Goal: Task Accomplishment & Management: Manage account settings

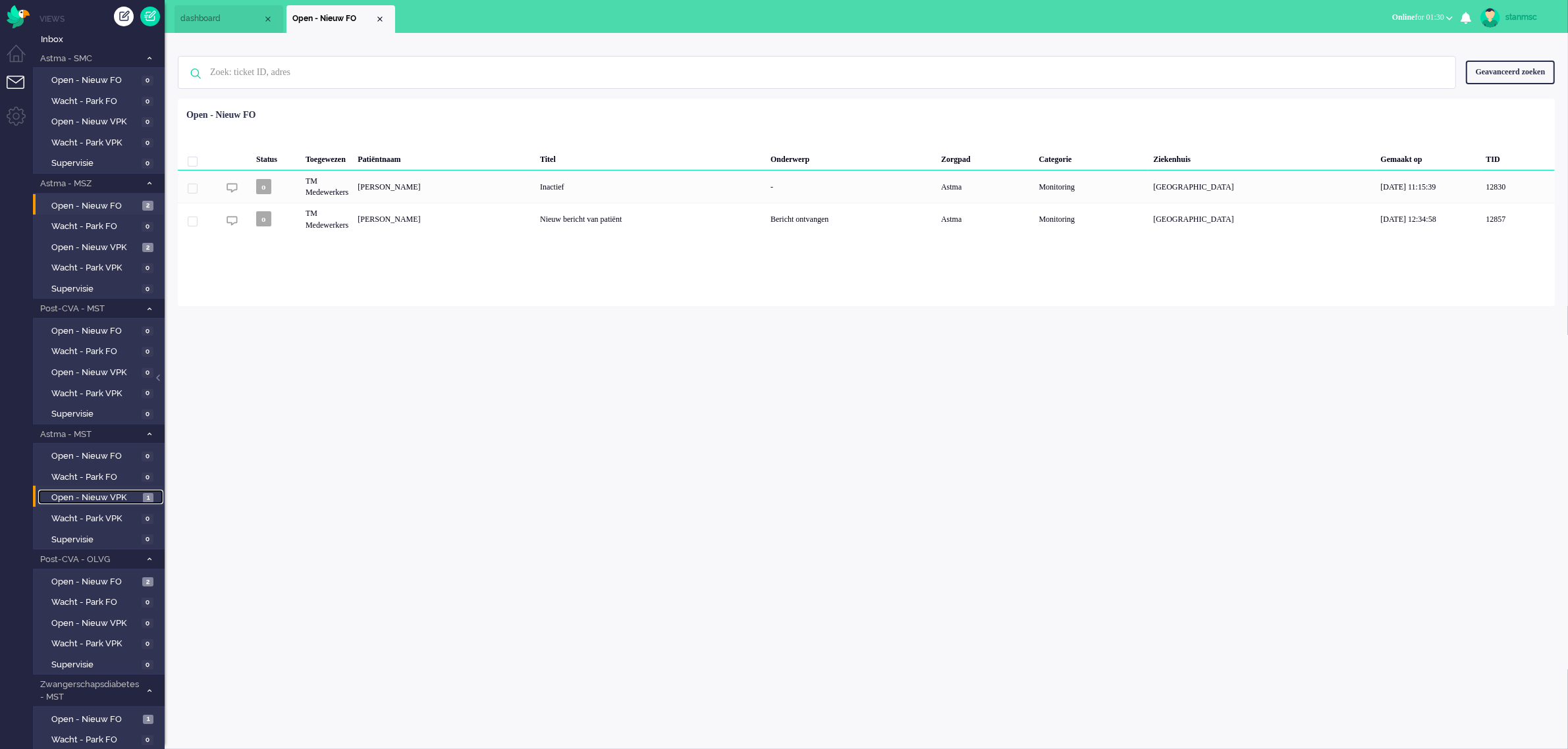
click at [93, 493] on span "Open - Nieuw VPK" at bounding box center [95, 497] width 88 height 12
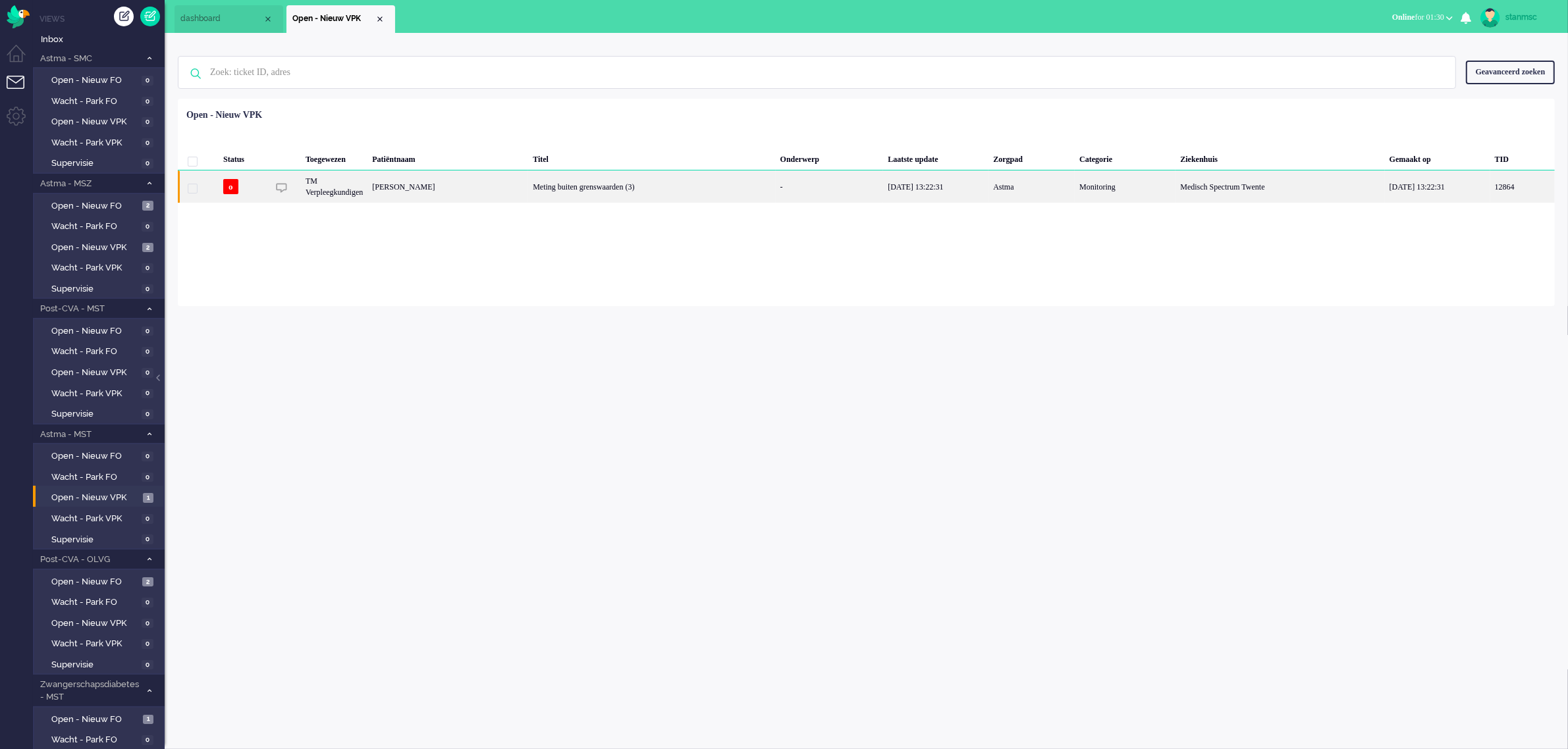
click at [495, 192] on div "[PERSON_NAME]" at bounding box center [447, 186] width 161 height 33
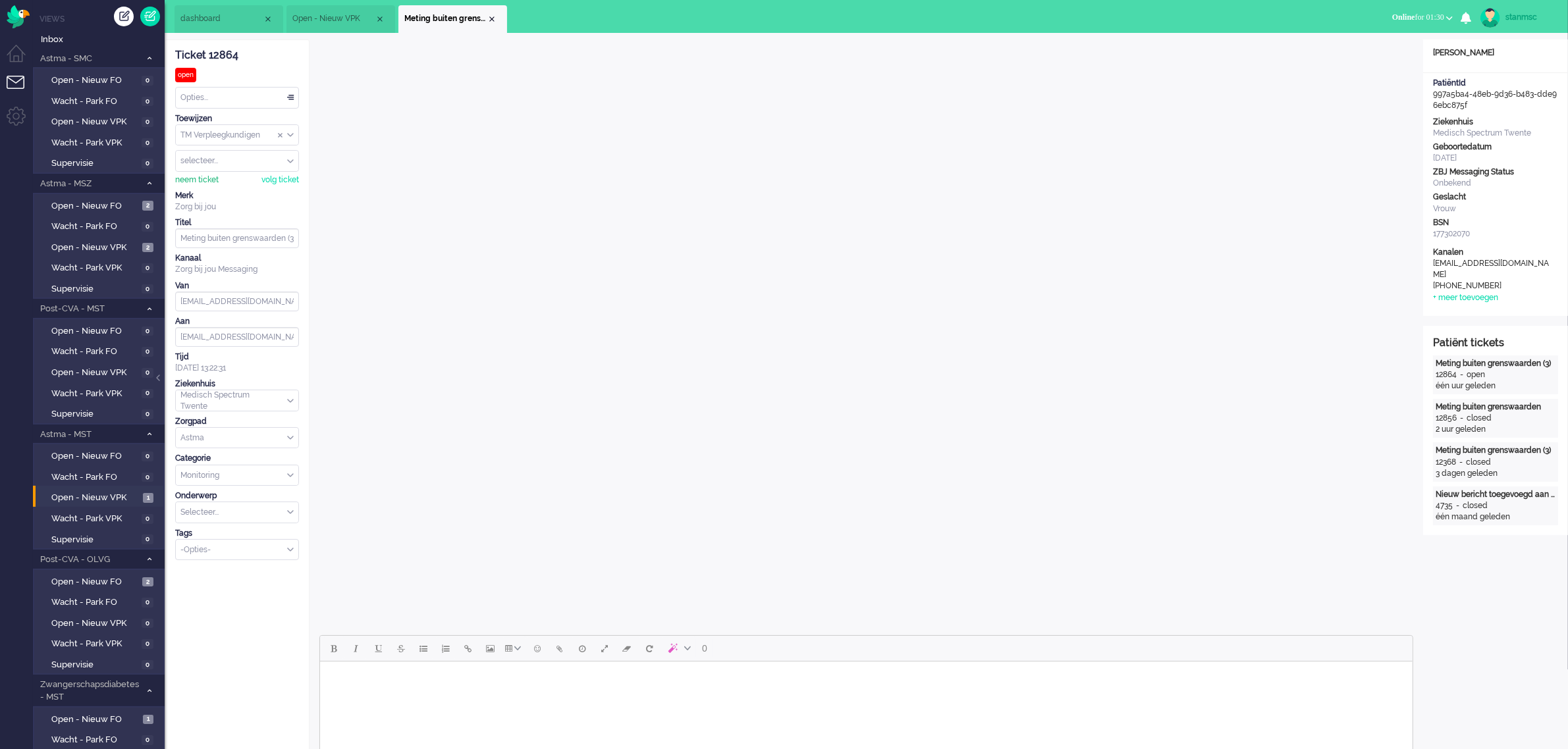
click at [211, 182] on div "neem ticket" at bounding box center [196, 180] width 44 height 11
click at [260, 96] on div "Opties..." at bounding box center [237, 98] width 123 height 20
click at [236, 186] on li "Opgelost" at bounding box center [237, 191] width 123 height 20
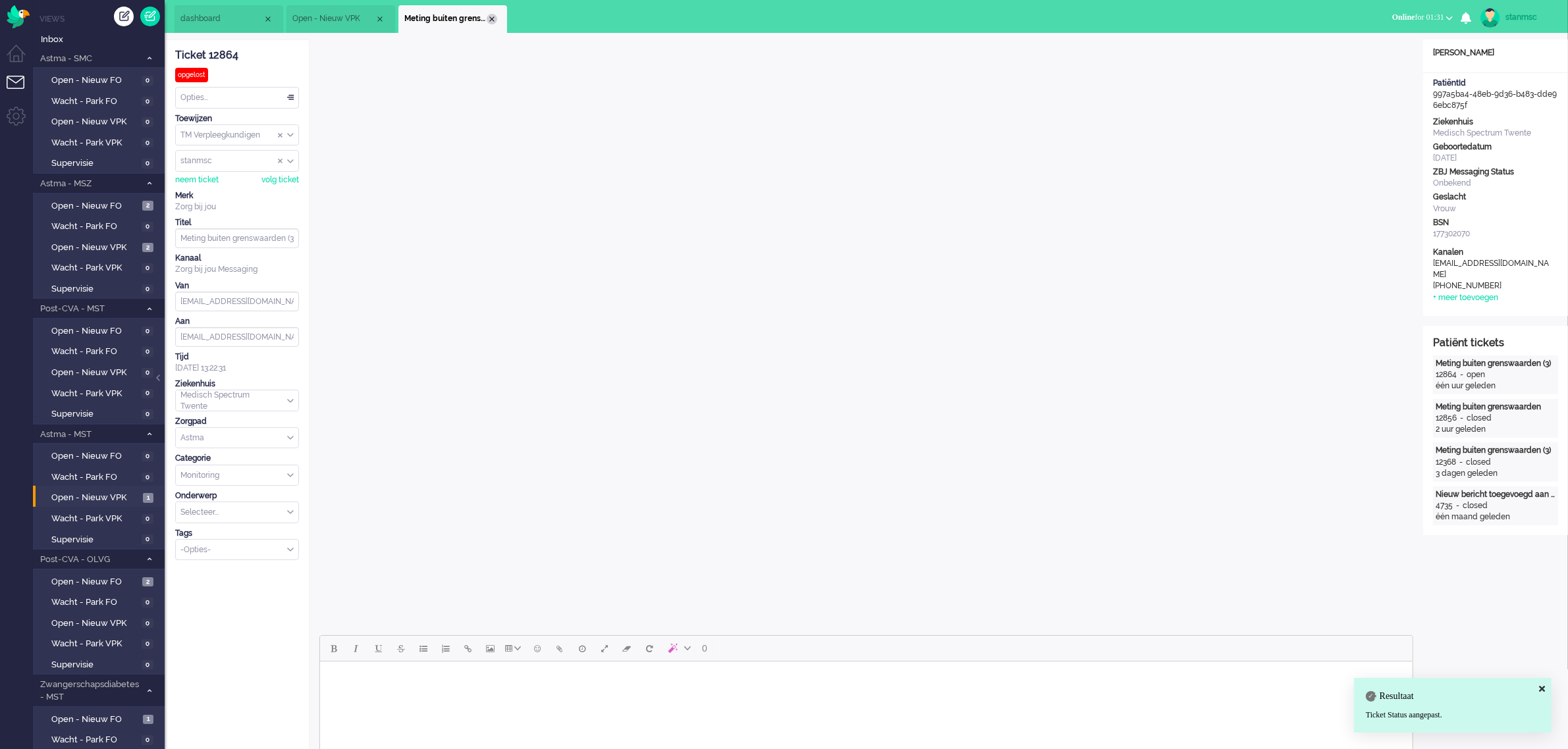
click at [491, 17] on div "Close tab" at bounding box center [492, 19] width 10 height 10
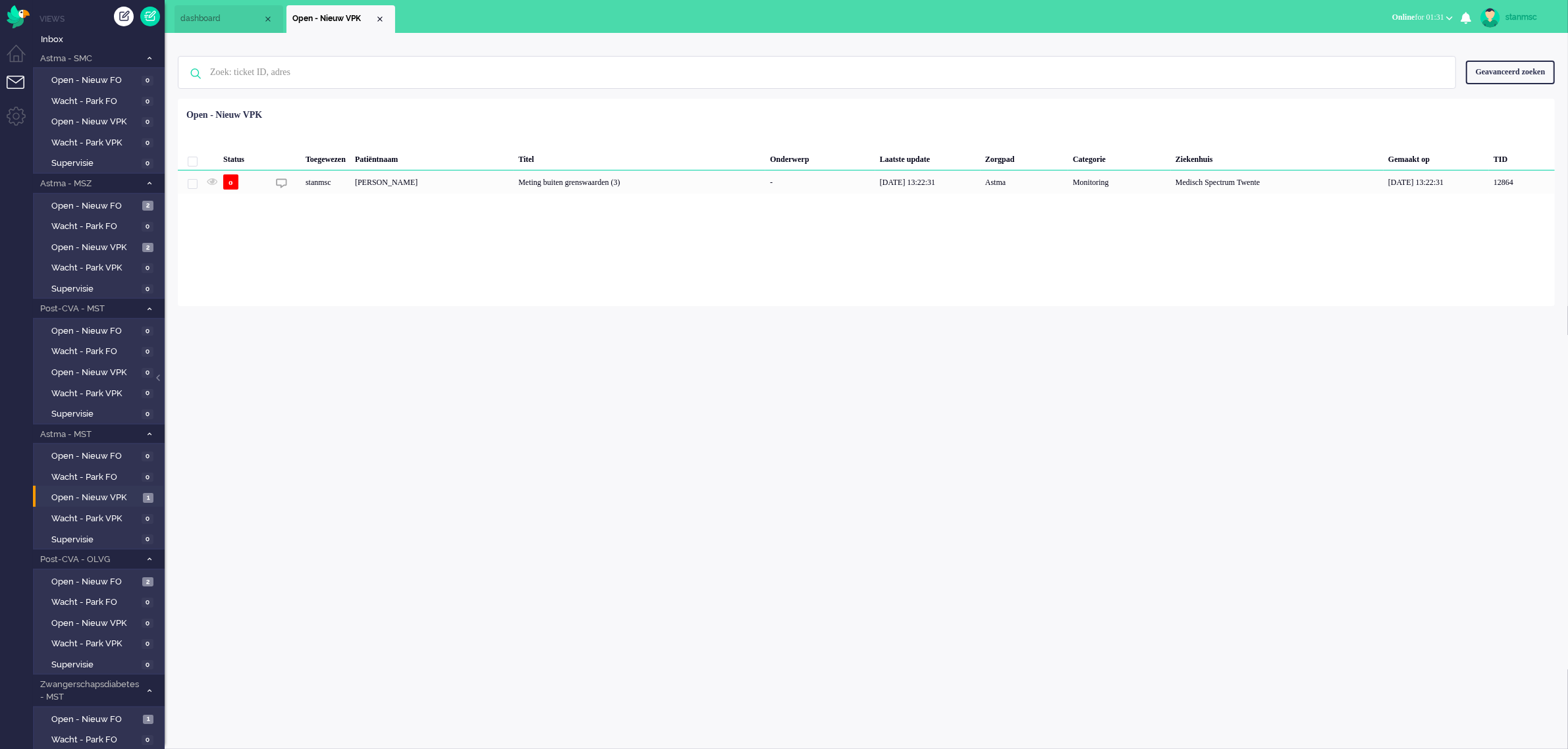
click at [236, 19] on span "dashboard" at bounding box center [221, 19] width 83 height 11
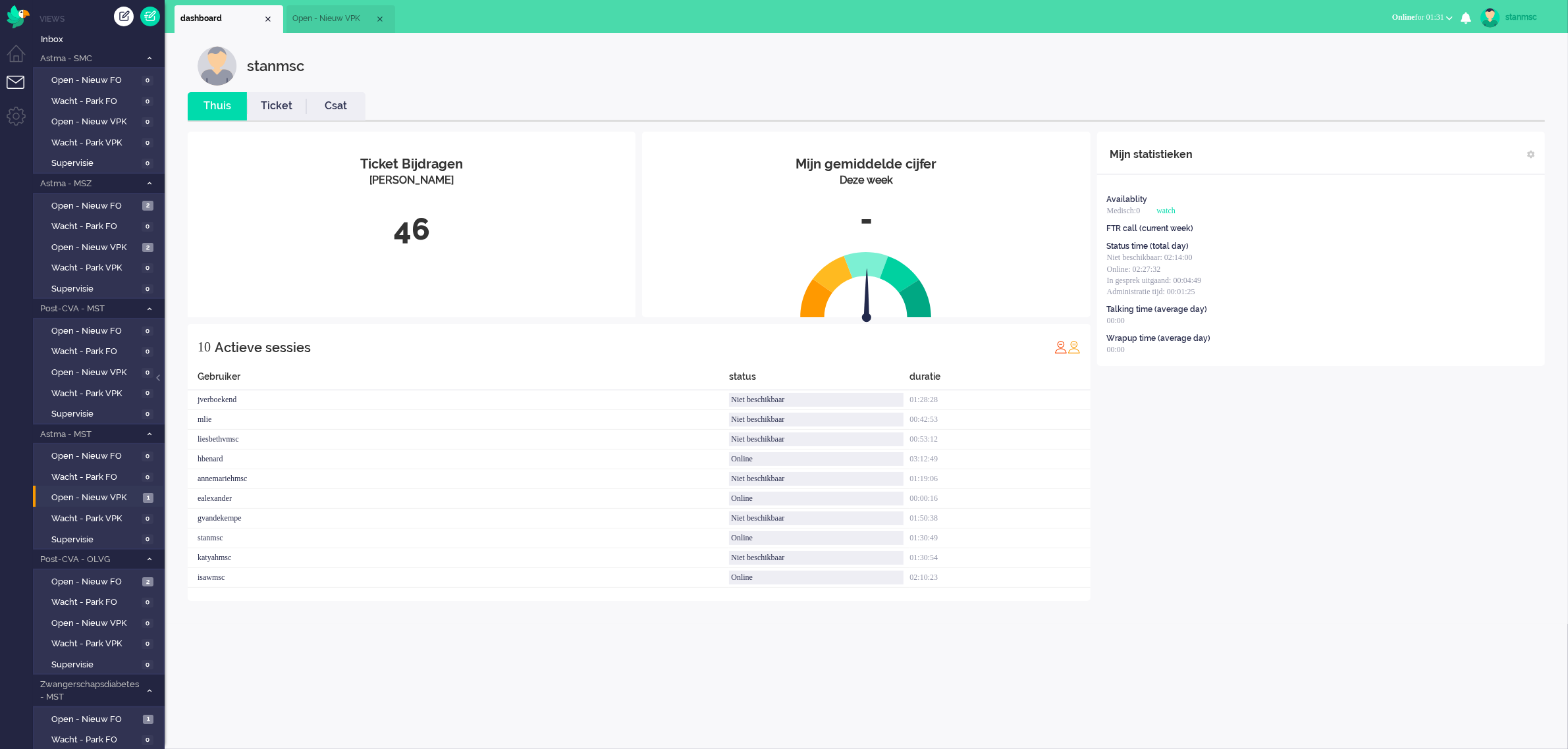
click at [268, 106] on link "Ticket" at bounding box center [277, 106] width 59 height 15
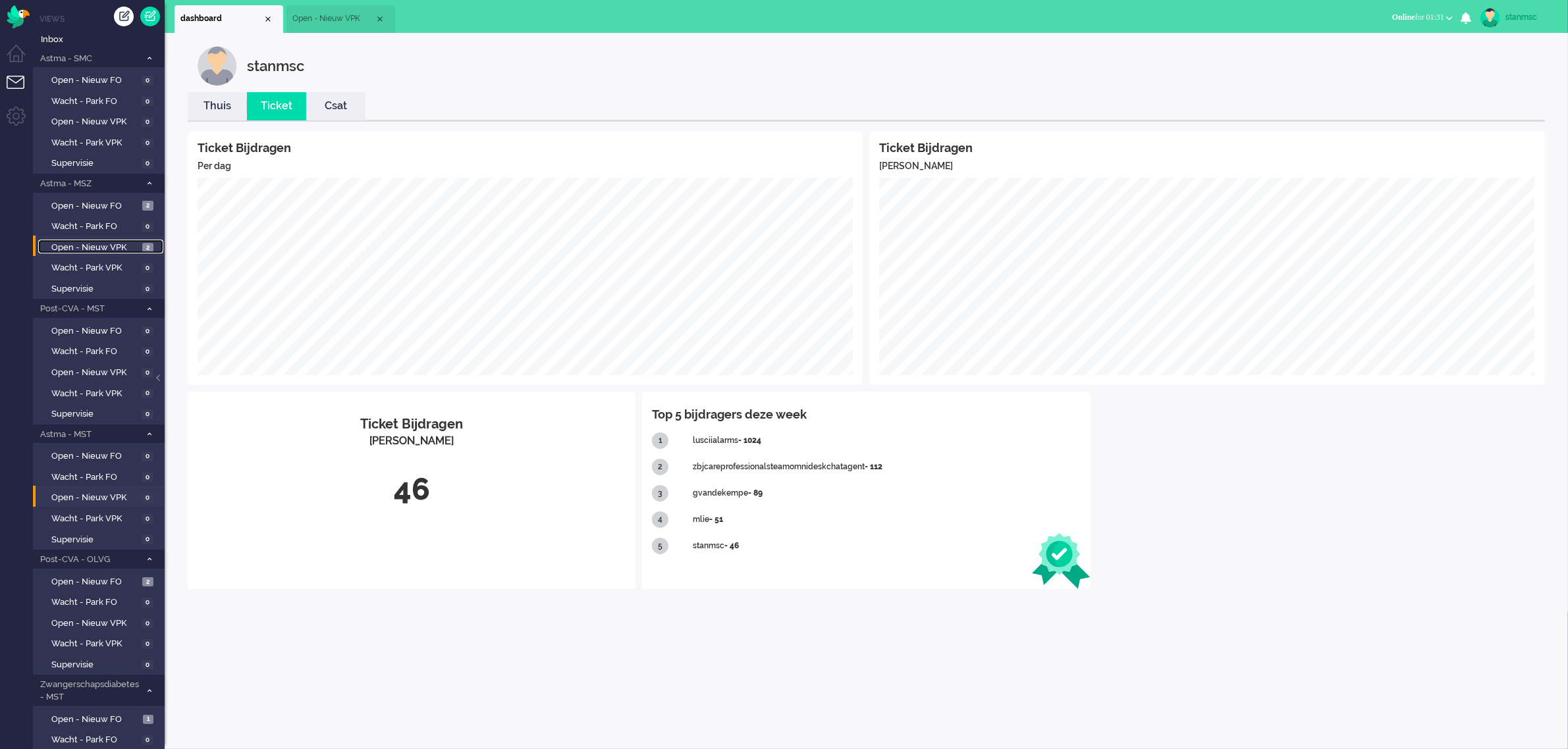
click at [109, 245] on span "Open - Nieuw VPK" at bounding box center [95, 247] width 87 height 12
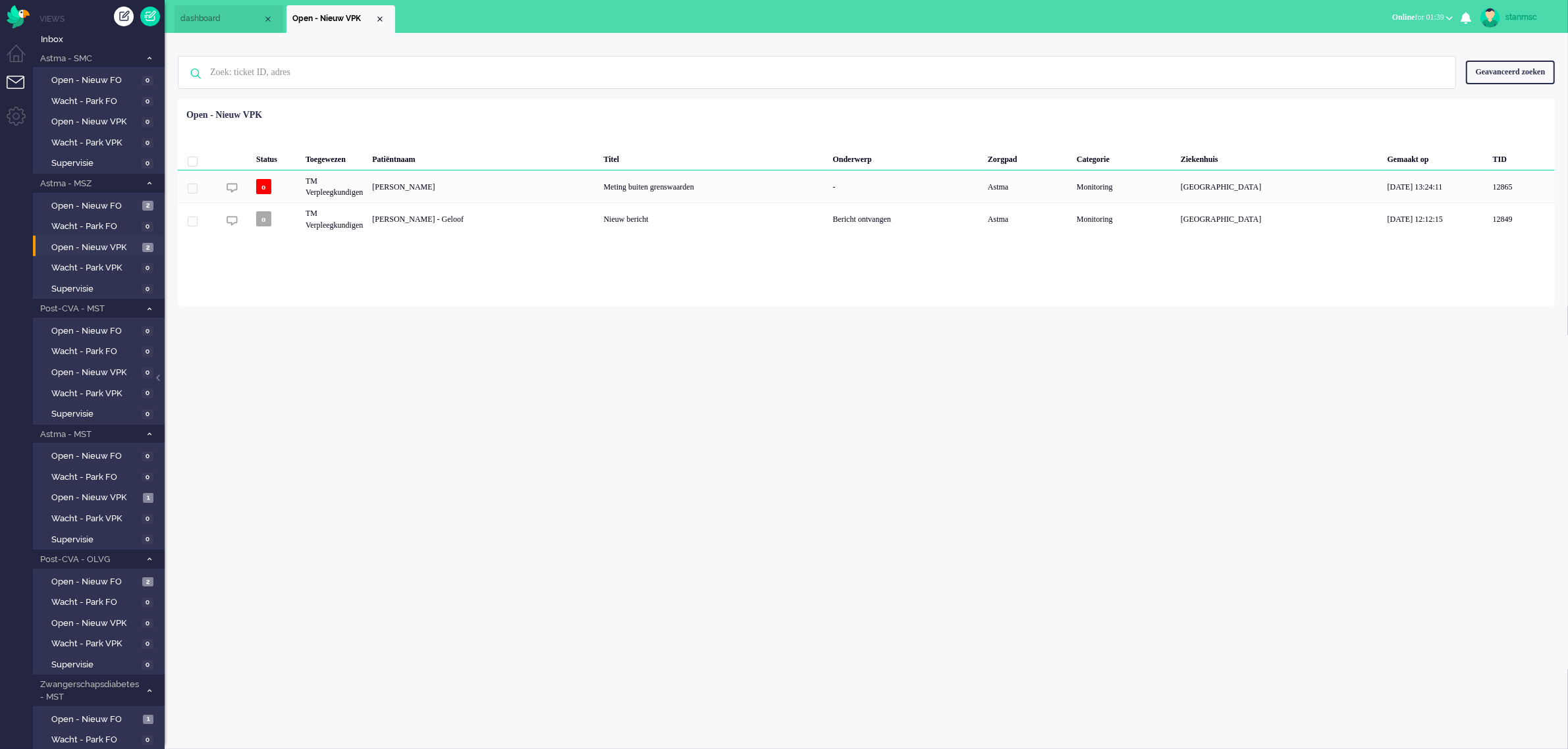
click at [1430, 18] on span "Online for 01:39" at bounding box center [1418, 17] width 52 height 9
click at [1394, 42] on label "Niet beschikbaar" at bounding box center [1398, 45] width 104 height 11
click at [1410, 8] on button "Niet beschikbaar for 00:03" at bounding box center [1404, 18] width 111 height 20
click at [1377, 57] on label "Online" at bounding box center [1398, 59] width 104 height 11
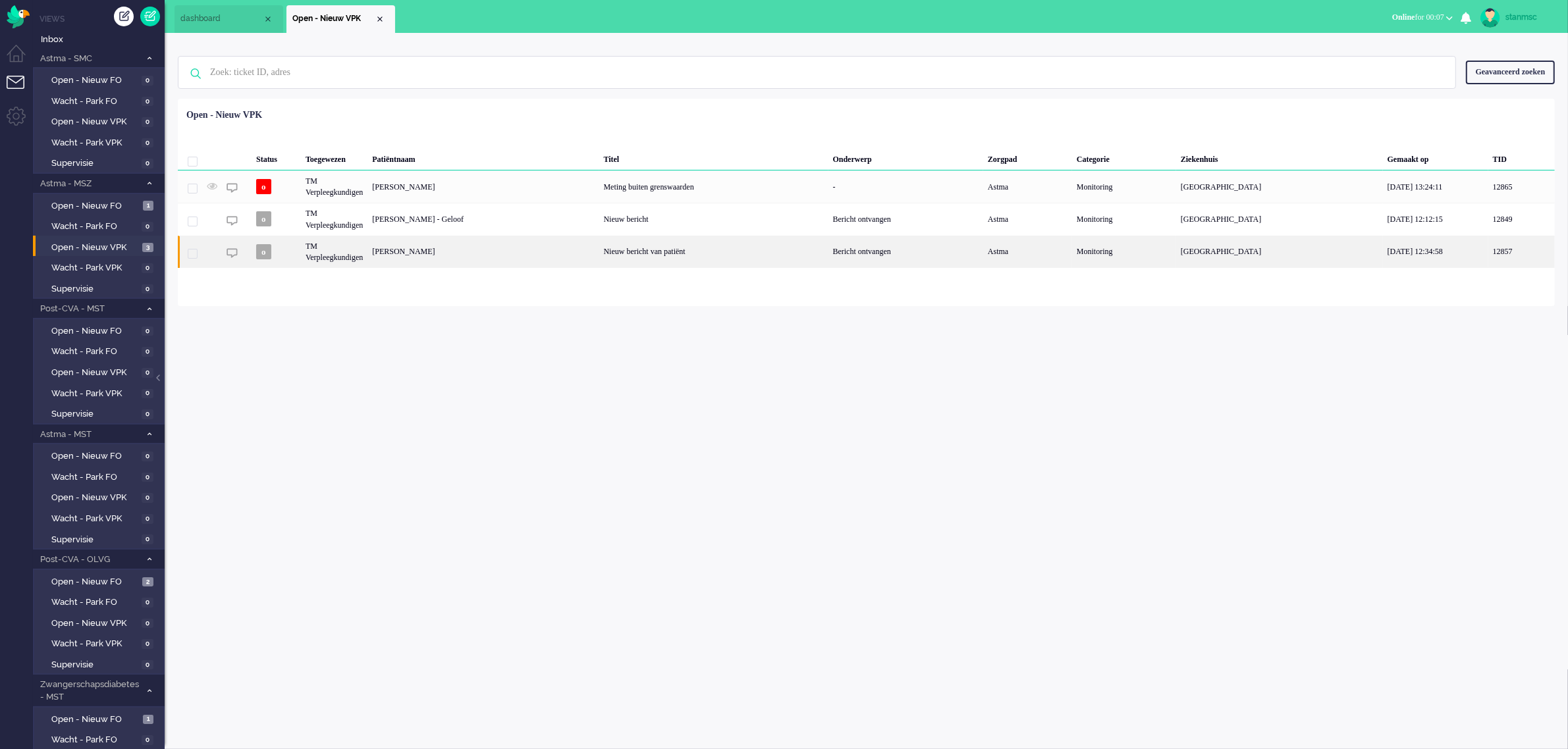
click at [500, 256] on div "[PERSON_NAME]" at bounding box center [482, 252] width 231 height 33
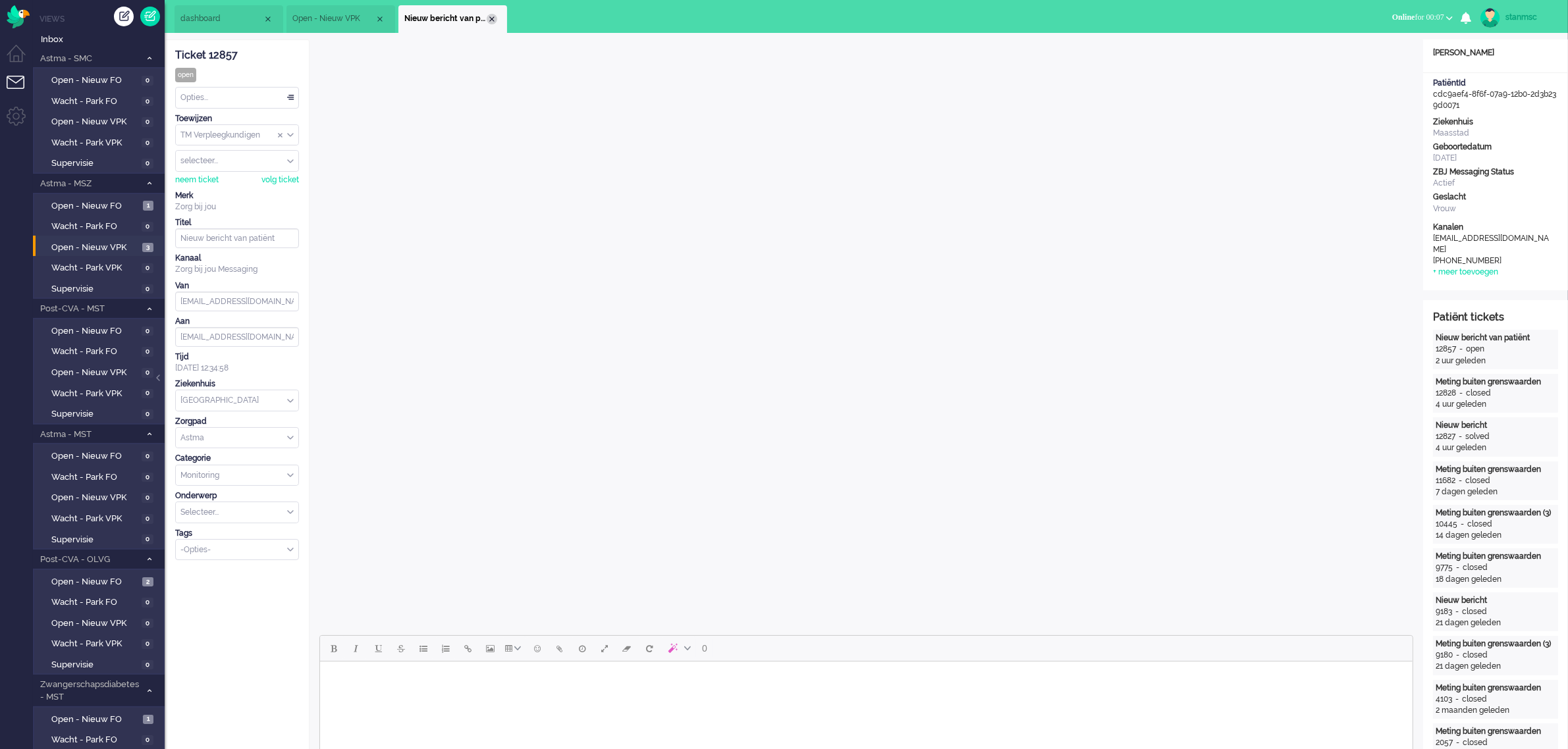
click at [489, 18] on div "Close tab" at bounding box center [492, 19] width 10 height 10
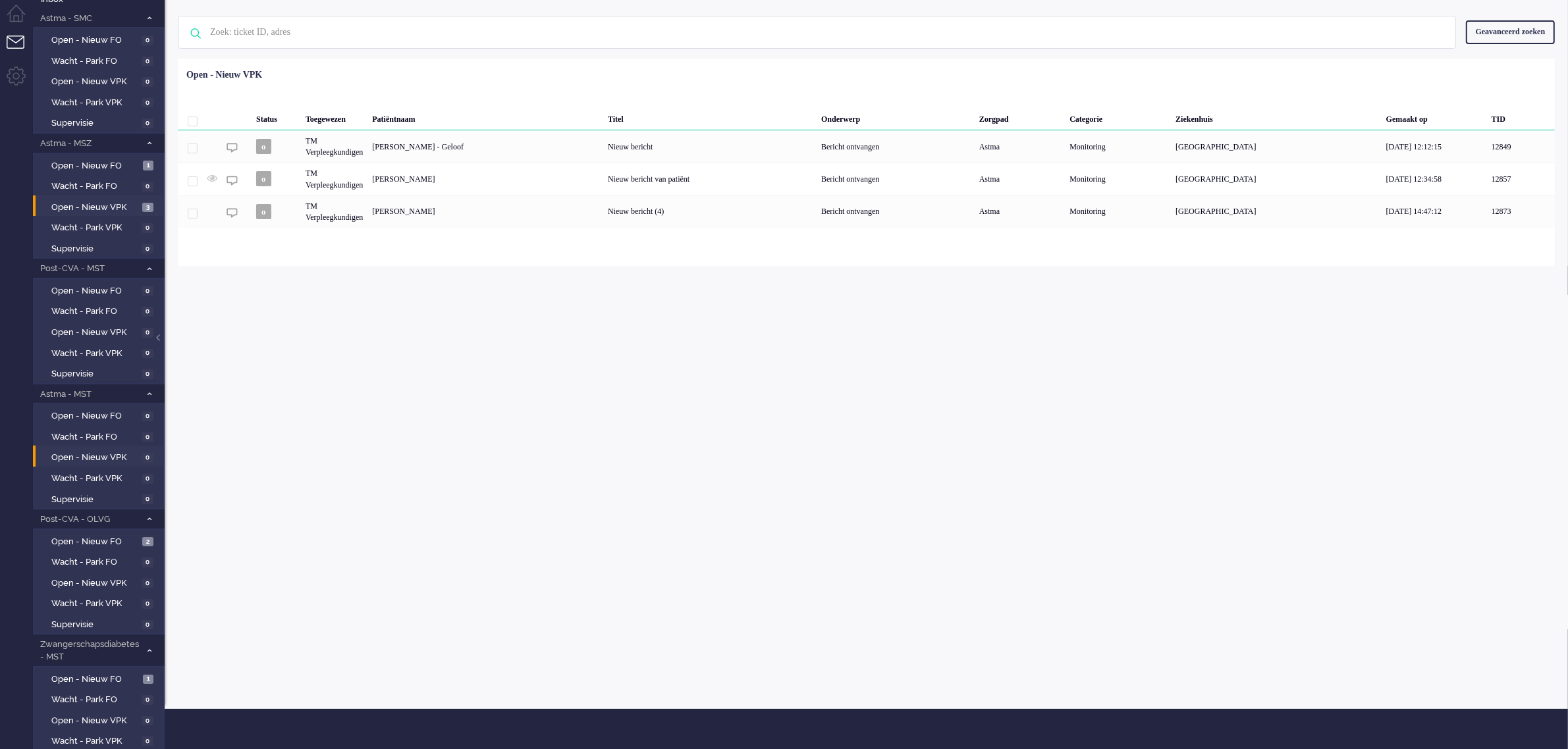
scroll to position [96, 0]
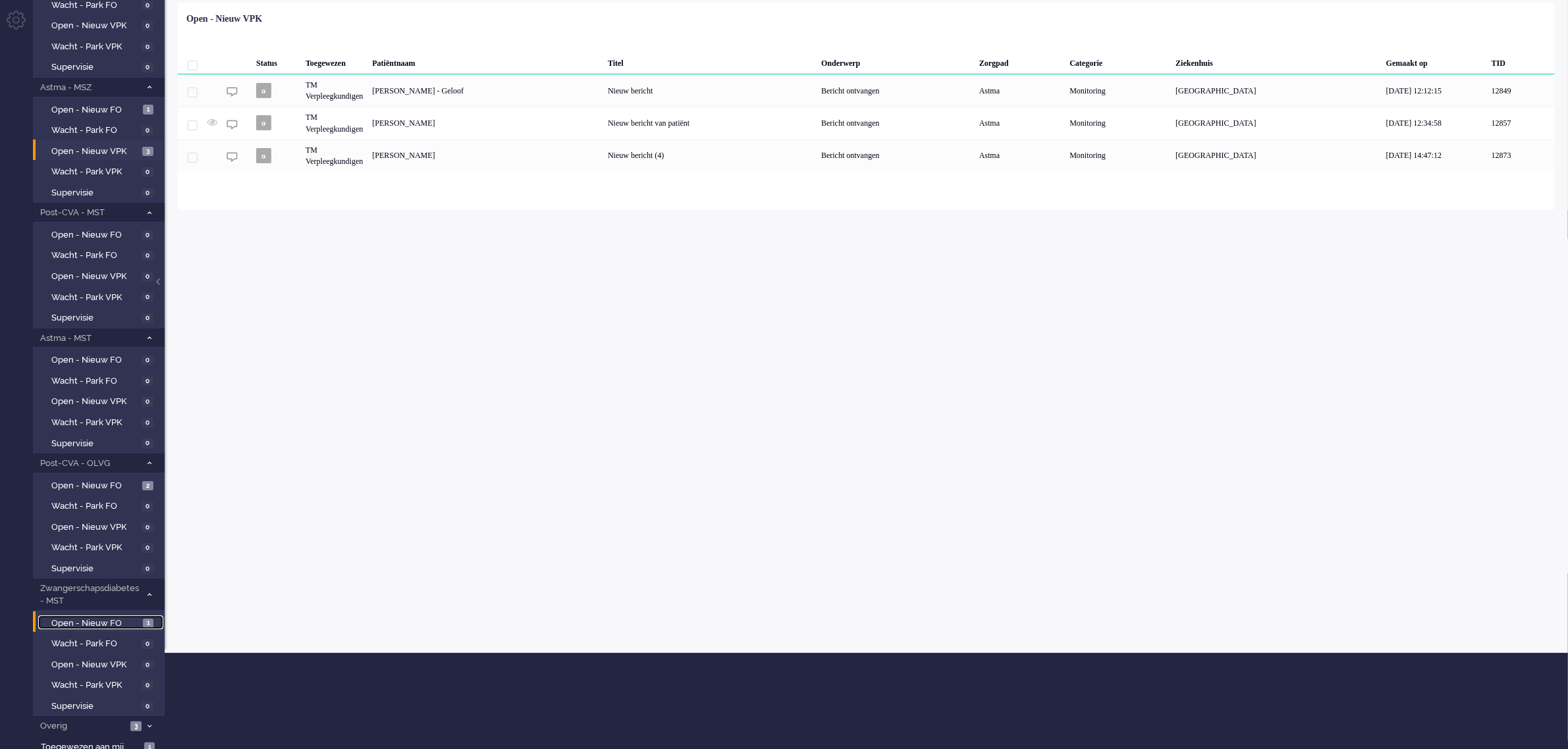
click at [86, 618] on span "Open - Nieuw FO" at bounding box center [95, 624] width 88 height 12
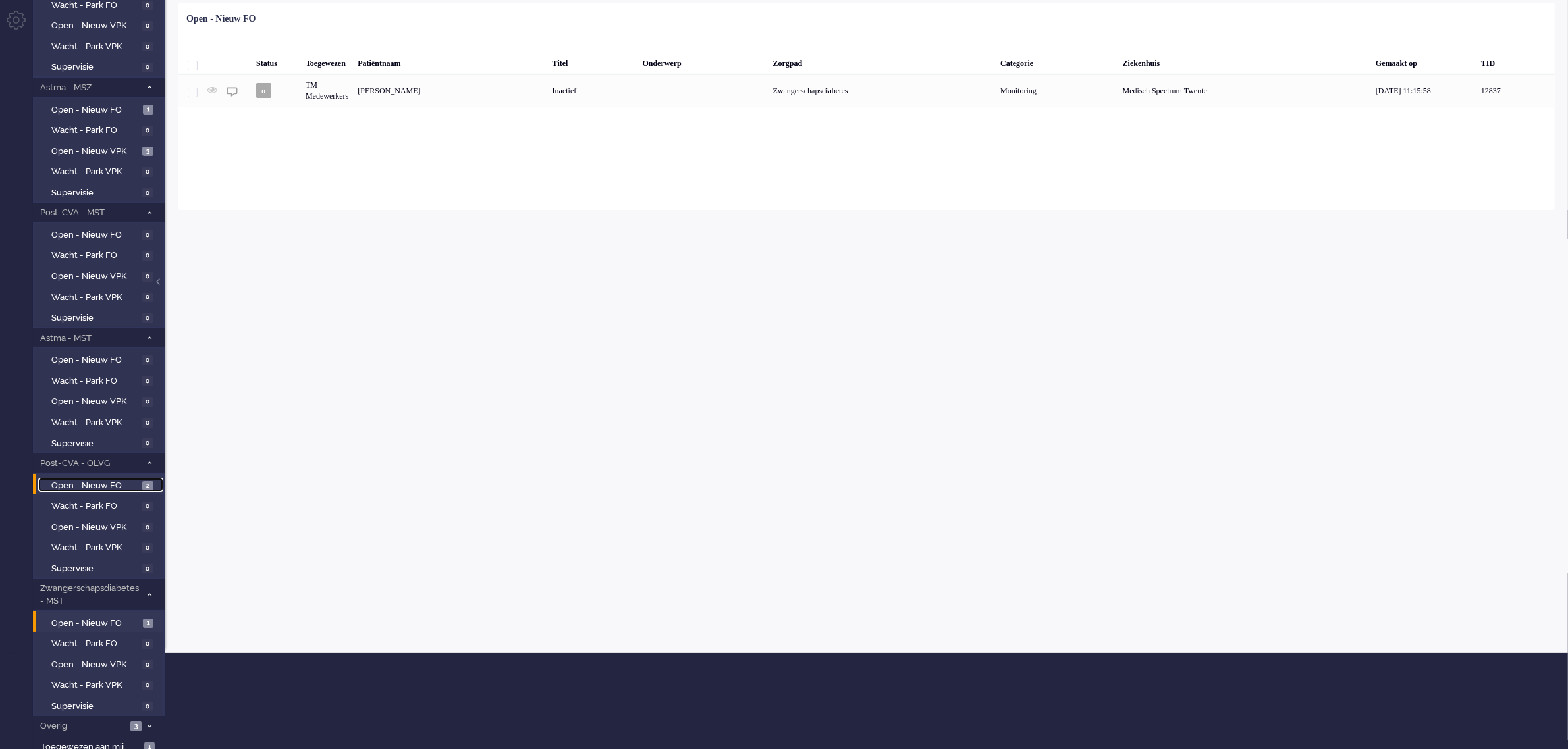
click at [102, 484] on span "Open - Nieuw FO" at bounding box center [95, 485] width 87 height 12
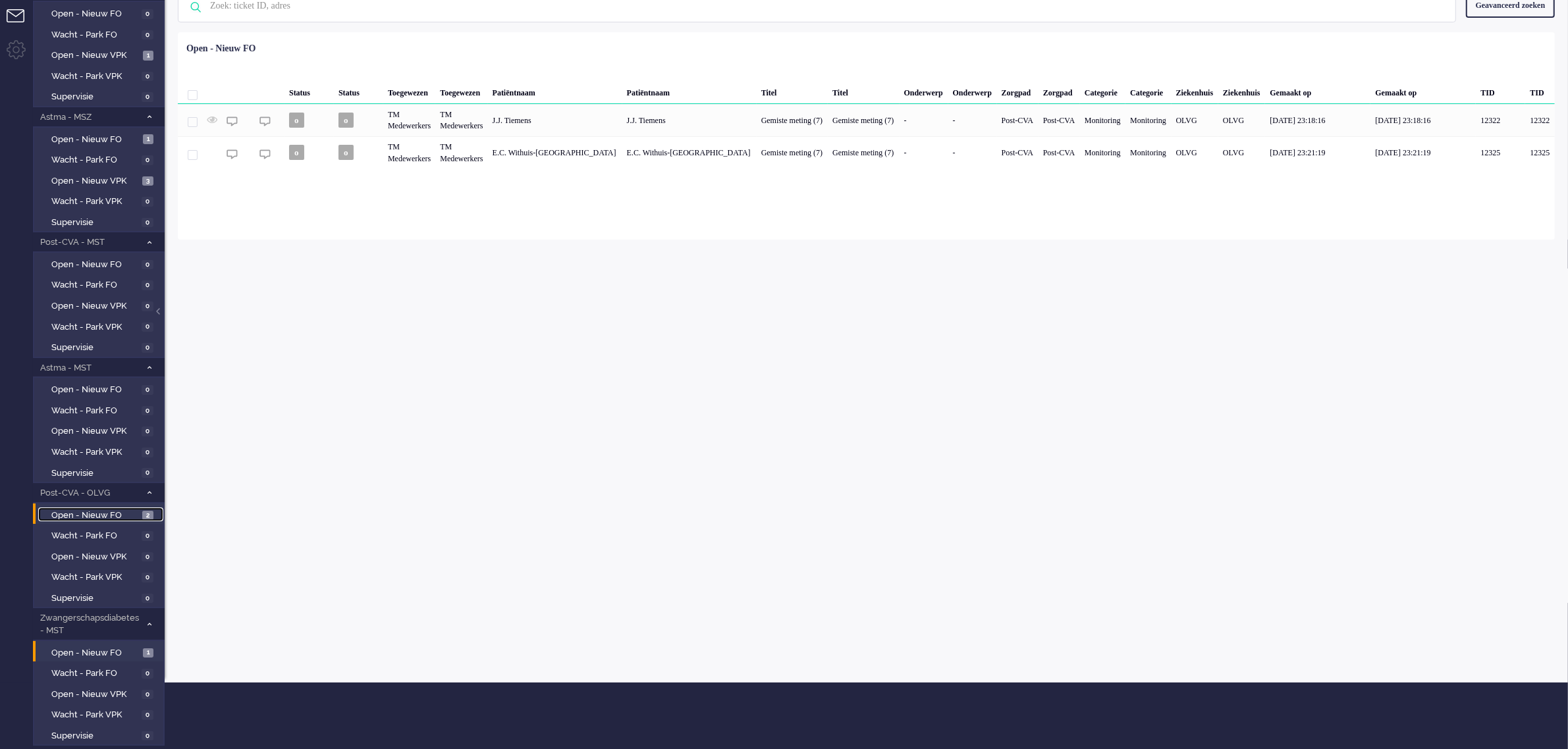
scroll to position [96, 0]
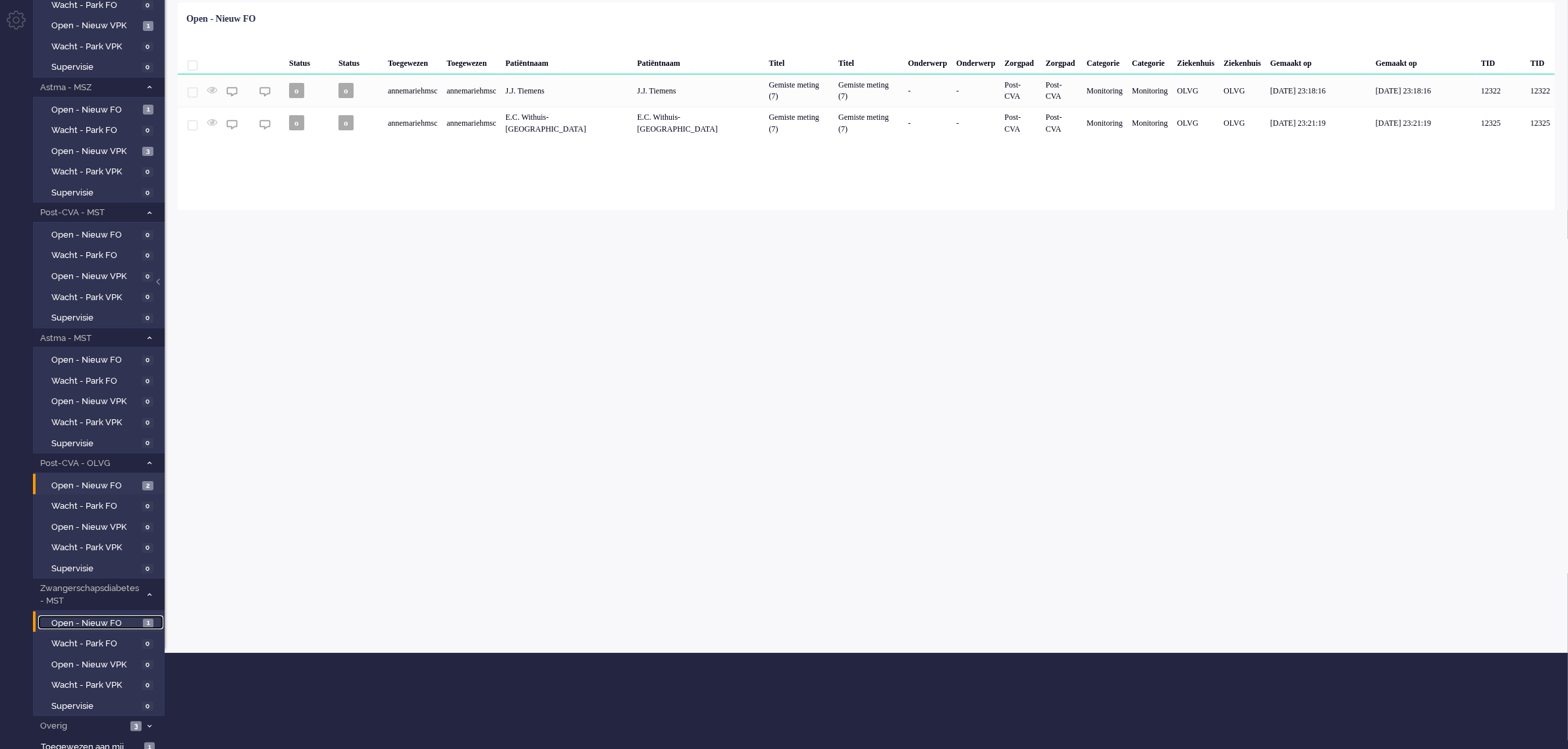
click at [90, 618] on span "Open - Nieuw FO" at bounding box center [95, 624] width 88 height 12
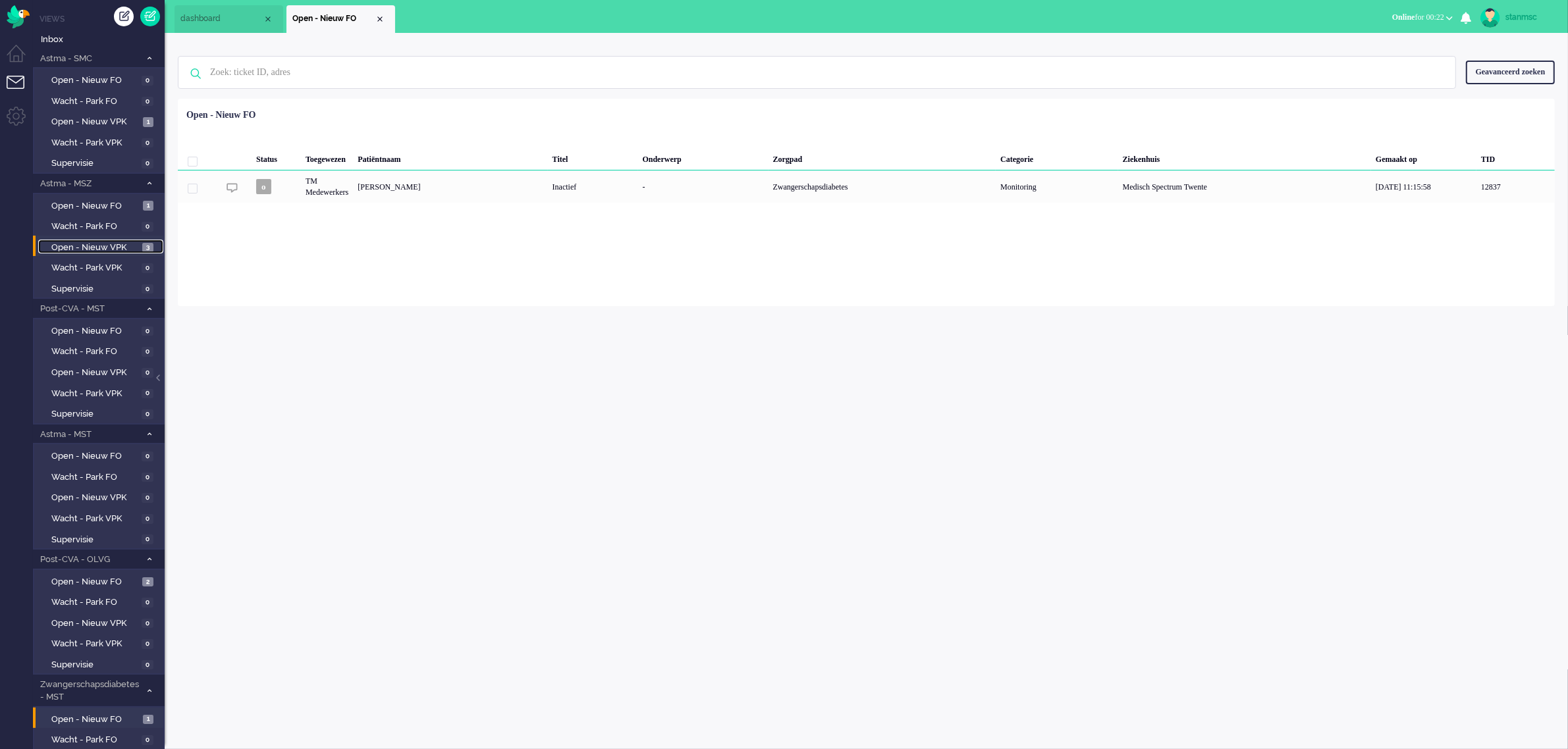
click at [99, 247] on span "Open - Nieuw VPK" at bounding box center [95, 247] width 87 height 12
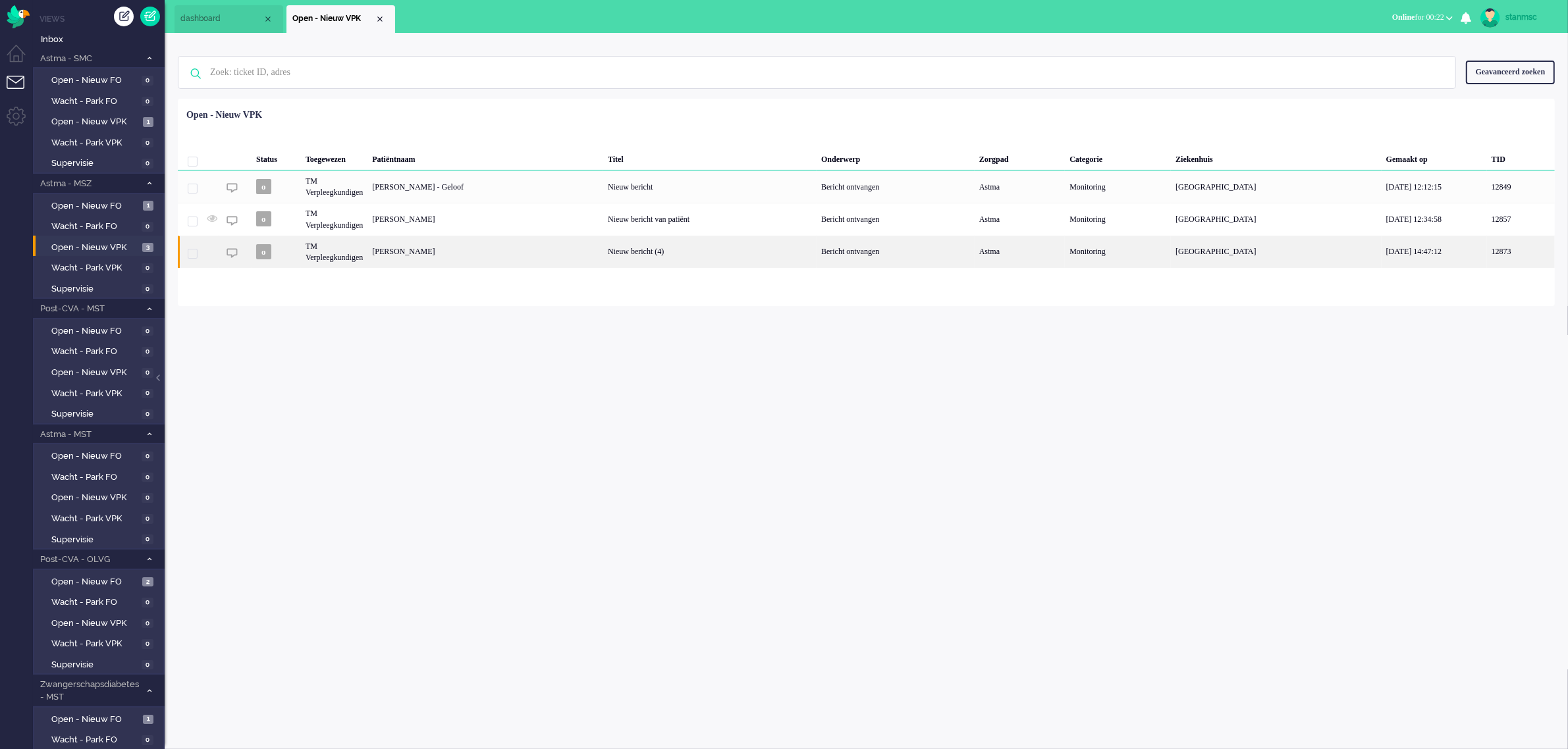
click at [471, 252] on div "[PERSON_NAME]" at bounding box center [485, 252] width 236 height 33
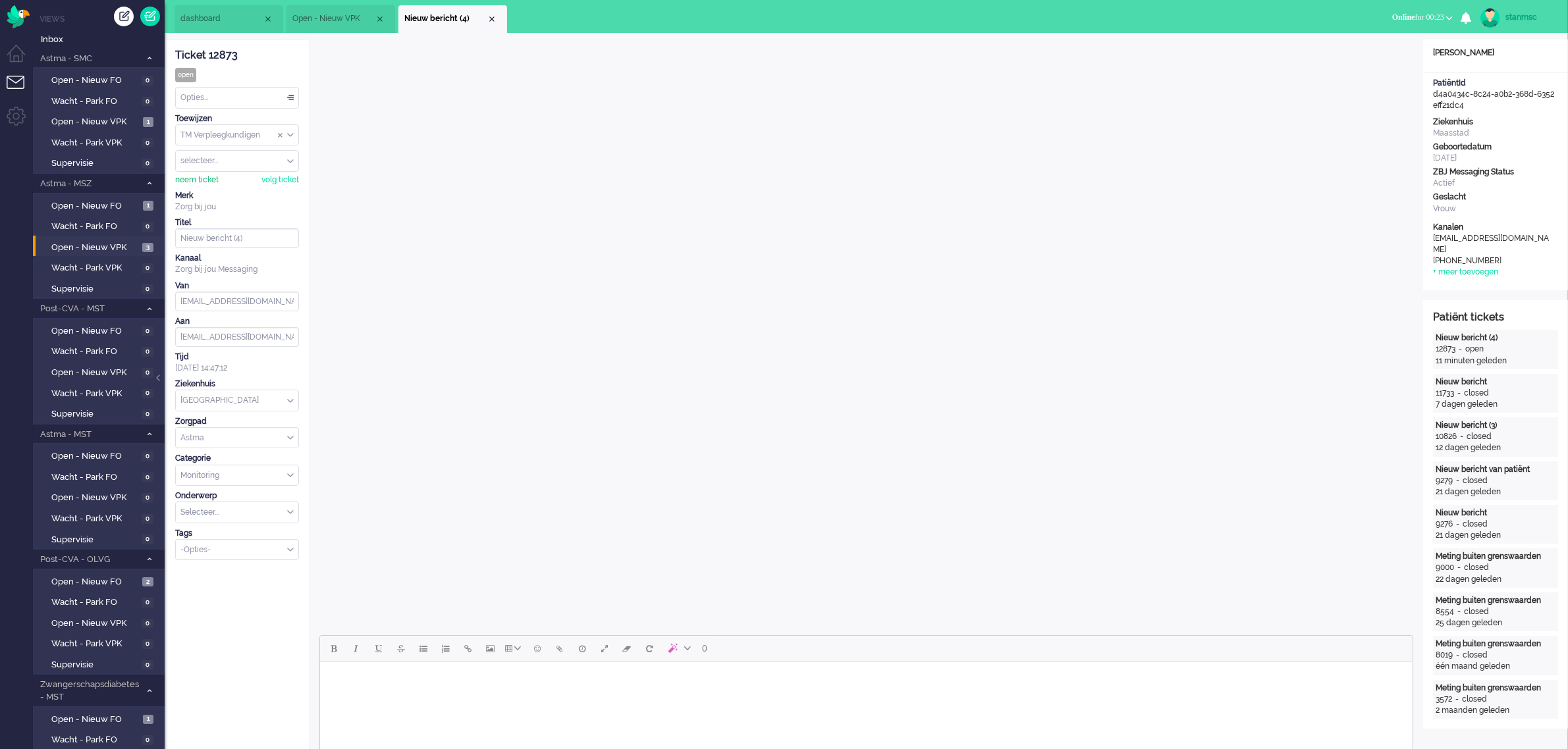
click at [195, 184] on div "neem ticket" at bounding box center [196, 180] width 44 height 11
click at [218, 99] on div "Opties..." at bounding box center [237, 98] width 123 height 20
click at [208, 183] on li "Opgelost" at bounding box center [237, 191] width 123 height 20
click at [491, 20] on div "Close tab" at bounding box center [492, 19] width 10 height 10
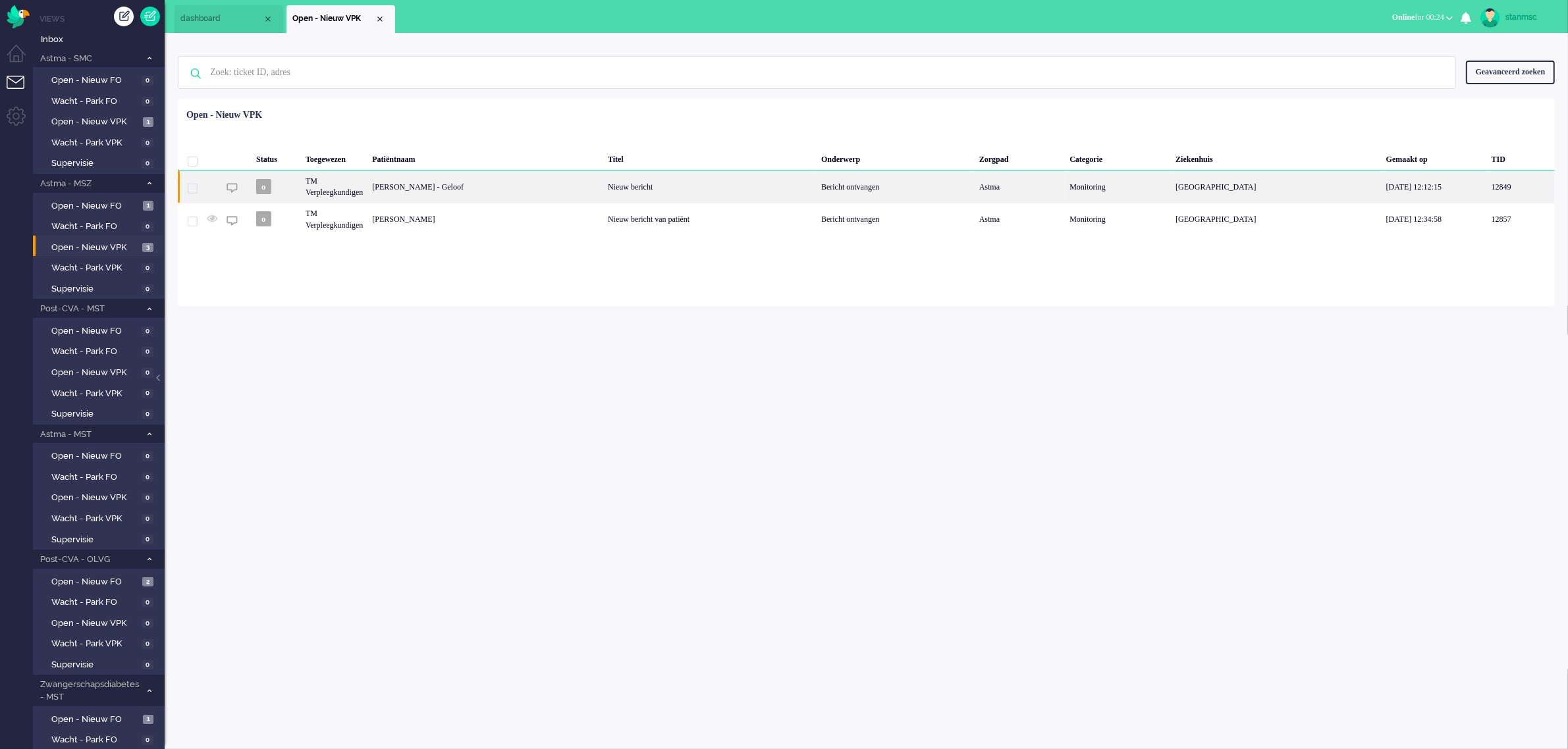
click at [451, 183] on div "[PERSON_NAME] - Geloof" at bounding box center [485, 186] width 236 height 33
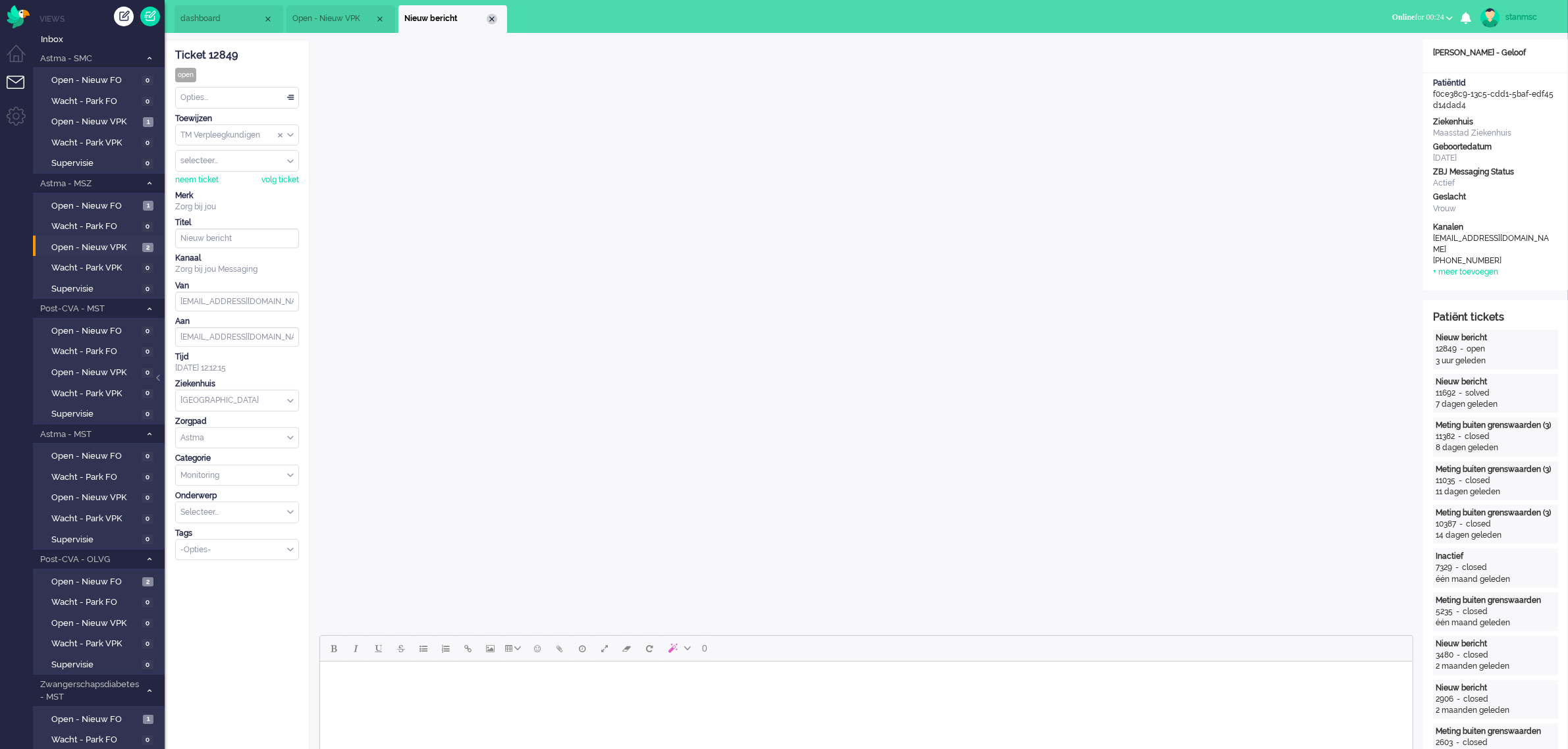
click at [494, 17] on div "Close tab" at bounding box center [492, 19] width 10 height 10
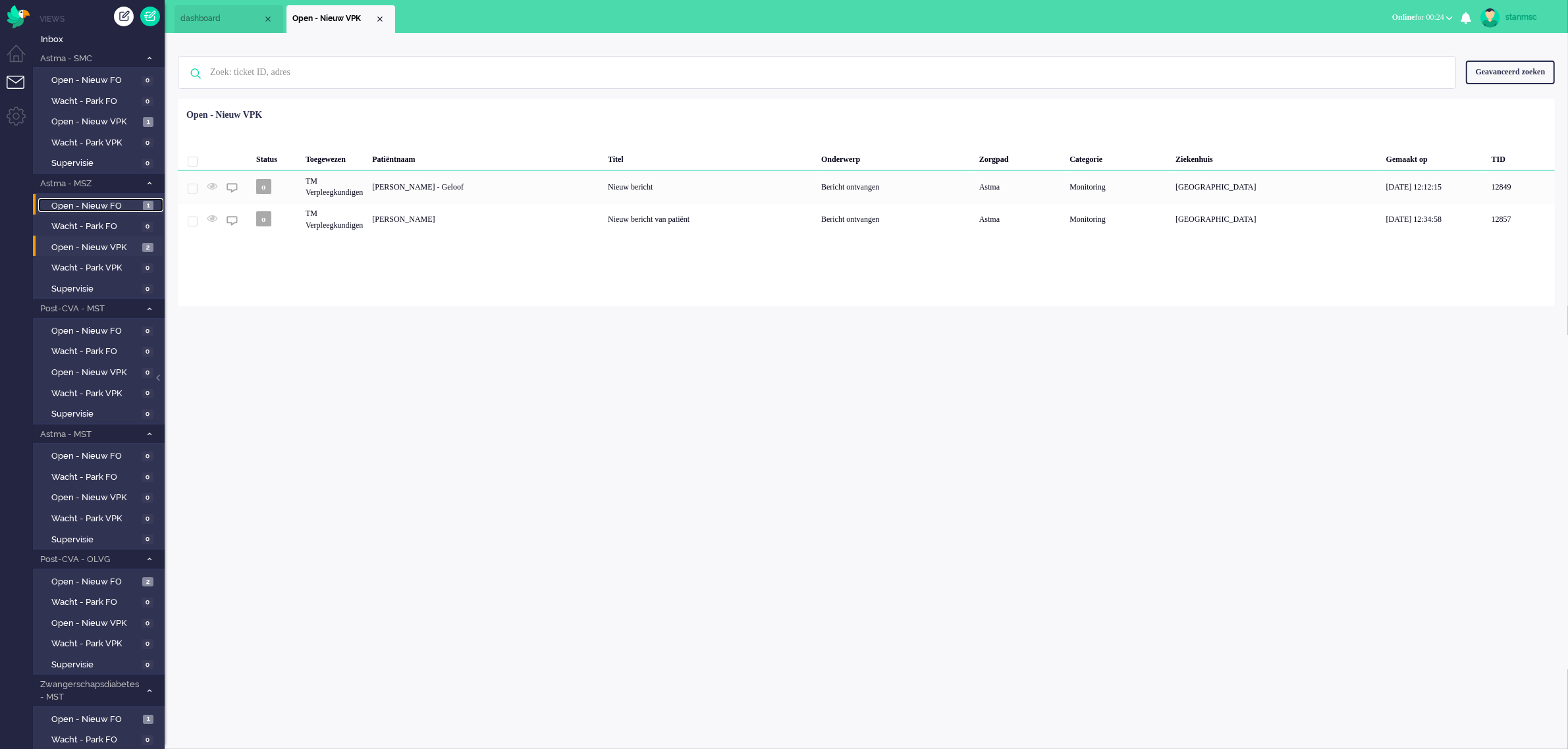
click at [107, 204] on span "Open - Nieuw FO" at bounding box center [95, 205] width 88 height 12
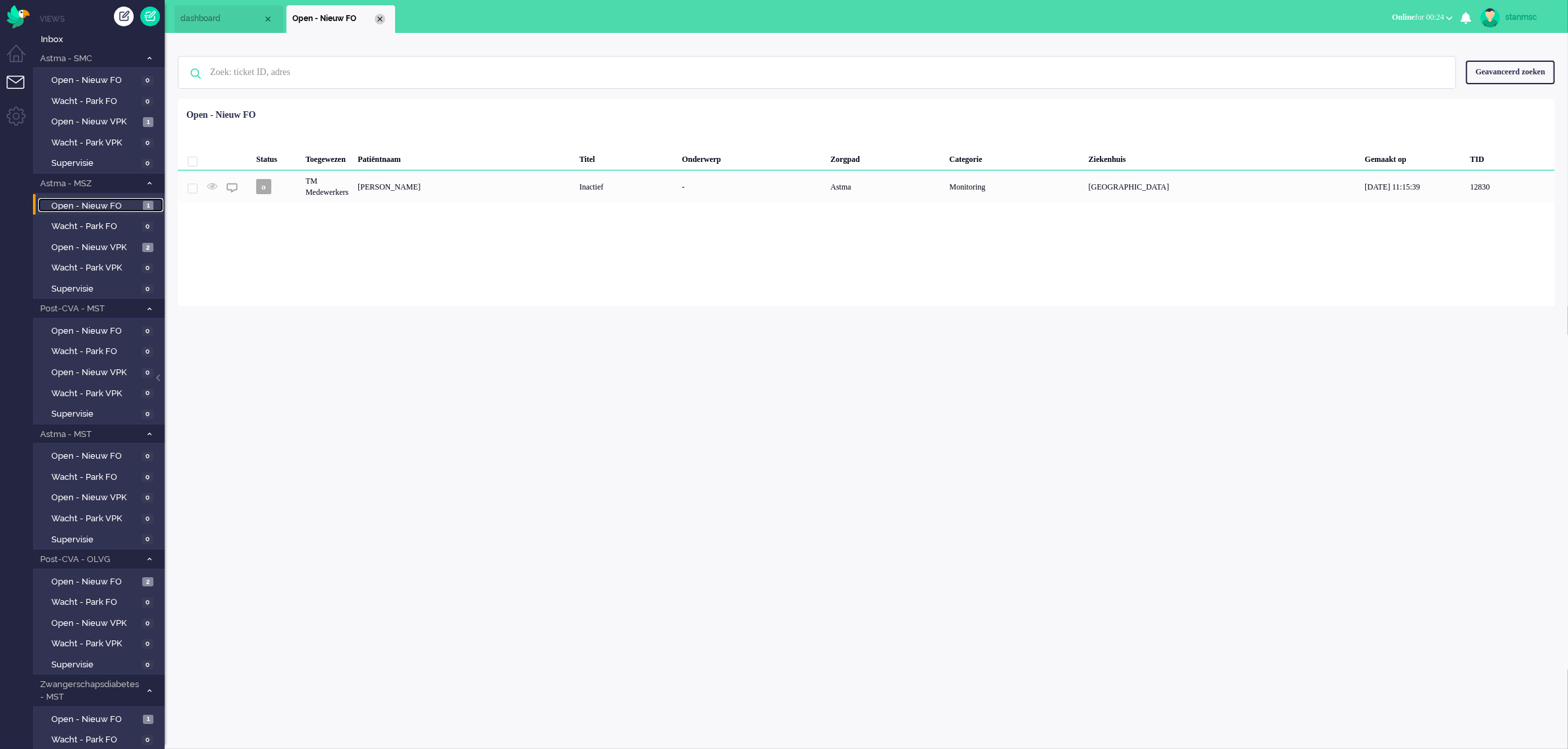
click at [383, 14] on li "Open - Nieuw FO" at bounding box center [340, 20] width 109 height 28
click at [379, 20] on div "Close tab" at bounding box center [379, 19] width 10 height 10
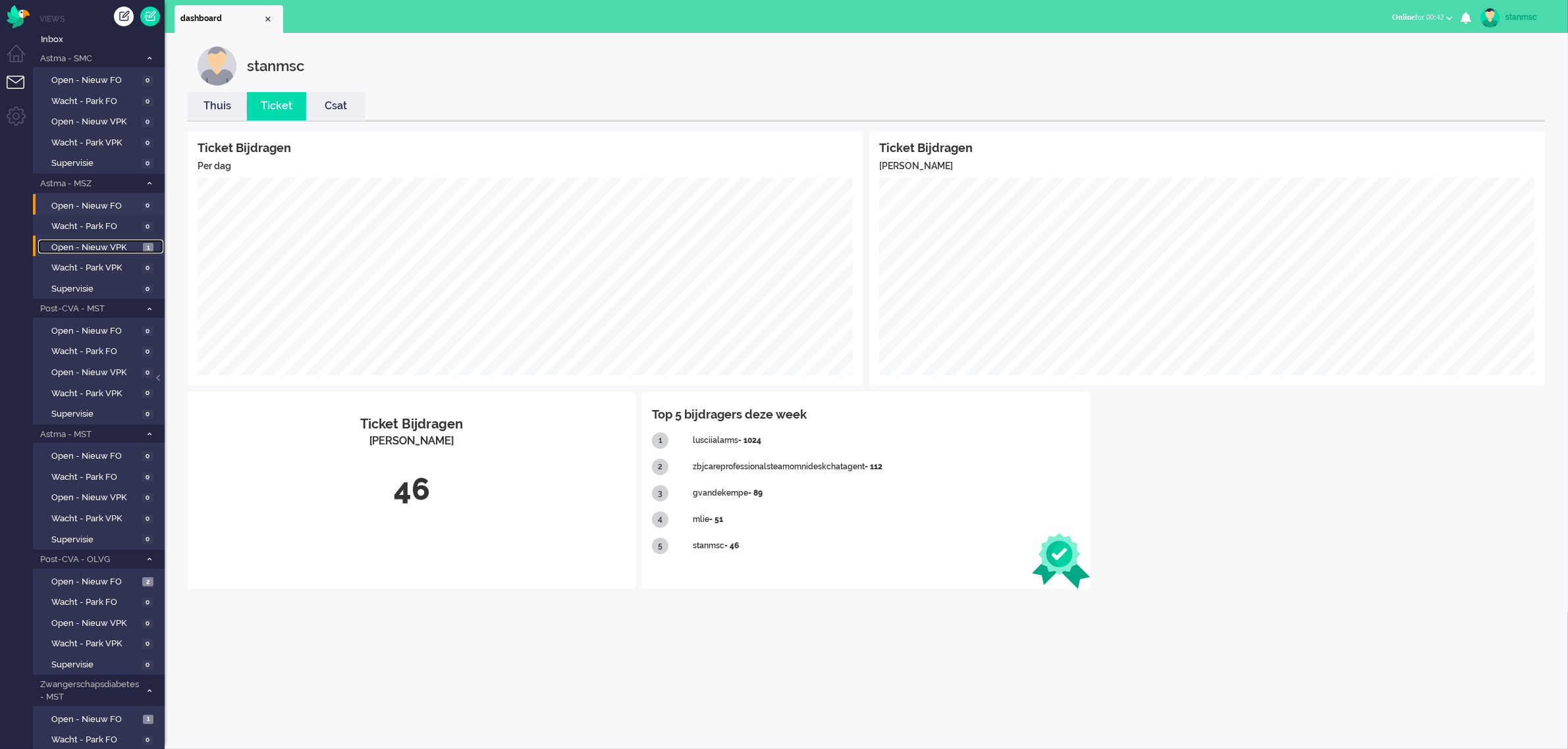
click at [103, 242] on span "Open - Nieuw VPK" at bounding box center [95, 247] width 88 height 12
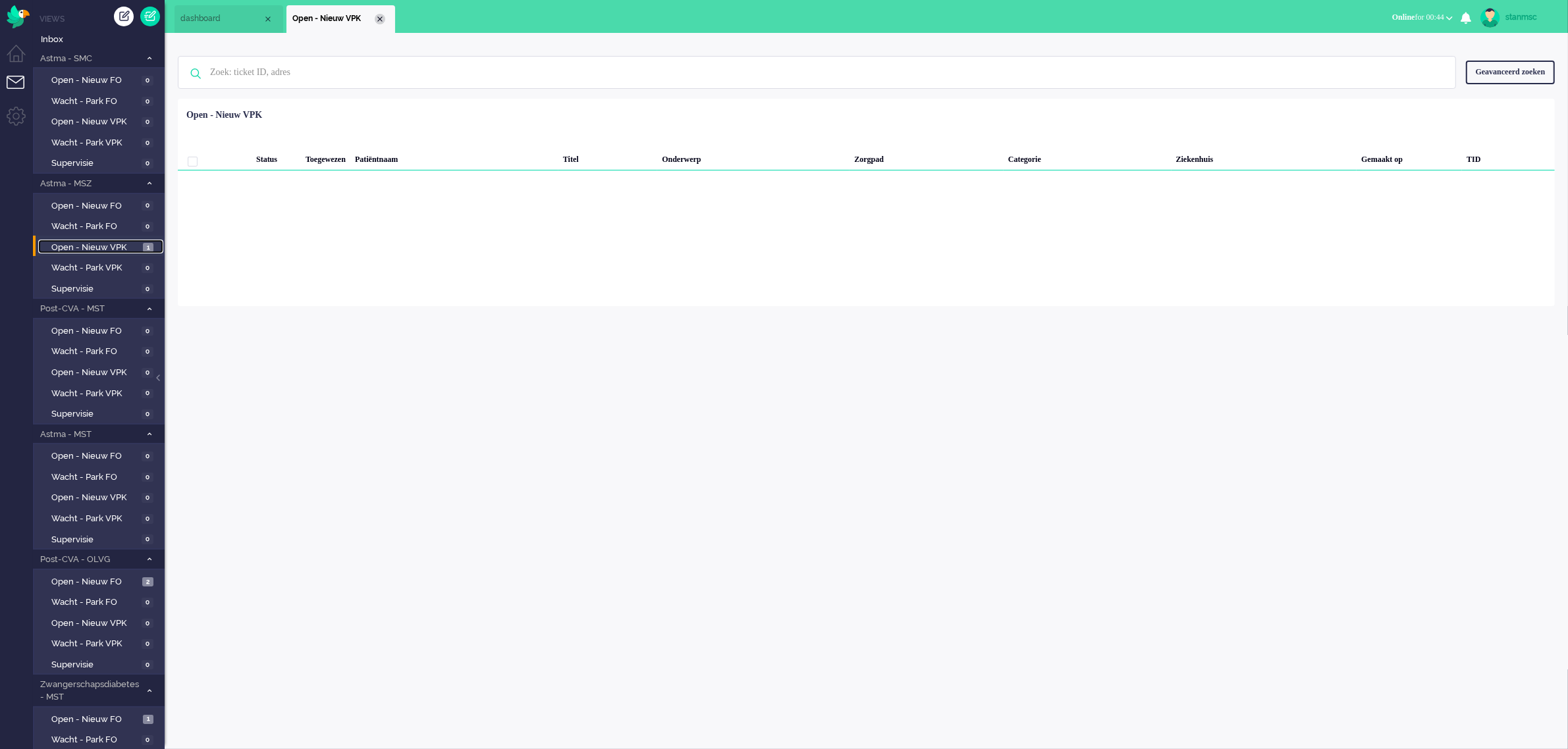
click at [383, 19] on div "Close tab" at bounding box center [379, 19] width 10 height 10
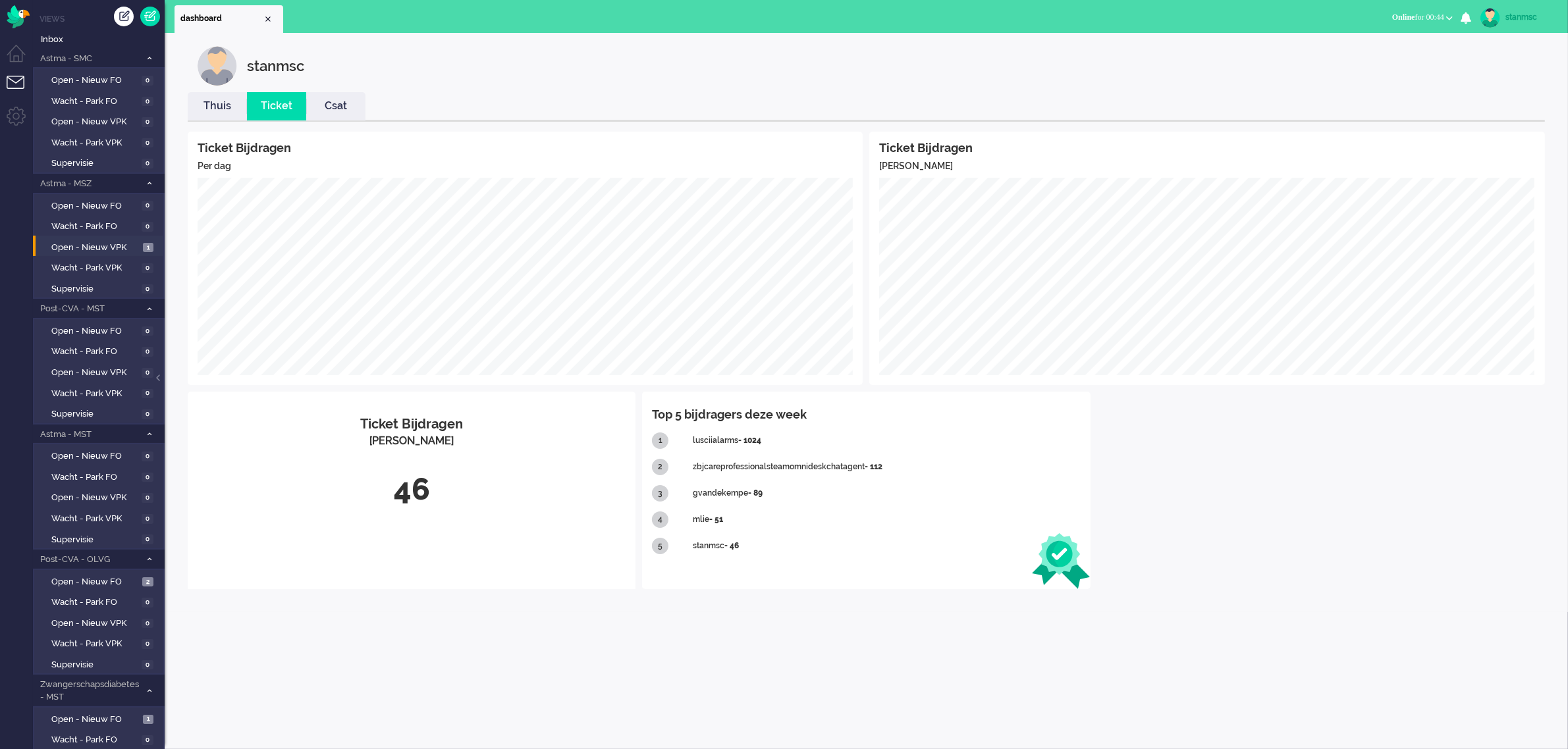
click at [217, 103] on link "Thuis" at bounding box center [217, 106] width 59 height 15
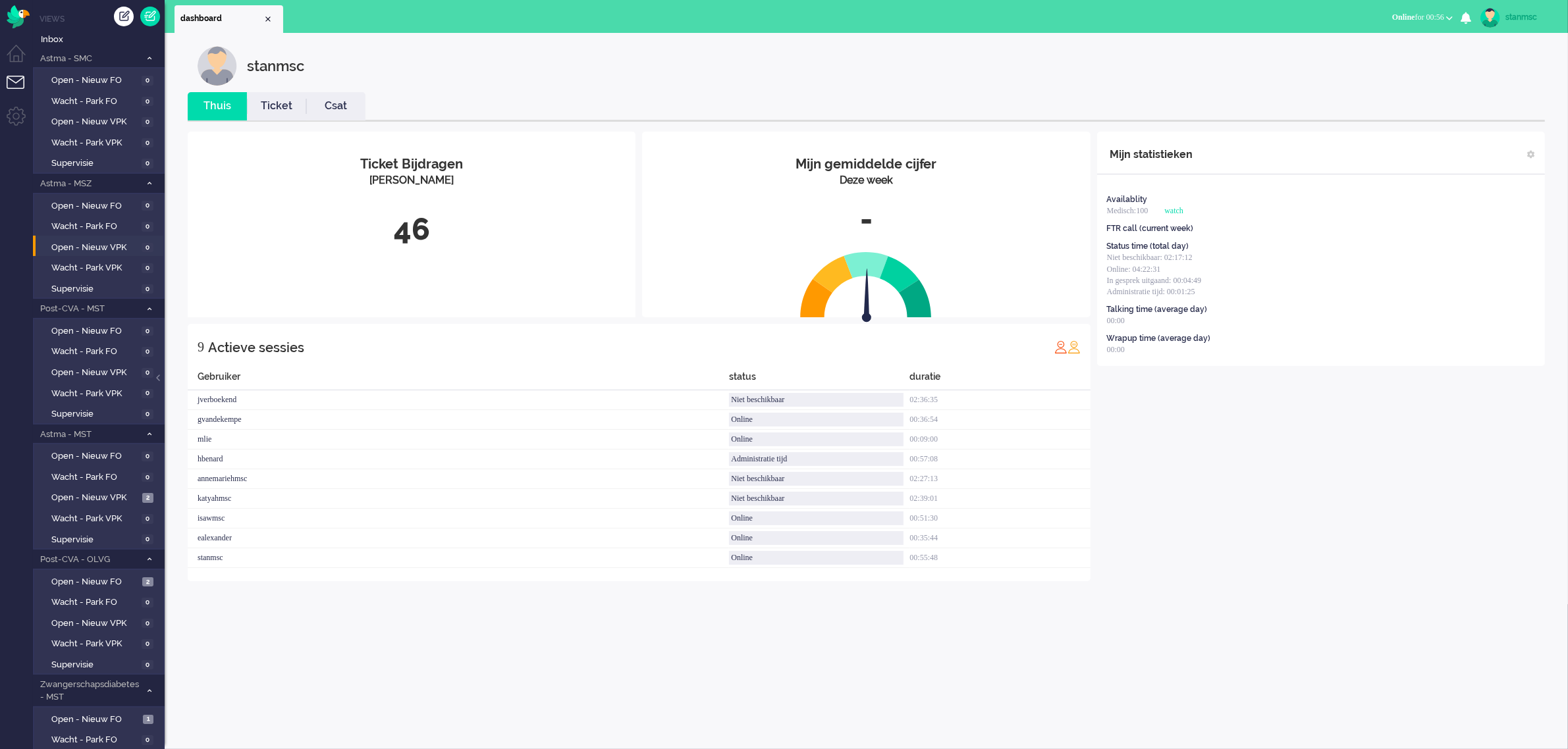
click at [268, 105] on link "Ticket" at bounding box center [277, 106] width 59 height 15
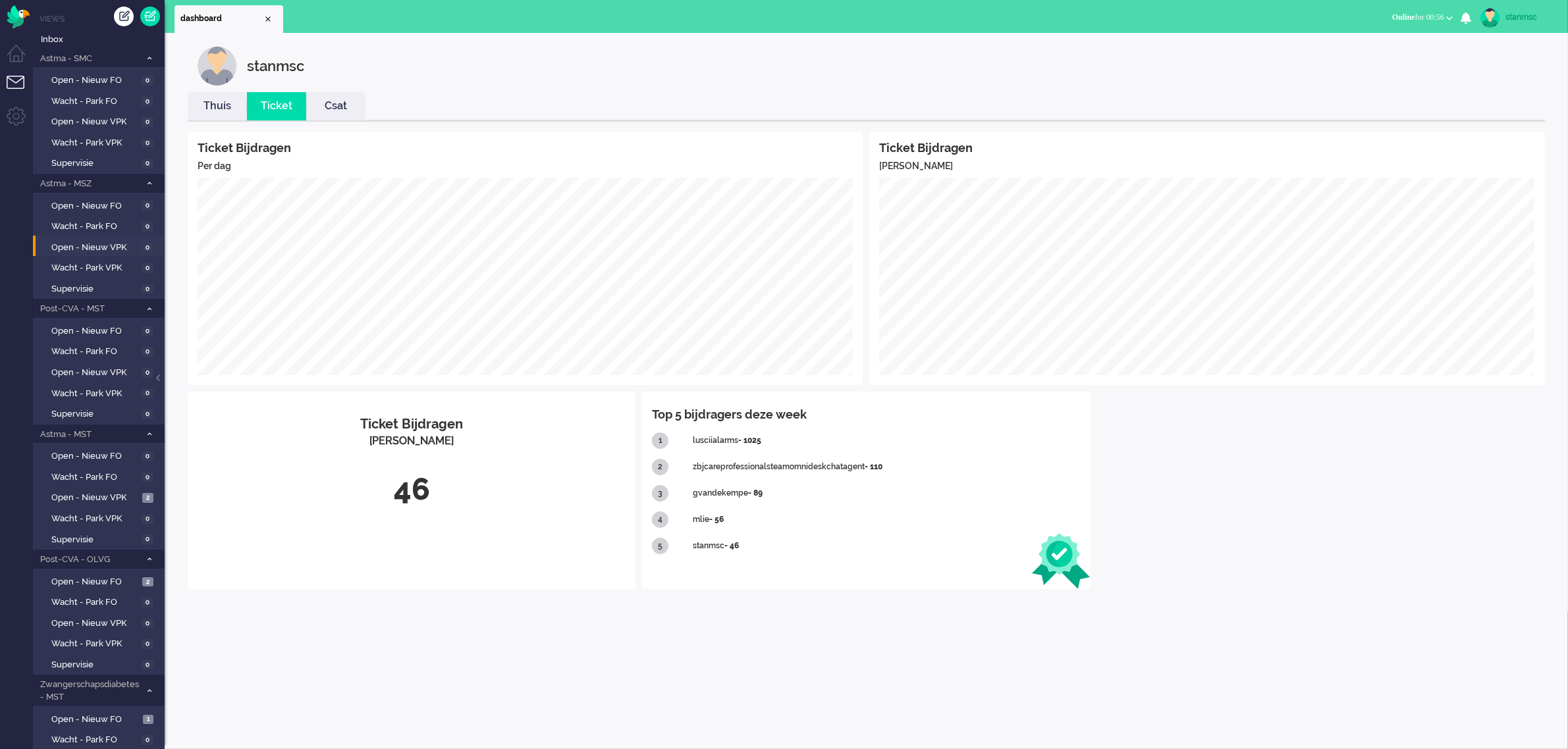
click at [228, 112] on link "Thuis" at bounding box center [217, 106] width 59 height 15
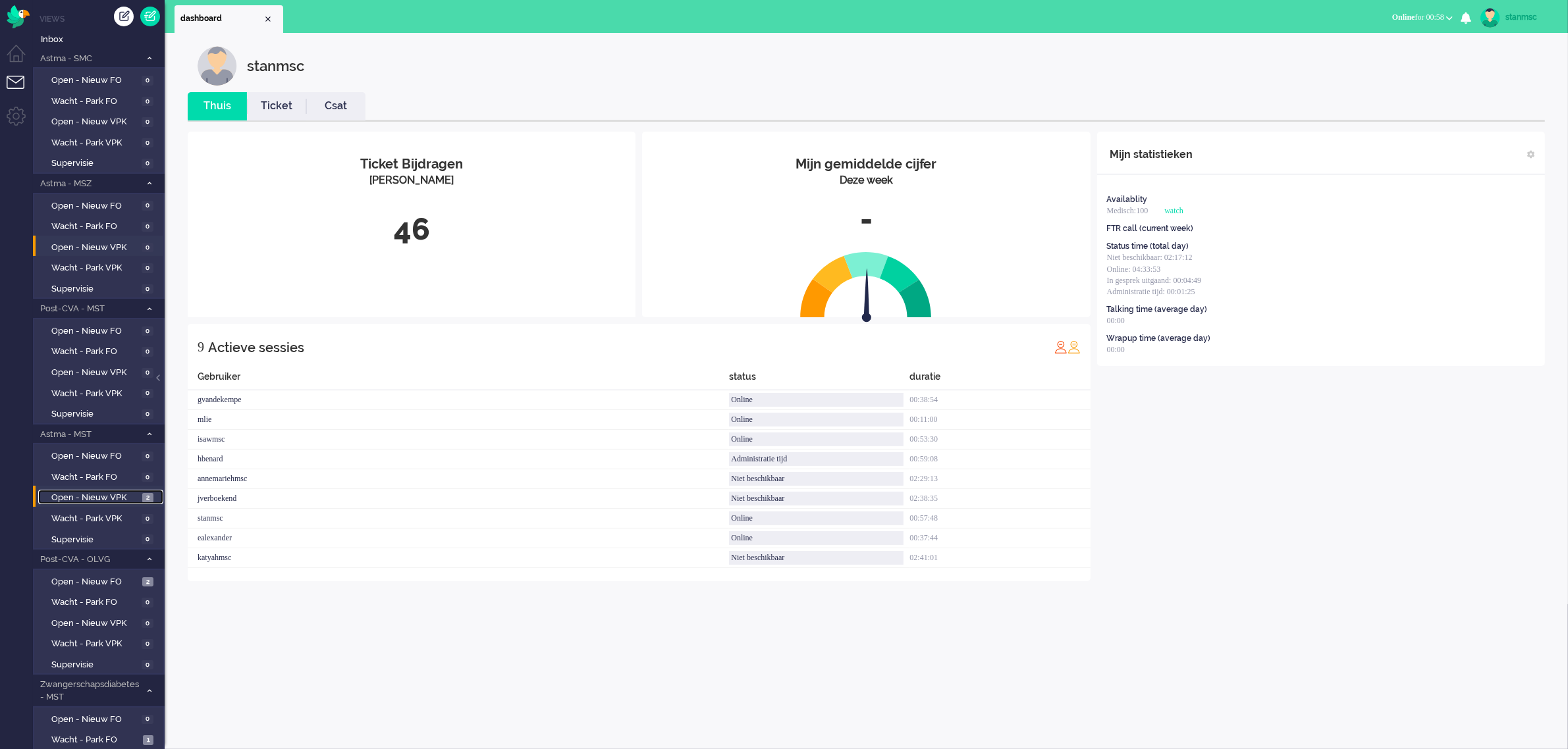
click at [102, 494] on span "Open - Nieuw VPK" at bounding box center [95, 497] width 87 height 12
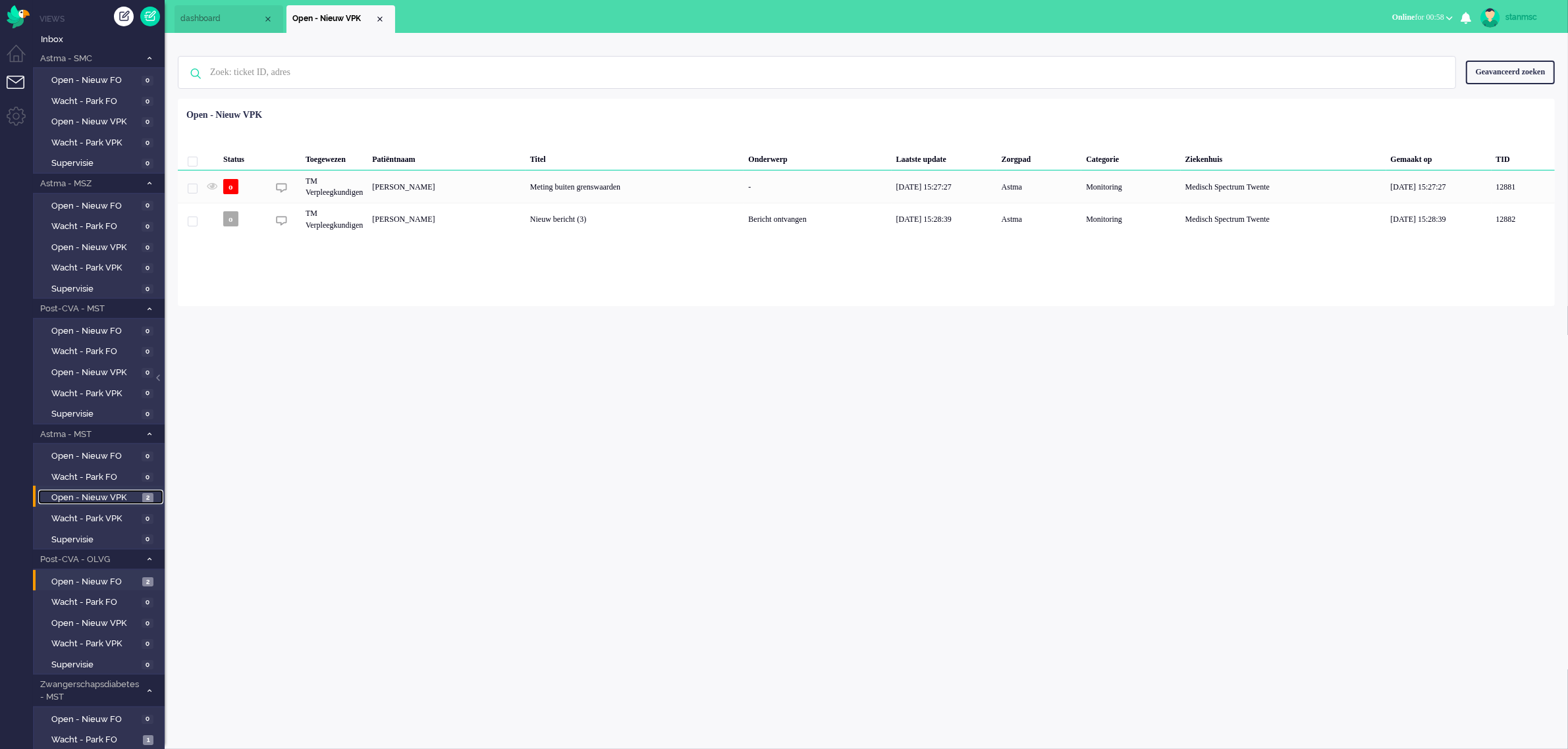
scroll to position [96, 0]
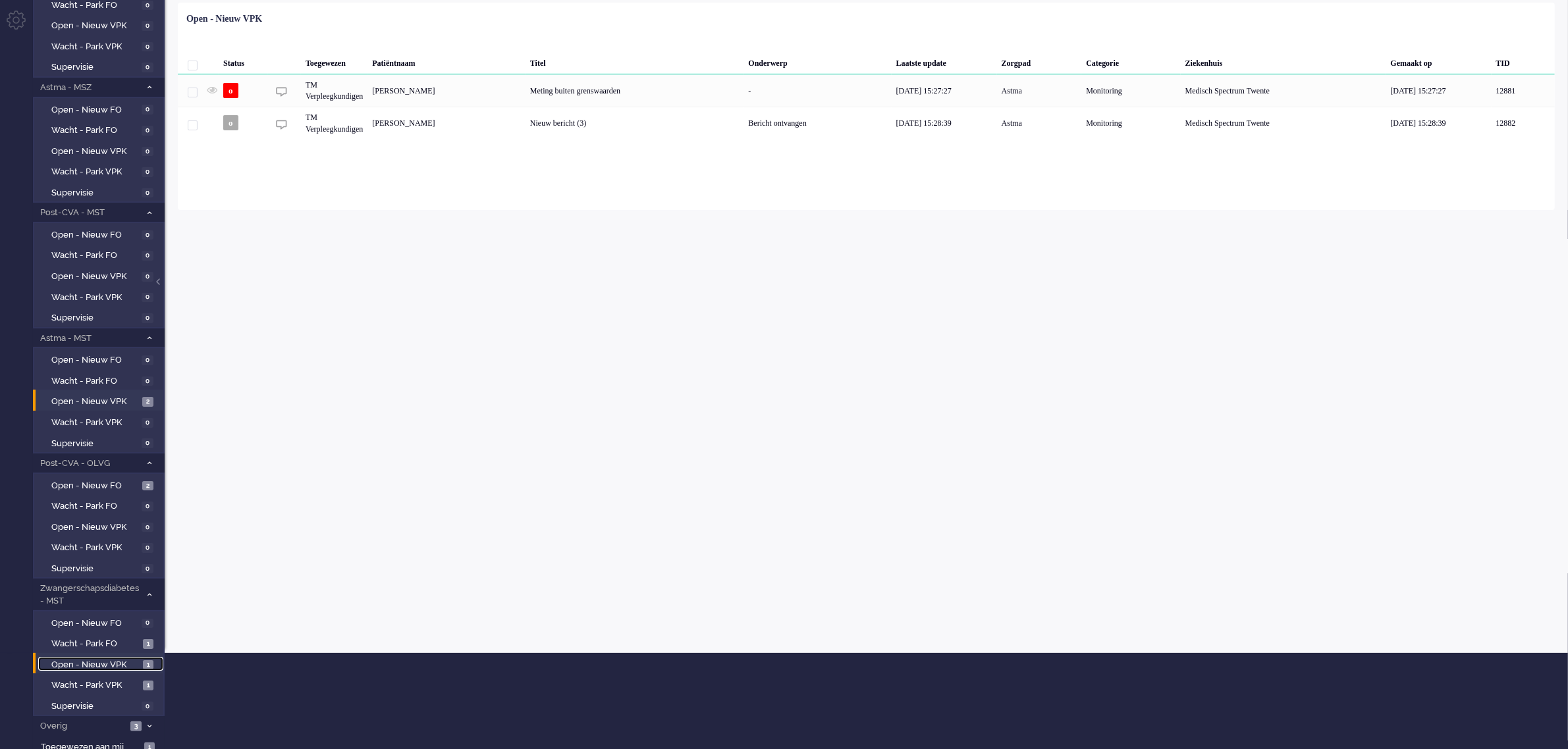
click at [99, 659] on span "Open - Nieuw VPK" at bounding box center [95, 664] width 88 height 12
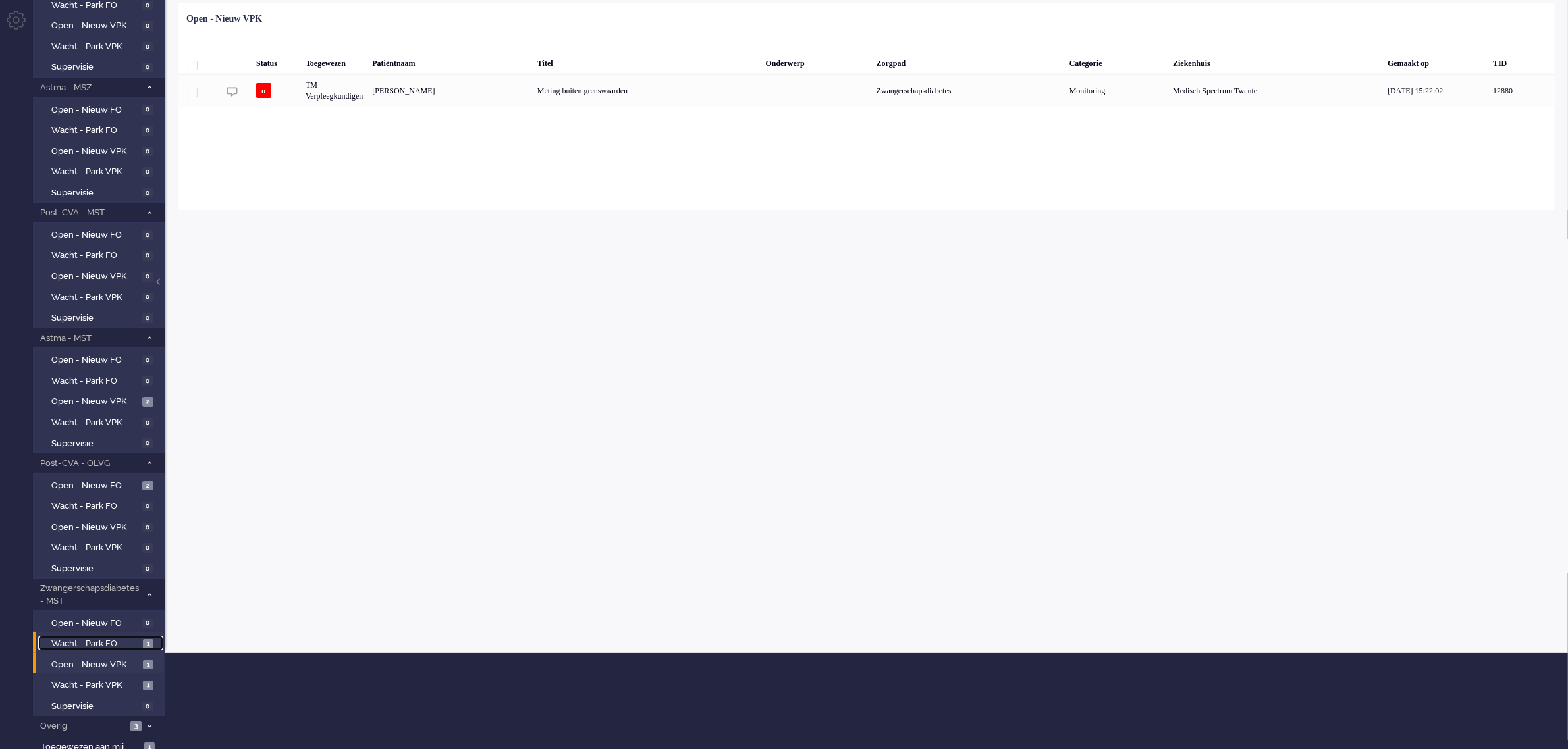
click at [98, 640] on span "Wacht - Park FO" at bounding box center [95, 643] width 88 height 12
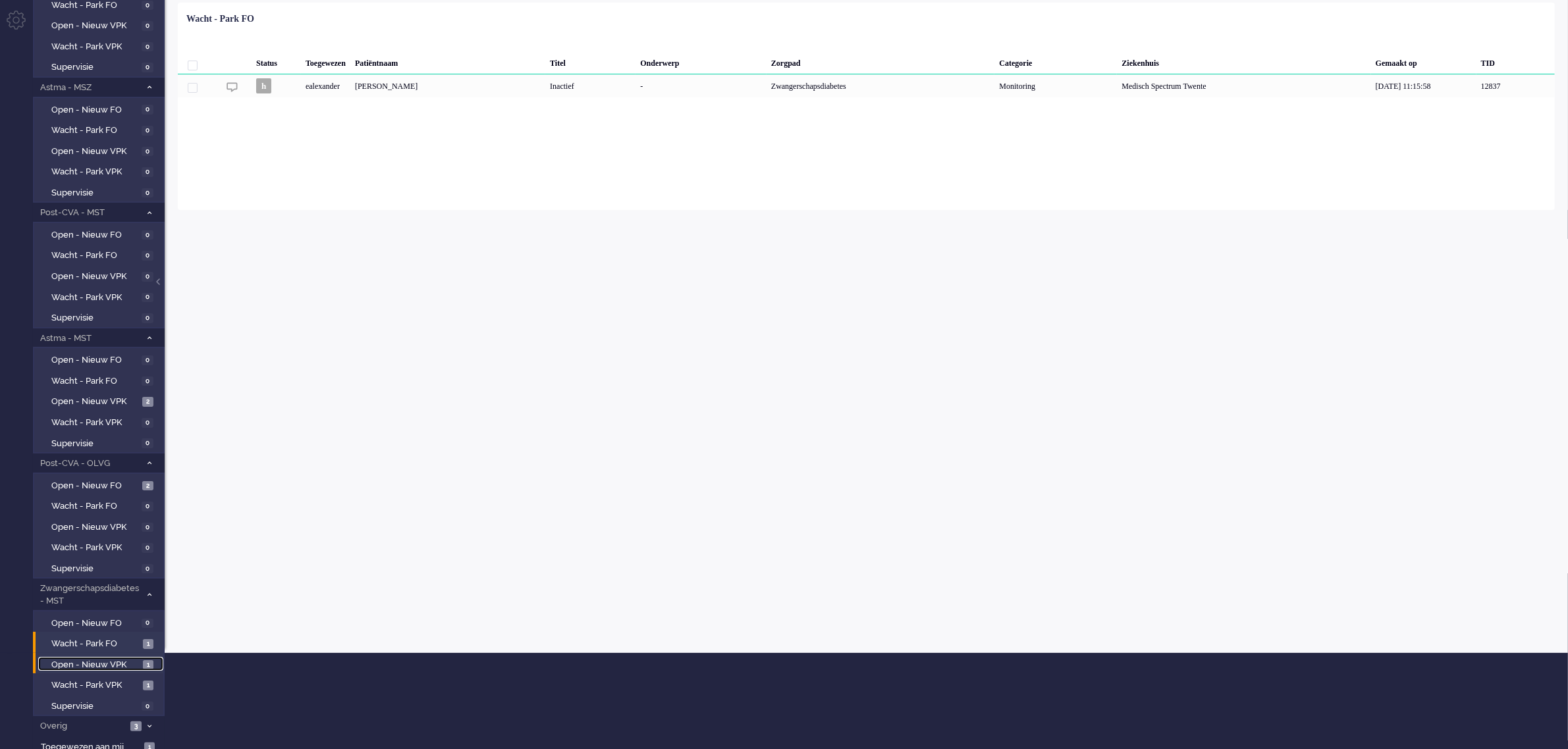
click at [98, 659] on span "Open - Nieuw VPK" at bounding box center [95, 664] width 88 height 12
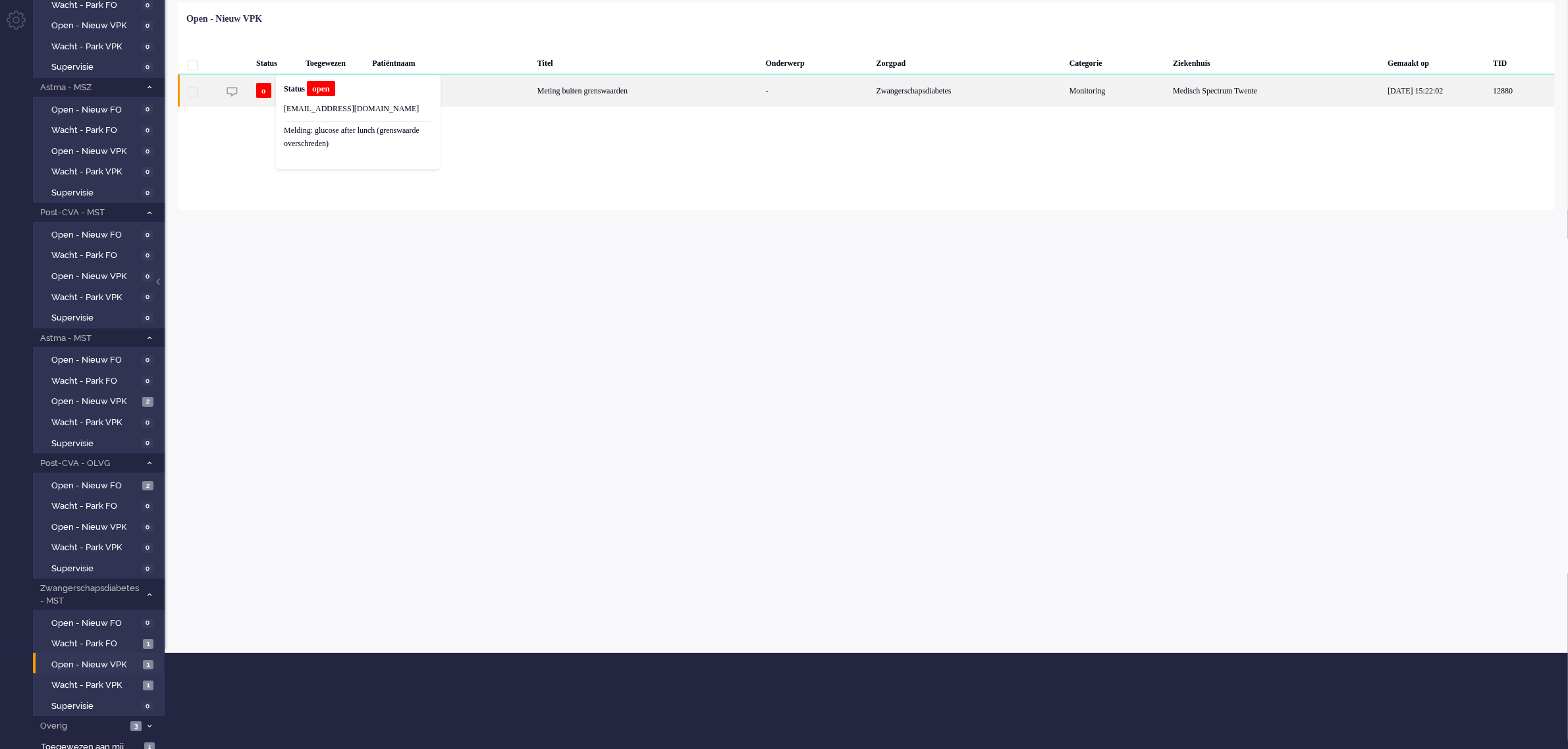
click at [499, 89] on div "[PERSON_NAME]" at bounding box center [450, 90] width 165 height 33
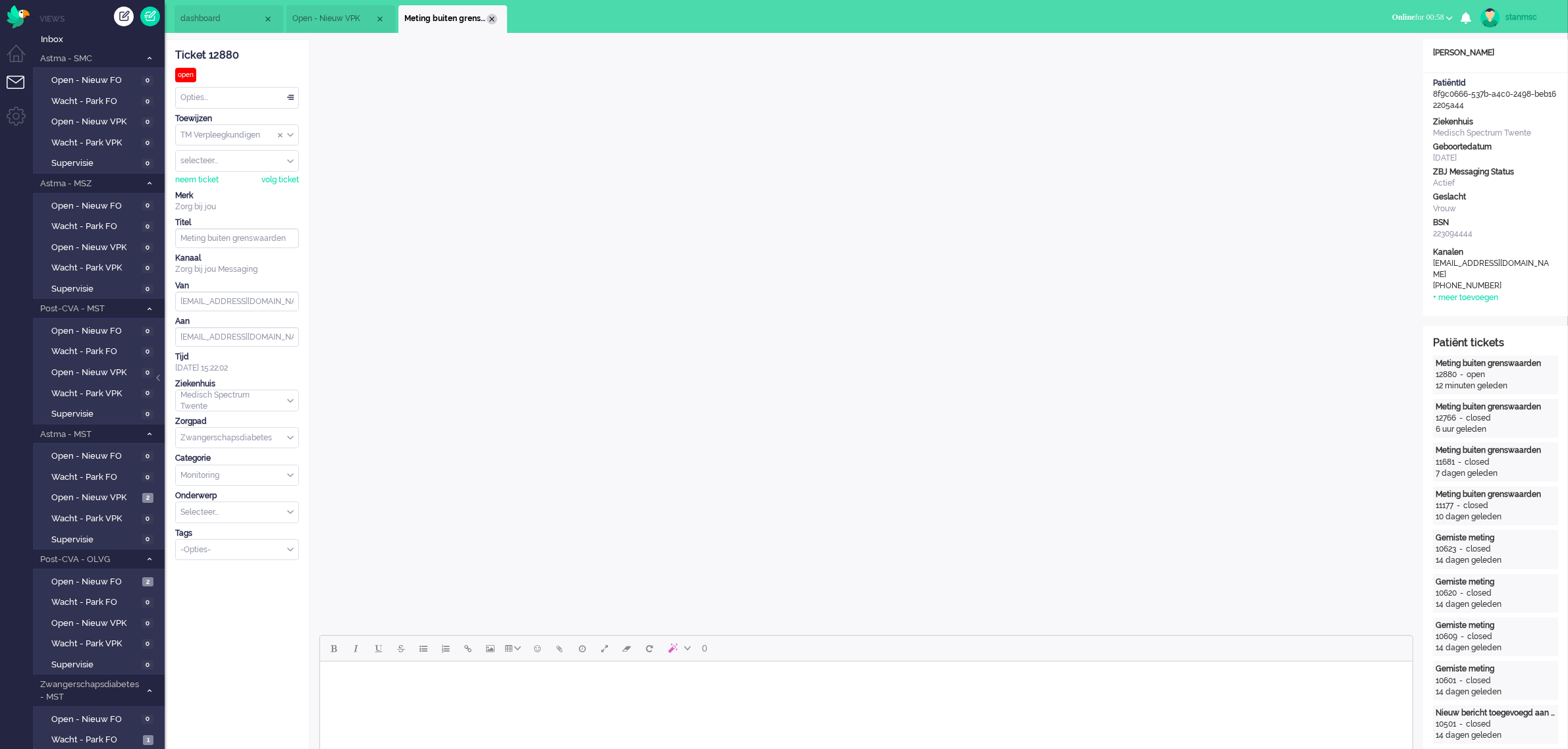
click at [491, 15] on div "Close tab" at bounding box center [492, 19] width 10 height 10
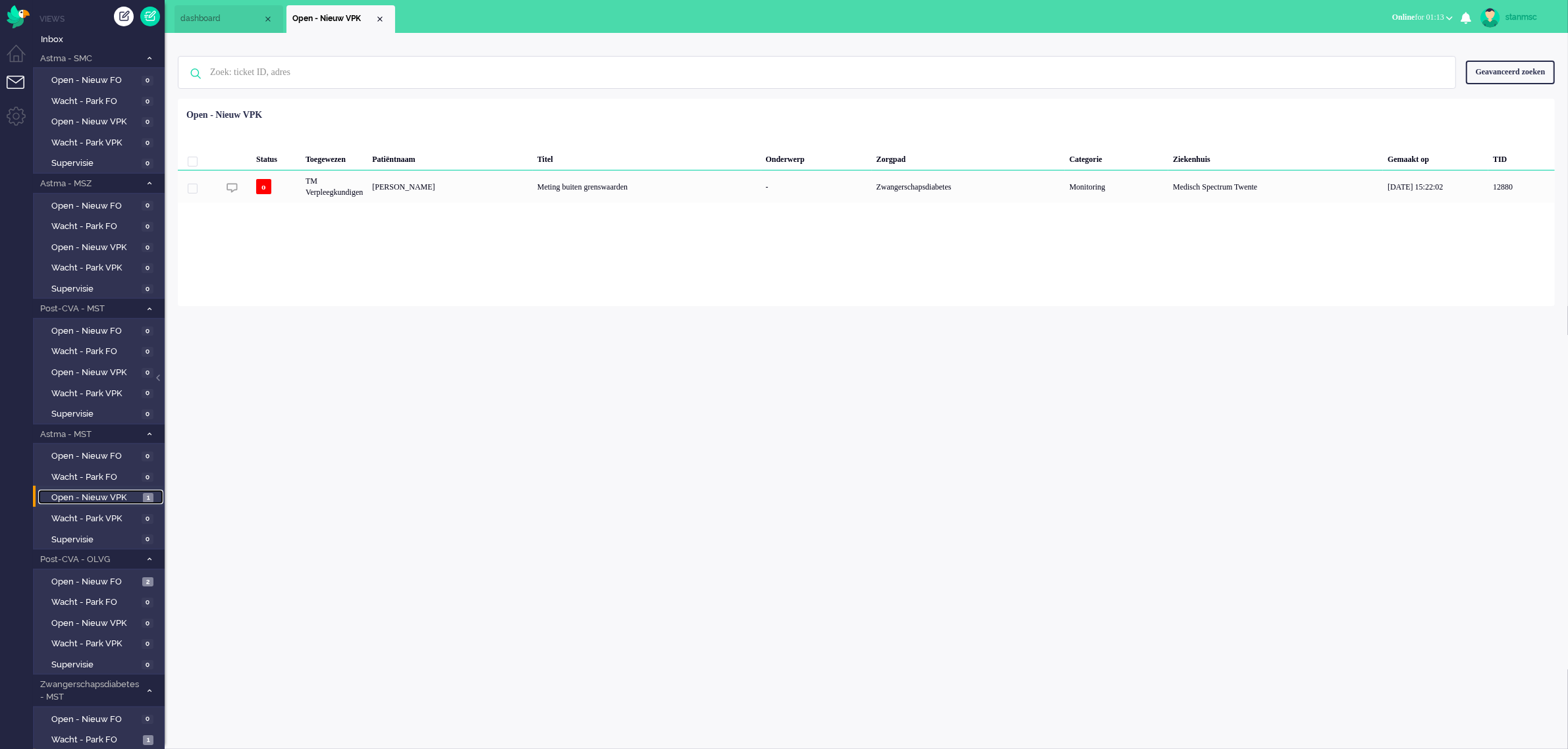
click at [87, 495] on span "Open - Nieuw VPK" at bounding box center [95, 497] width 88 height 12
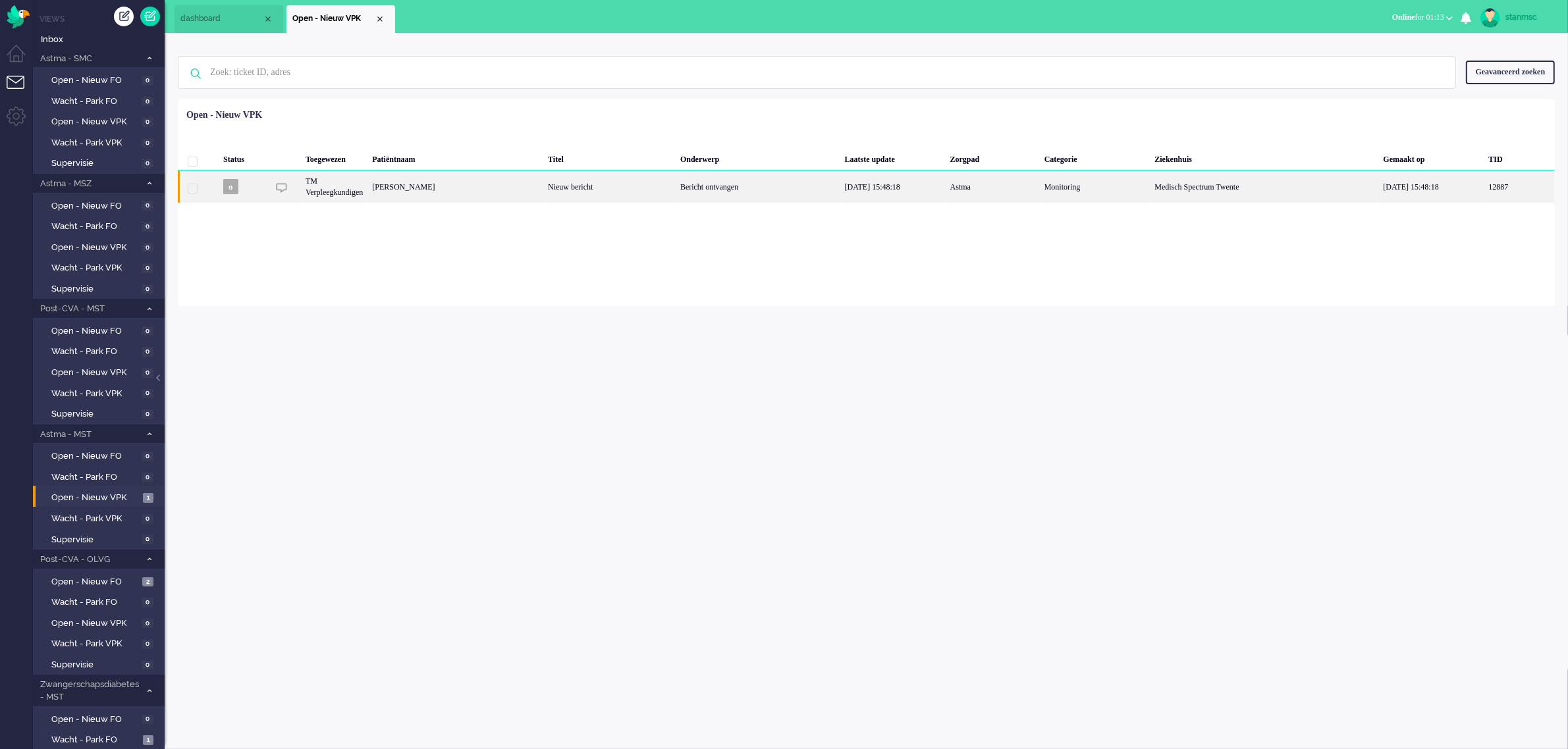
click at [471, 183] on div "[PERSON_NAME]" at bounding box center [455, 186] width 176 height 33
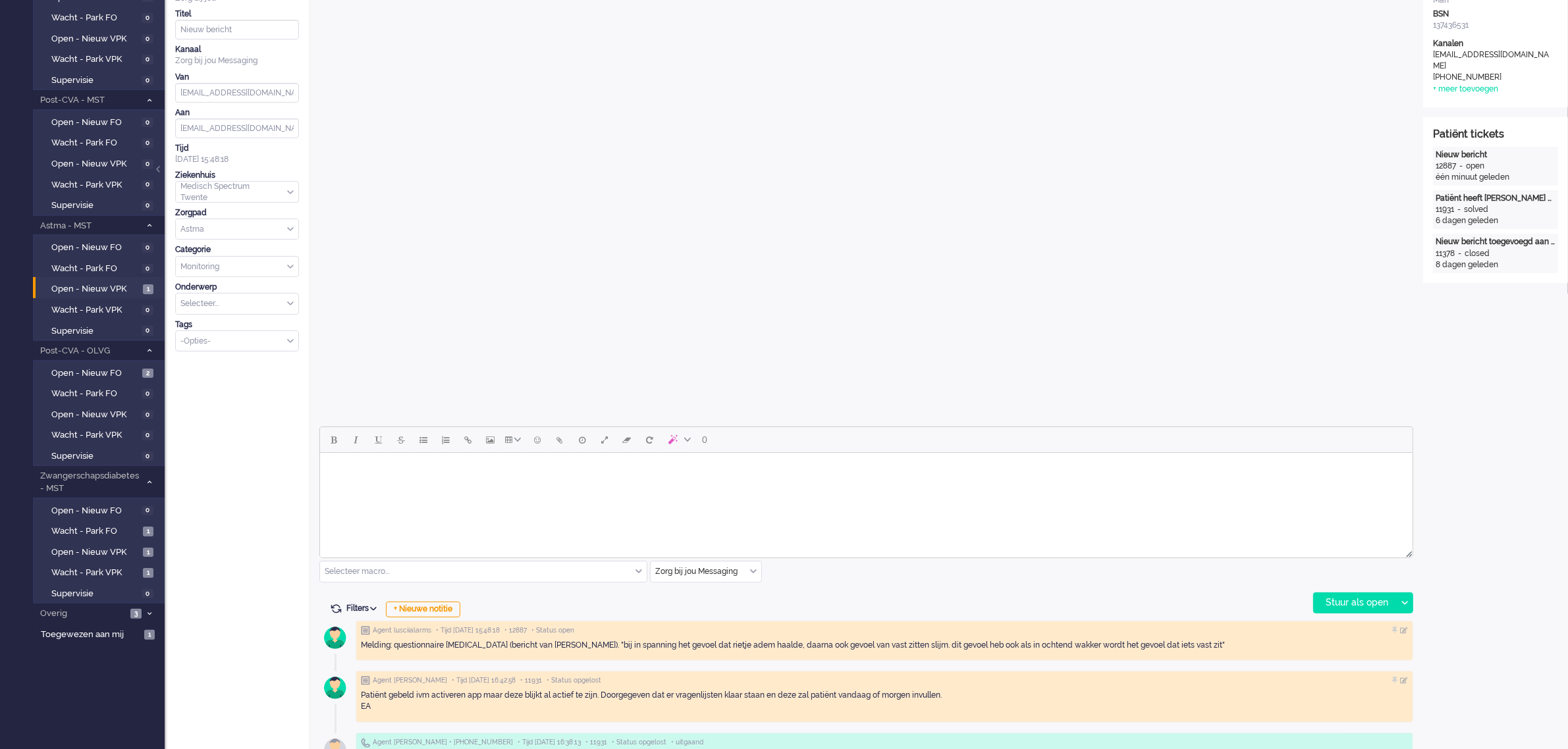
scroll to position [247, 0]
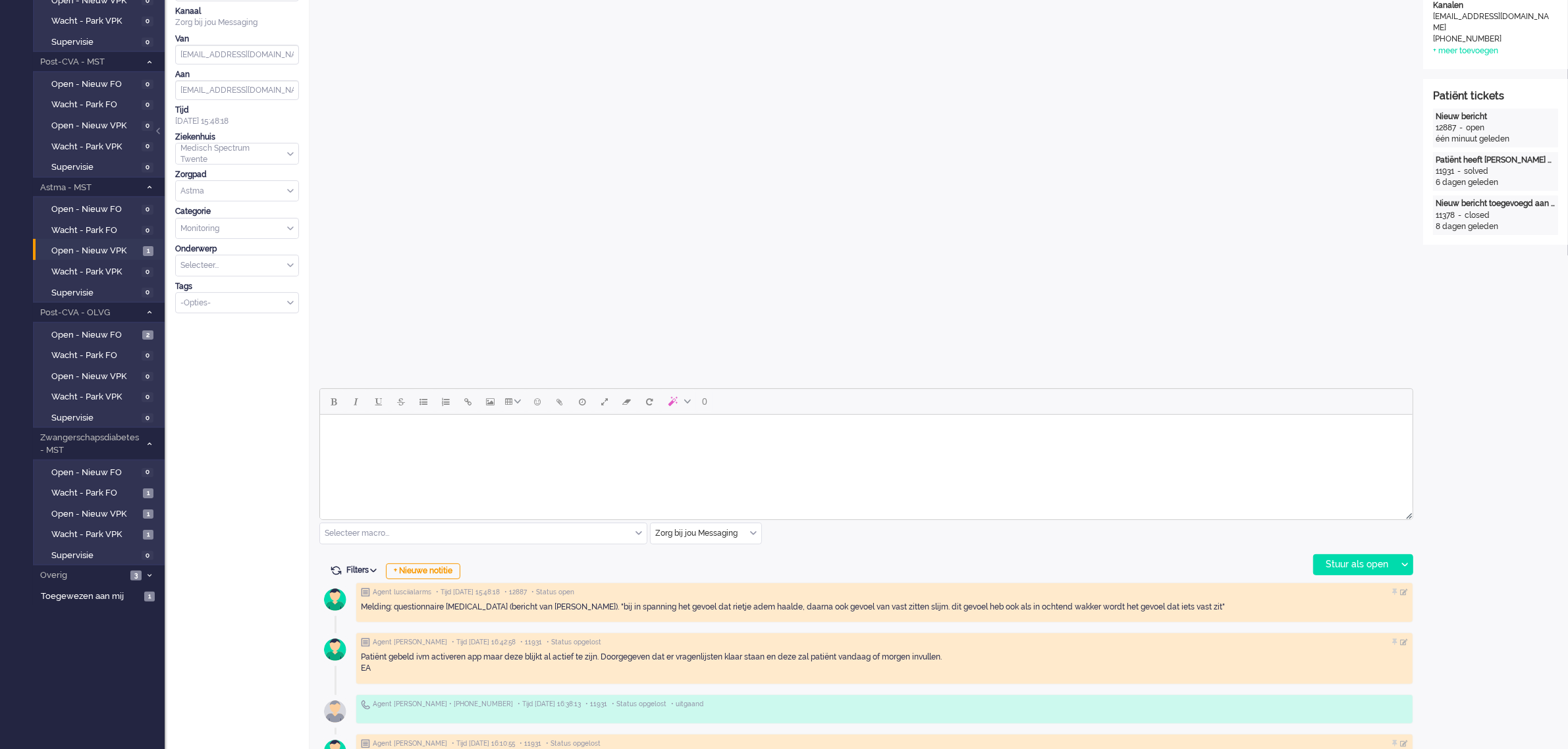
click at [547, 448] on html at bounding box center [865, 431] width 1092 height 33
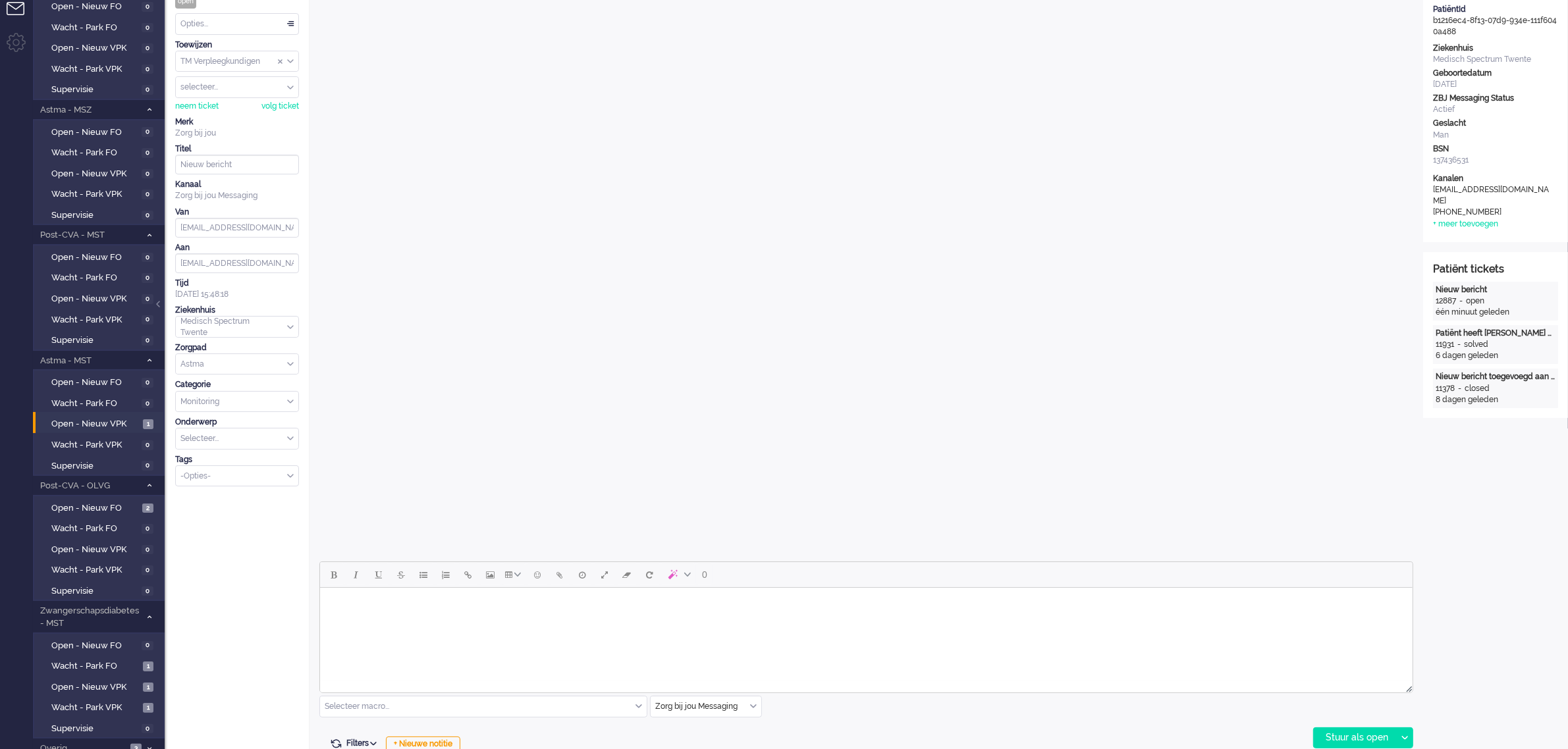
scroll to position [0, 0]
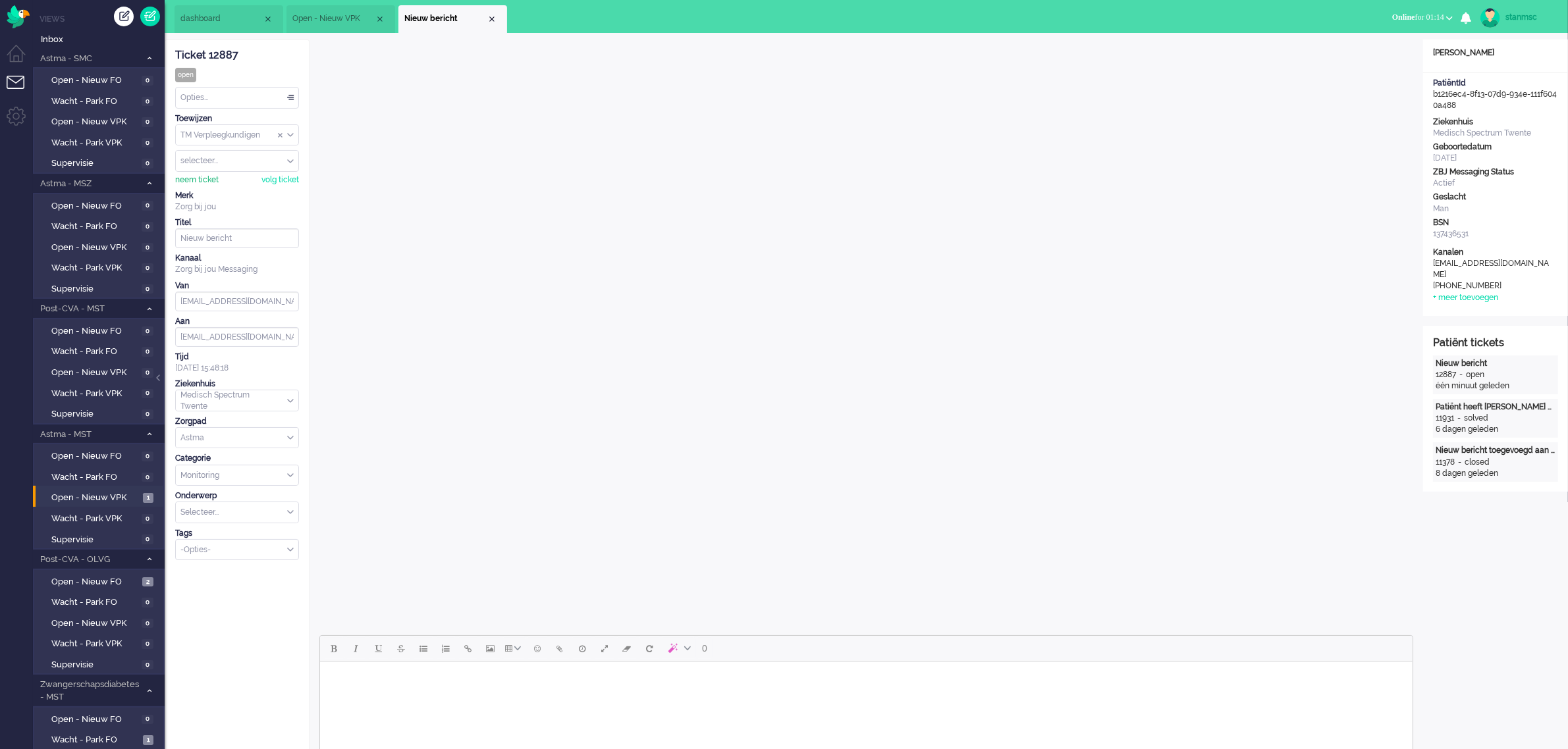
click at [191, 177] on div "neem ticket" at bounding box center [196, 180] width 44 height 11
click at [438, 695] on html at bounding box center [865, 678] width 1092 height 33
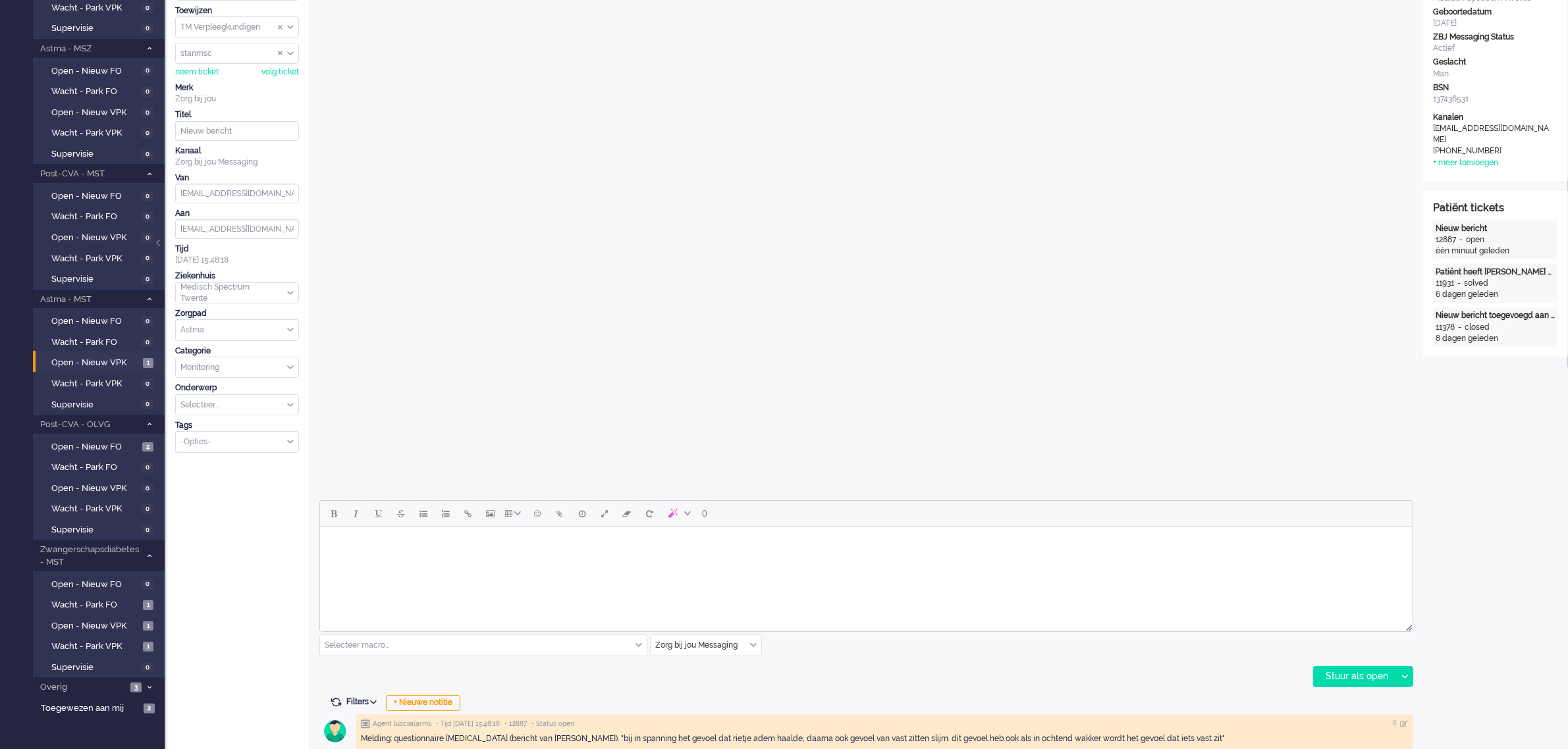
scroll to position [164, 0]
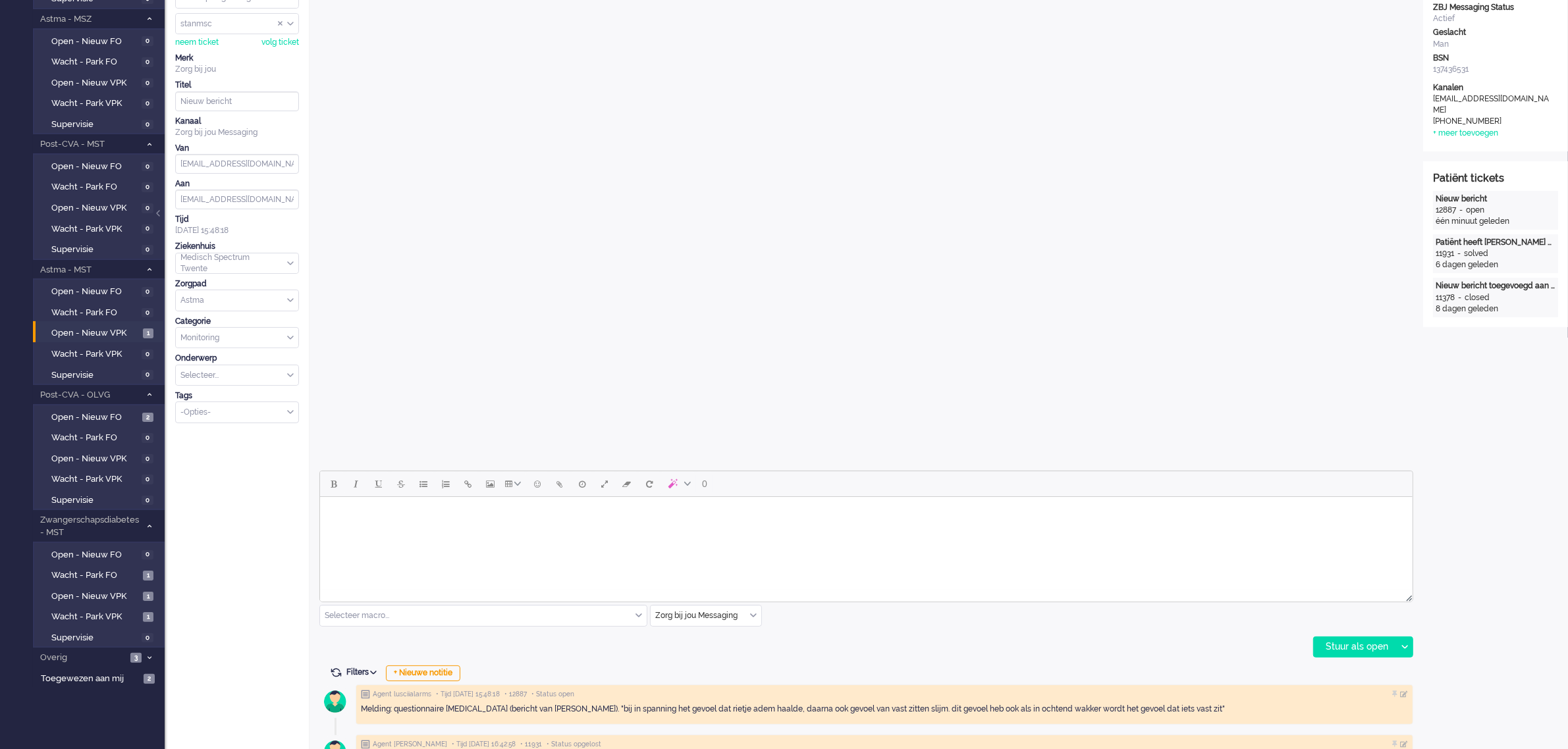
click at [753, 618] on div "Zorg bij jou Messaging" at bounding box center [705, 616] width 111 height 20
click at [718, 652] on span "uitgaand telefoon" at bounding box center [689, 655] width 65 height 11
click at [1344, 650] on div "Stuur als open" at bounding box center [1354, 647] width 83 height 20
type input "Nieuw bericht (3)"
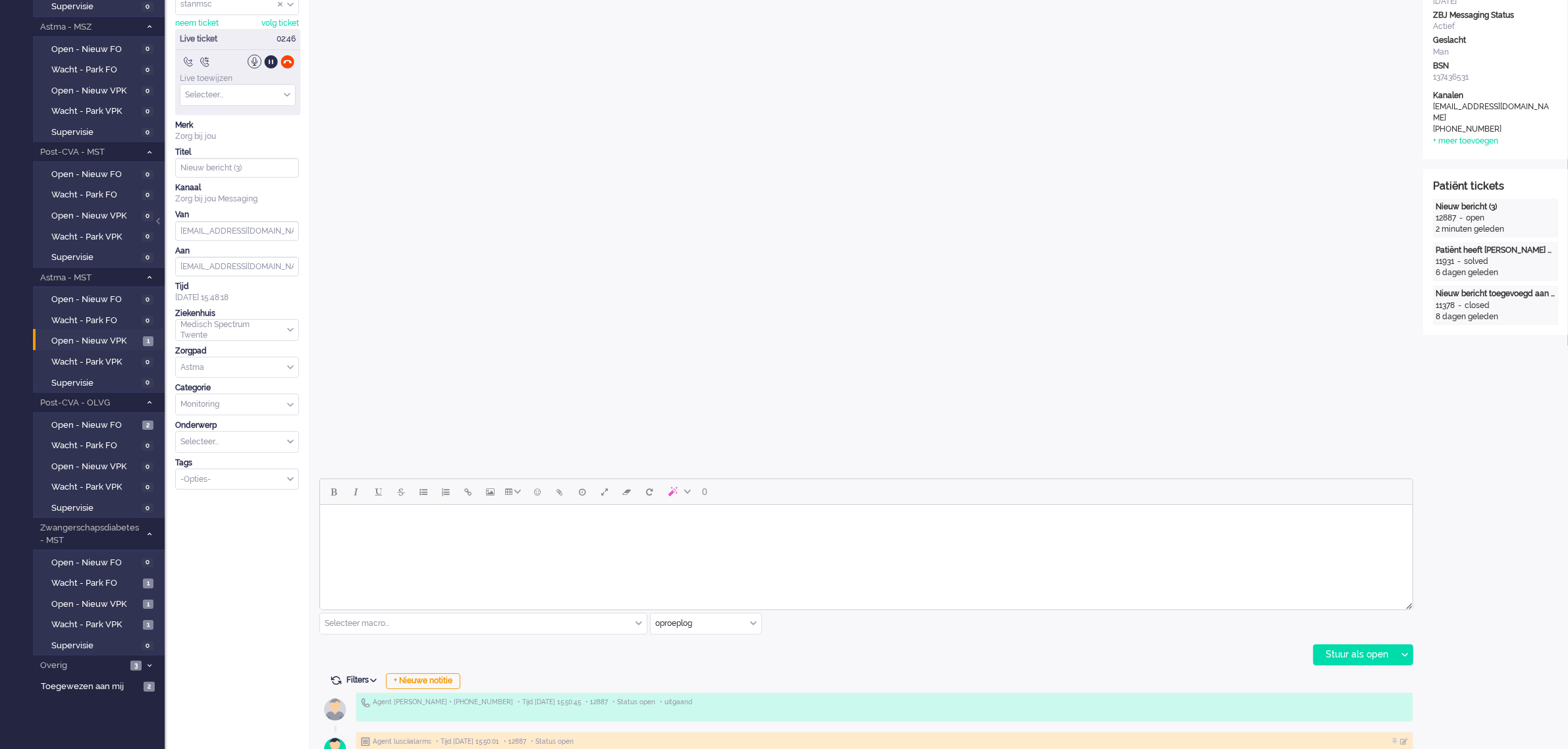
scroll to position [0, 0]
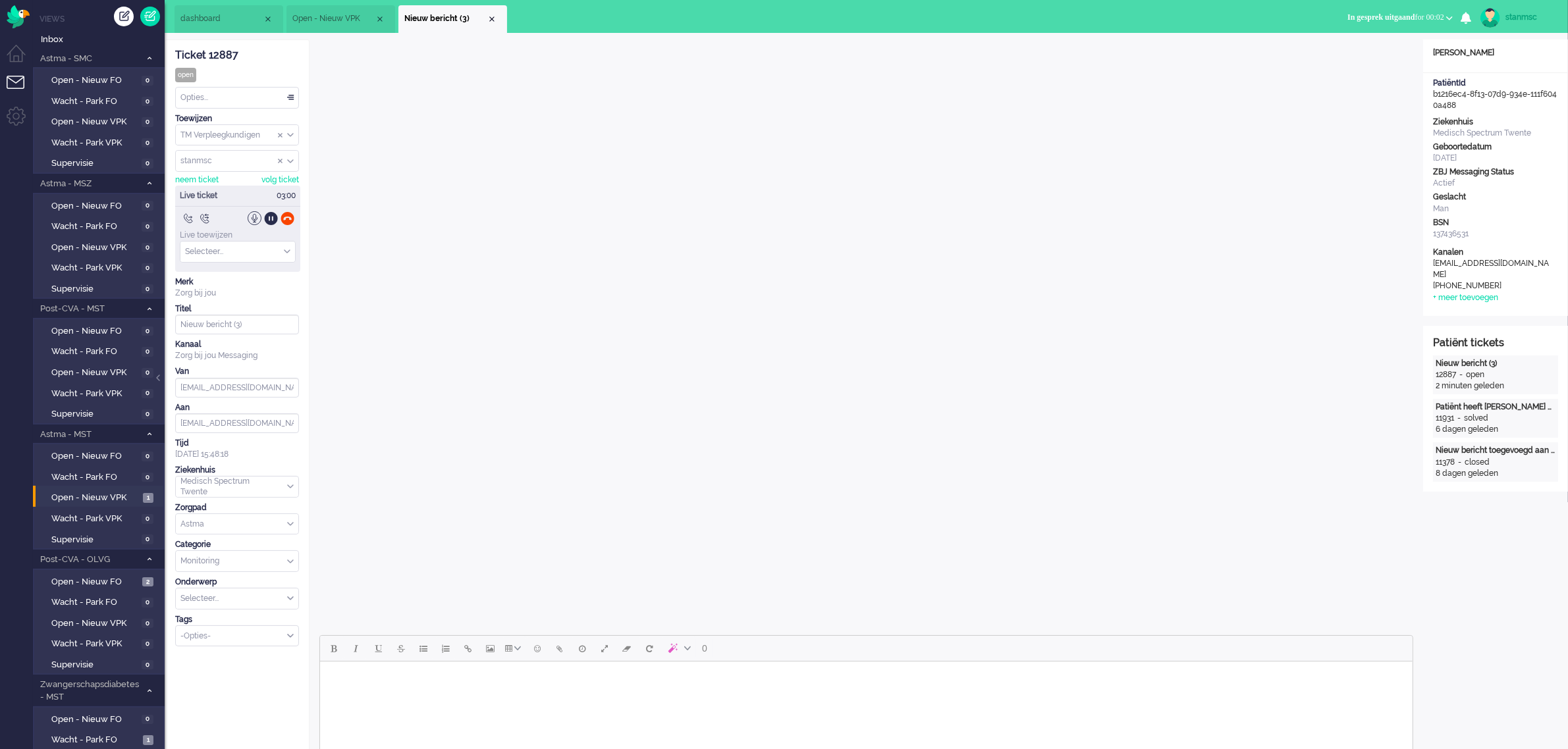
click at [291, 218] on div at bounding box center [287, 217] width 14 height 14
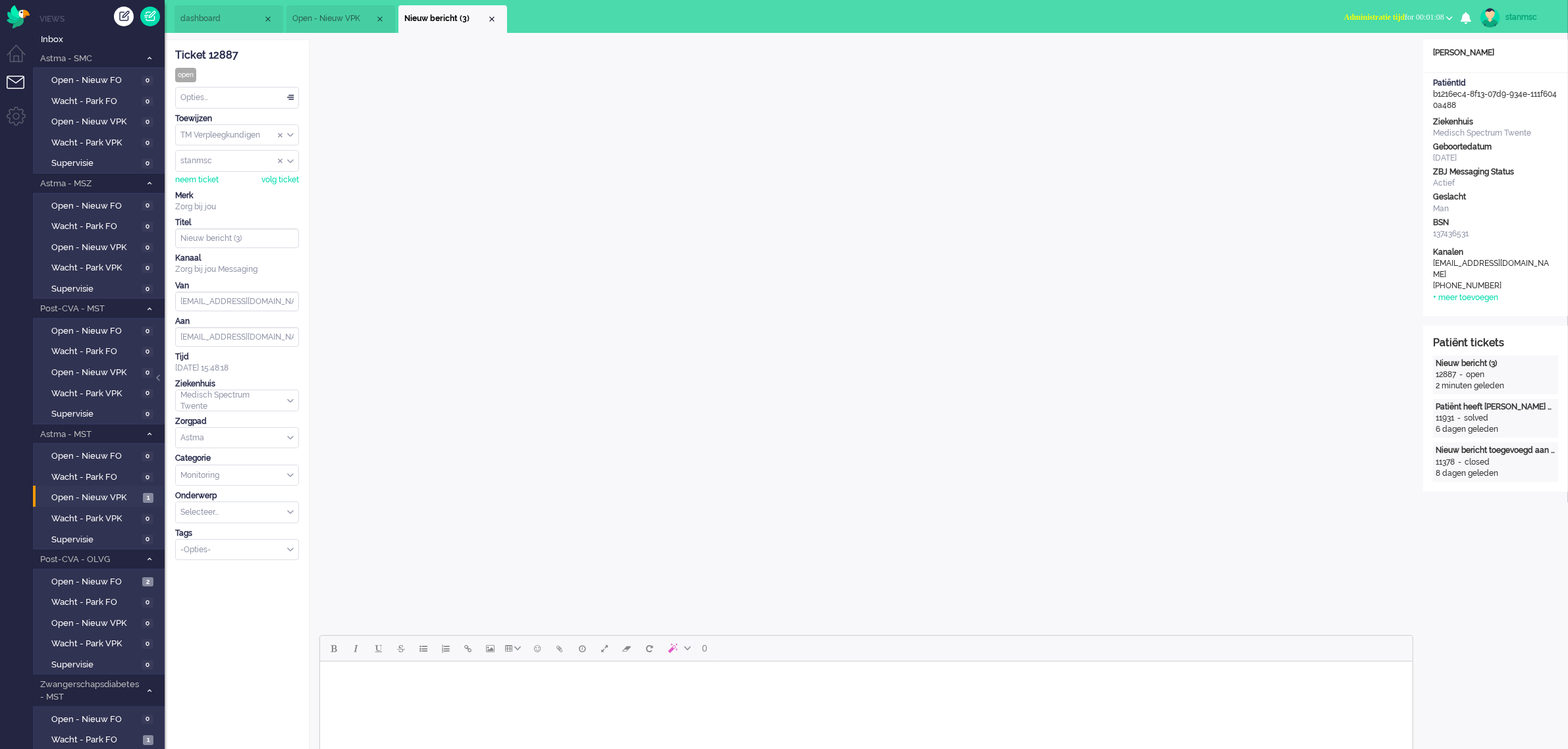
click at [217, 99] on div "Opties..." at bounding box center [237, 98] width 123 height 20
click at [215, 190] on span "Opgelost" at bounding box center [198, 191] width 33 height 11
click at [491, 20] on div "Close tab" at bounding box center [492, 19] width 10 height 10
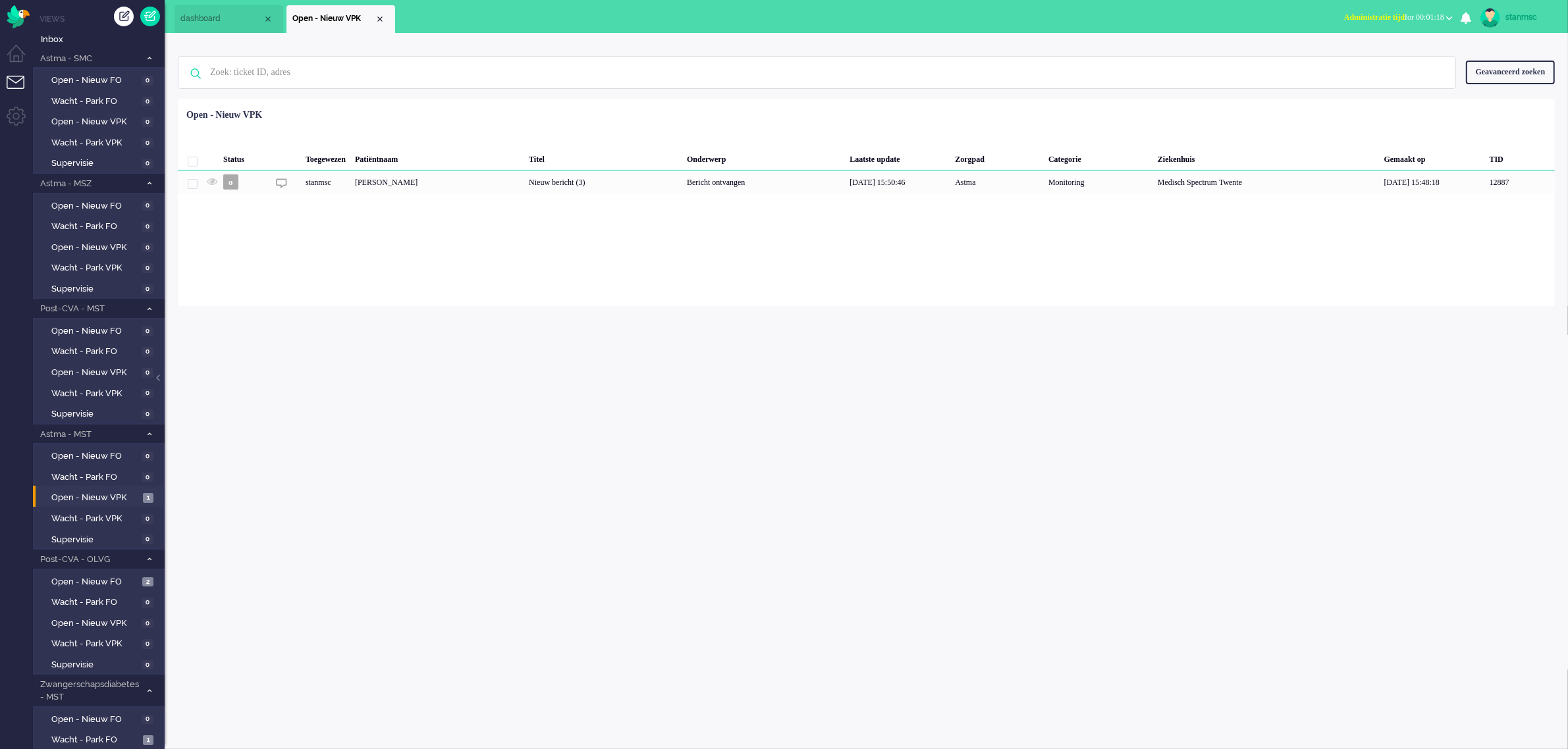
click at [1414, 15] on span "Administratie tijd for 00:01:18" at bounding box center [1394, 17] width 100 height 9
click at [1383, 58] on label "Online" at bounding box center [1398, 59] width 104 height 11
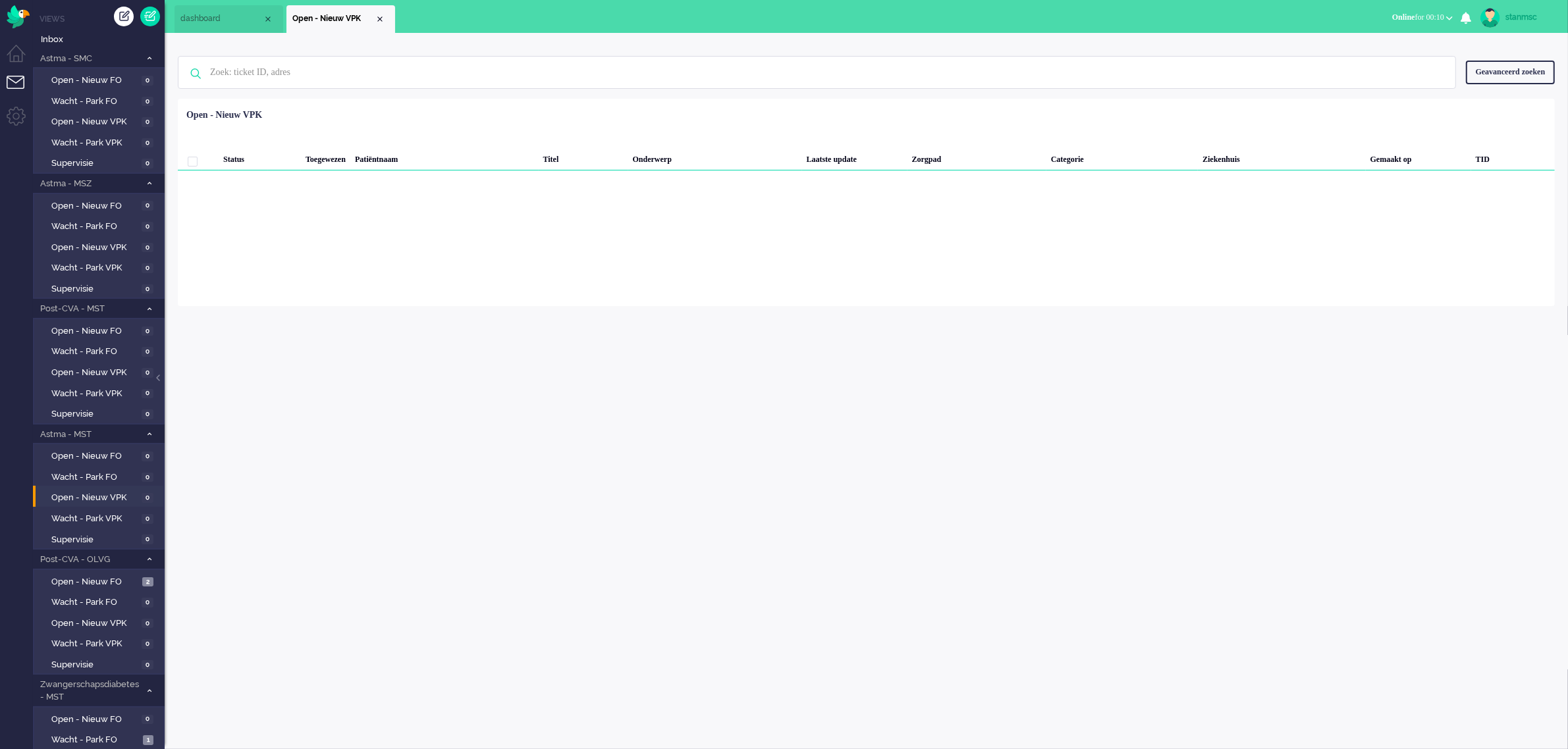
click at [1394, 17] on span "Online" at bounding box center [1403, 17] width 23 height 9
click at [1386, 46] on label "Niet beschikbaar" at bounding box center [1398, 45] width 104 height 11
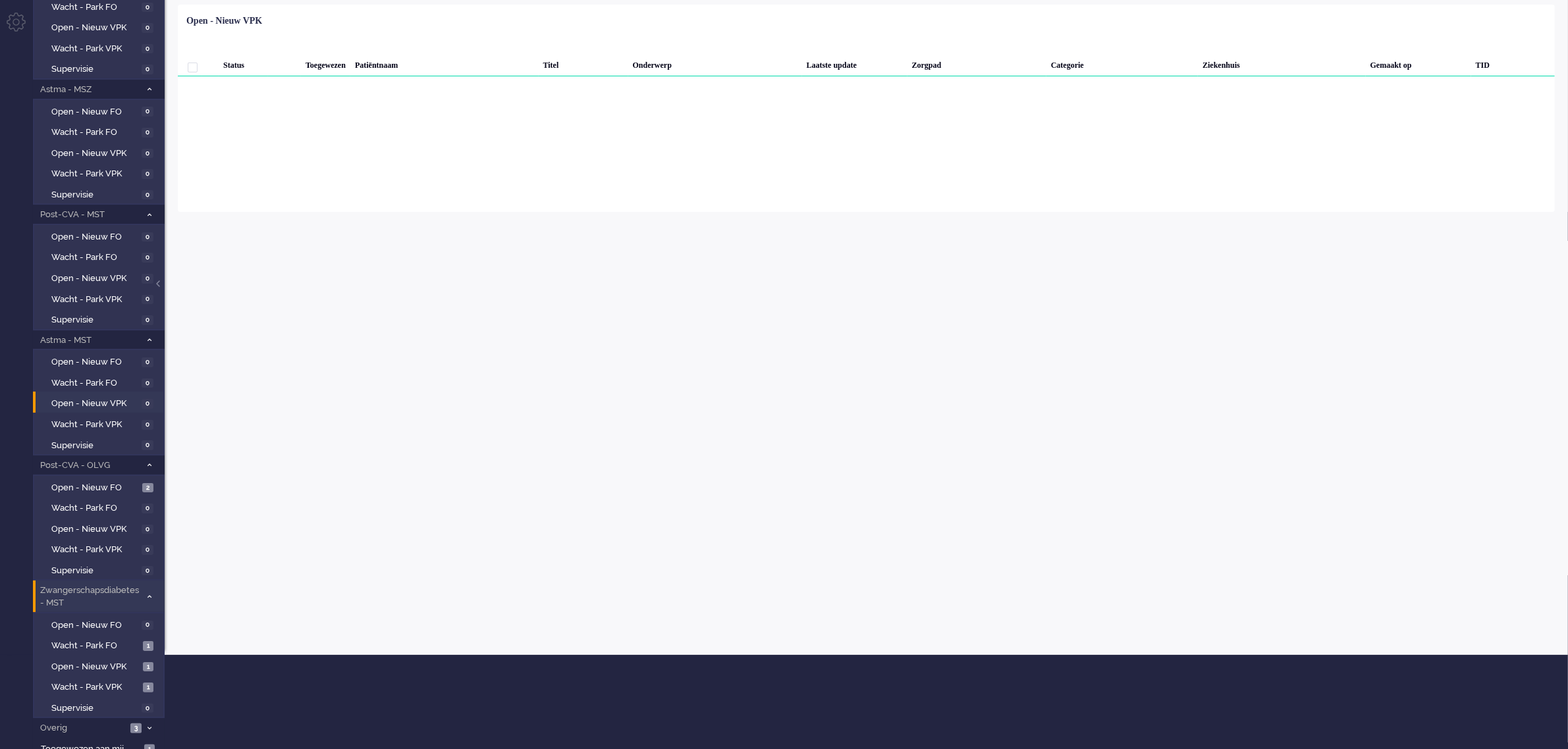
scroll to position [96, 0]
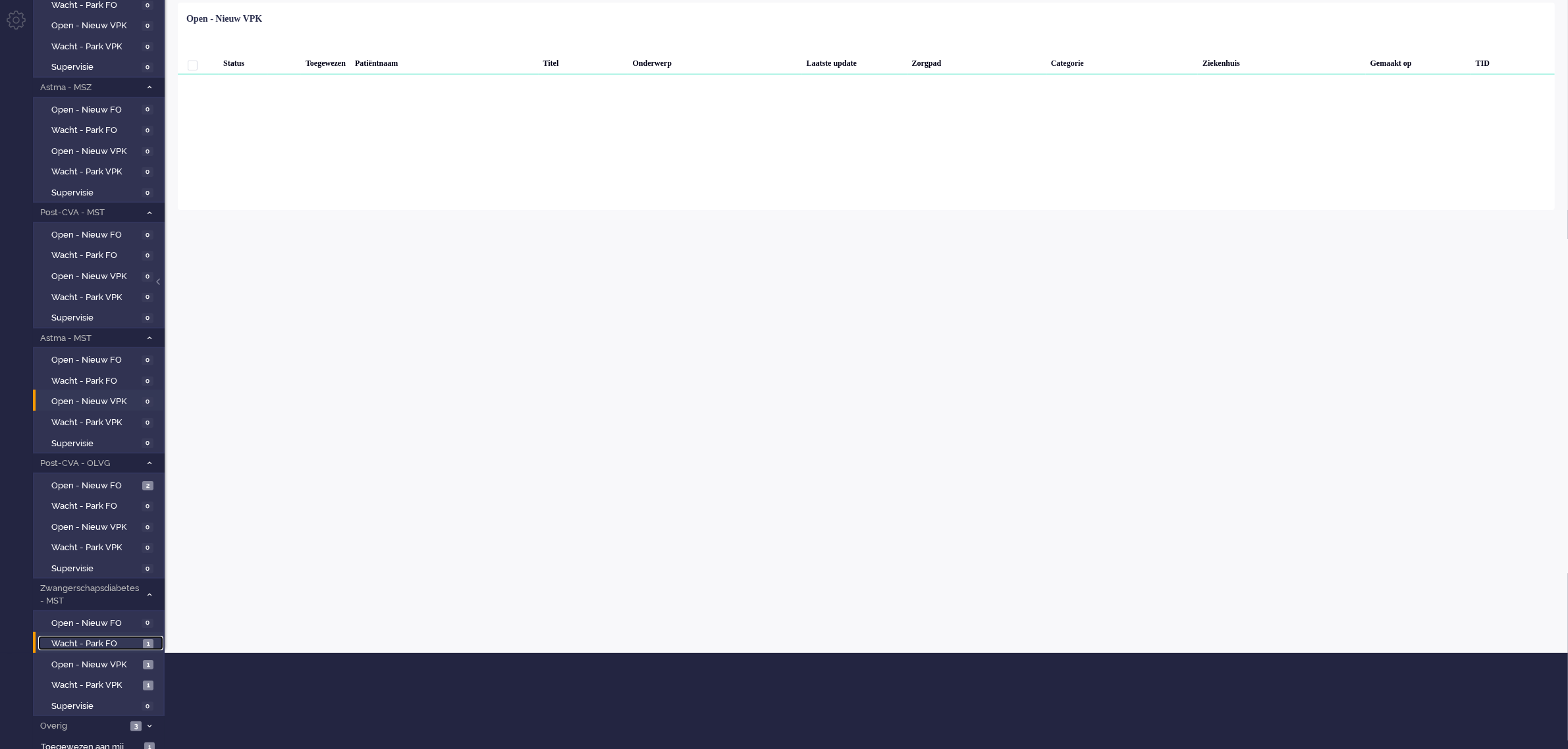
click at [98, 640] on span "Wacht - Park FO" at bounding box center [95, 643] width 88 height 12
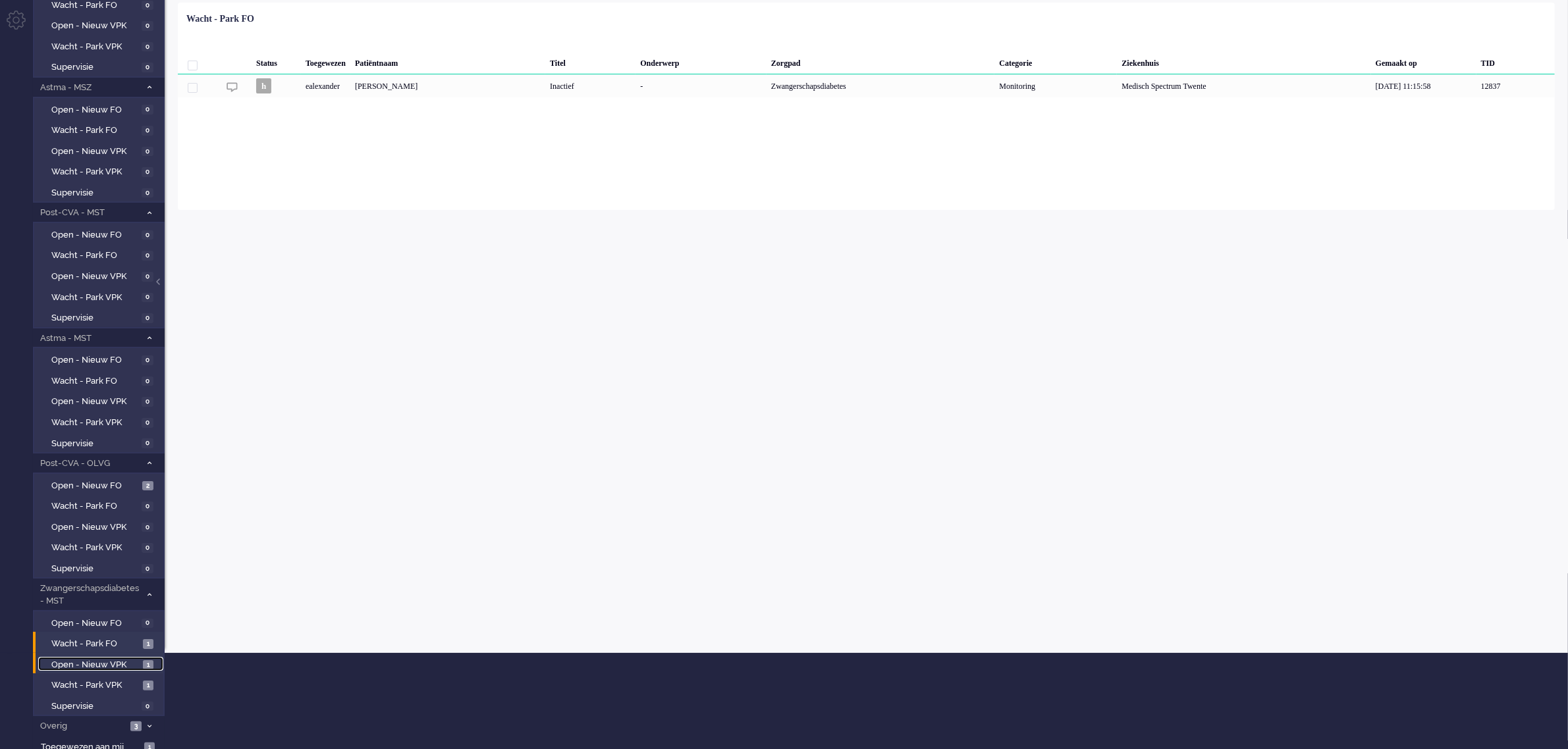
click at [87, 659] on span "Open - Nieuw VPK" at bounding box center [95, 664] width 88 height 12
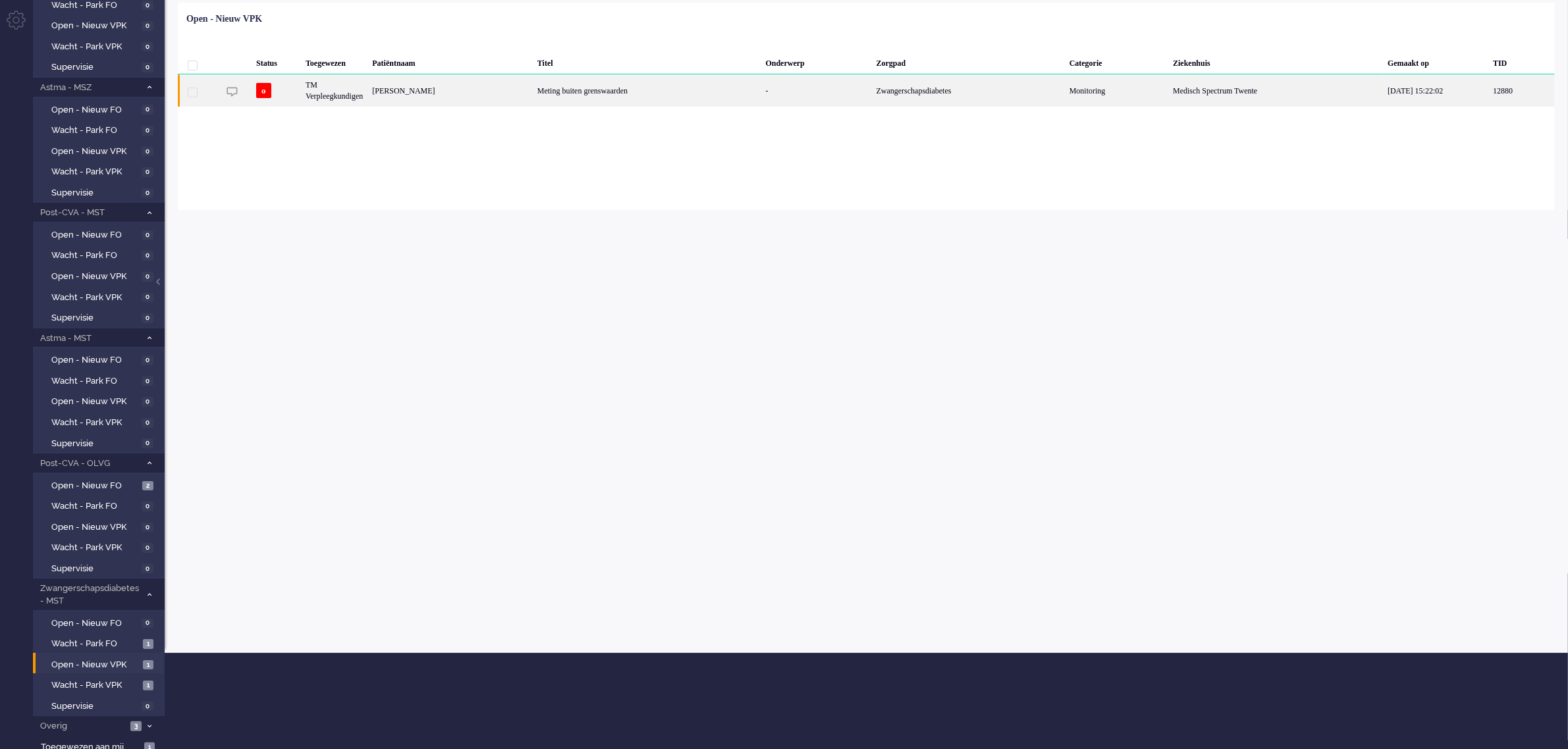
click at [452, 90] on div "[PERSON_NAME]" at bounding box center [450, 90] width 165 height 33
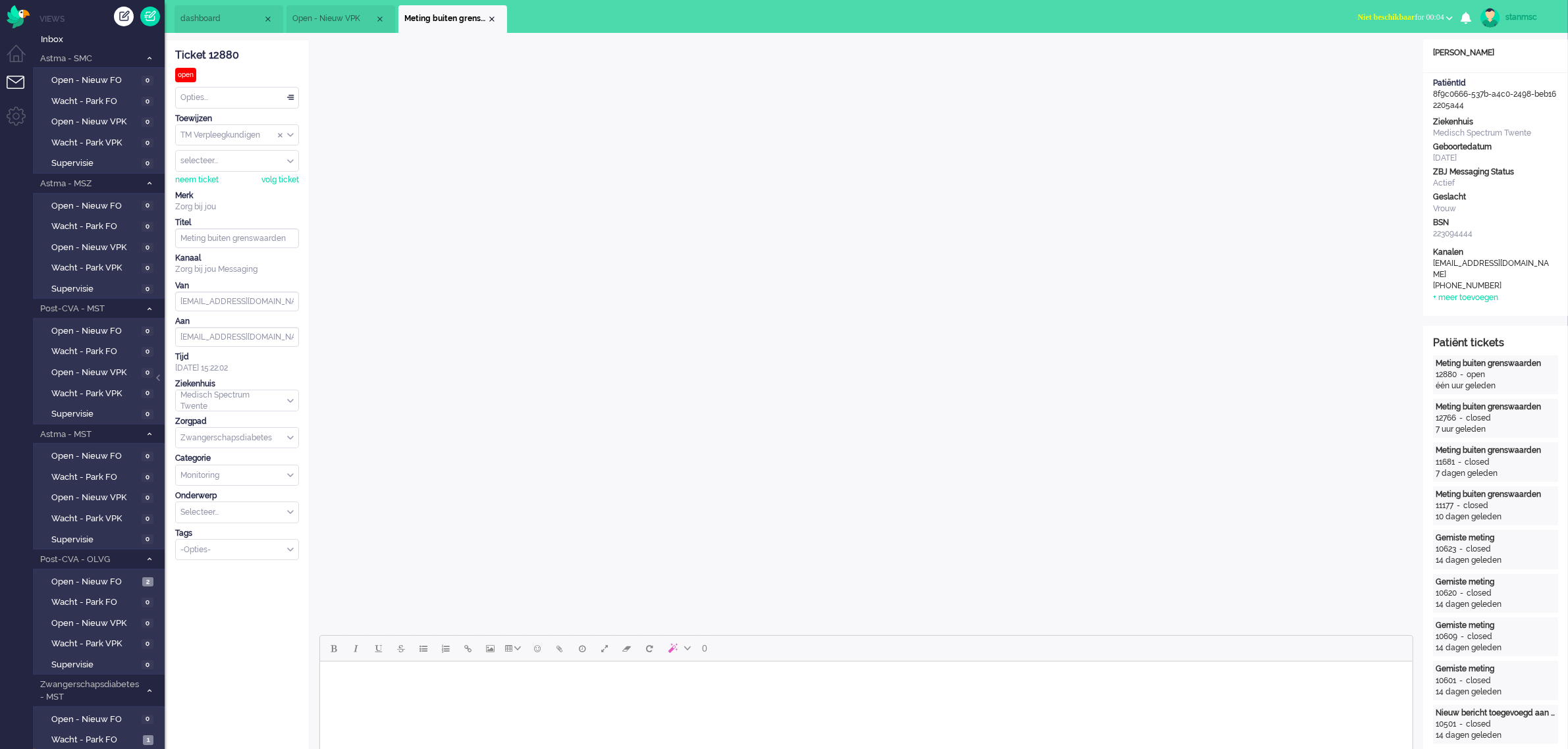
click at [1400, 20] on span "Niet beschikbaar" at bounding box center [1387, 17] width 58 height 9
click at [1375, 60] on label "Online" at bounding box center [1398, 59] width 104 height 11
click at [203, 182] on div "neem ticket" at bounding box center [196, 180] width 44 height 11
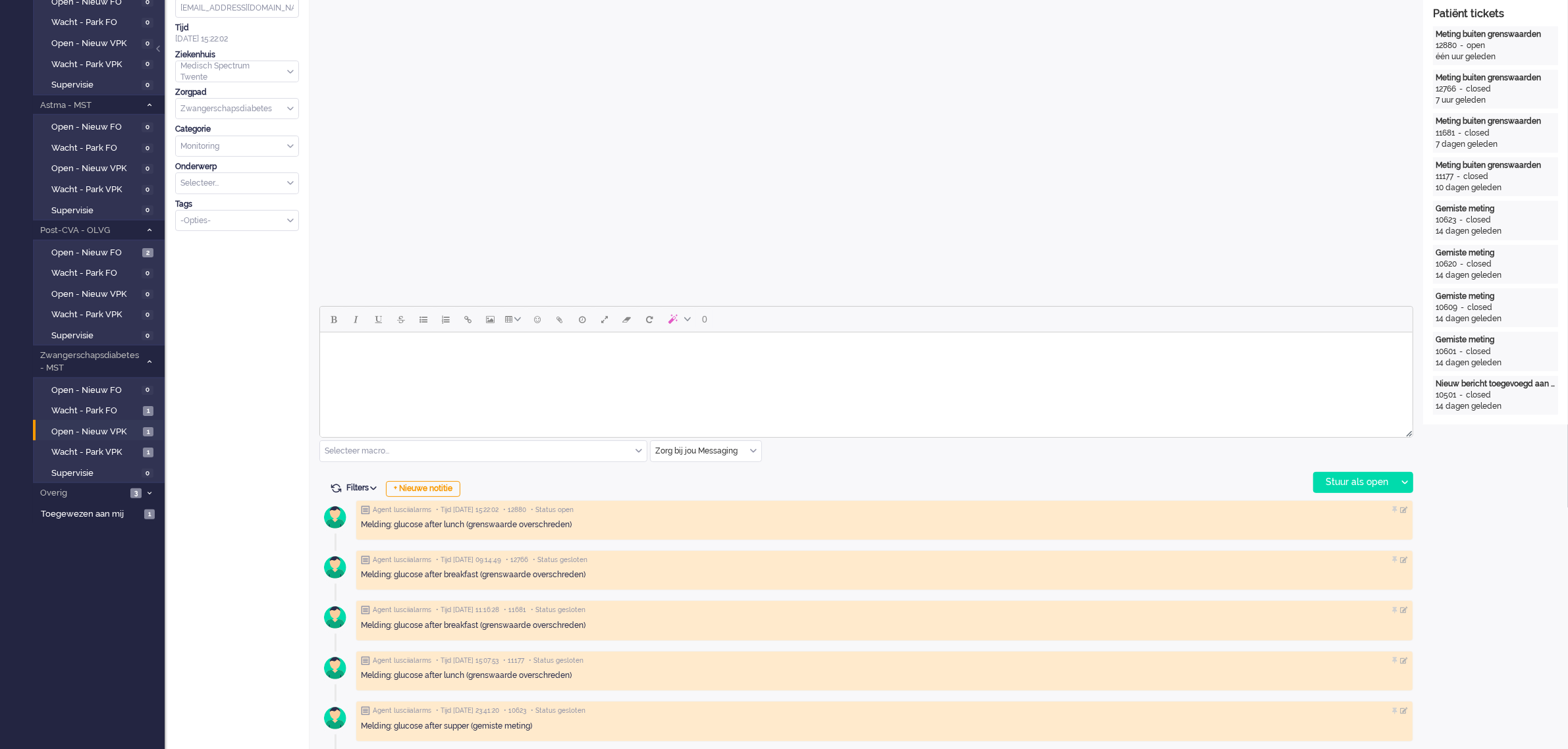
click at [752, 451] on div "Zorg bij jou Messaging" at bounding box center [705, 452] width 111 height 20
click at [711, 489] on span "uitgaand telefoon" at bounding box center [689, 490] width 65 height 11
click at [1342, 480] on div "Stuur als open" at bounding box center [1354, 482] width 83 height 20
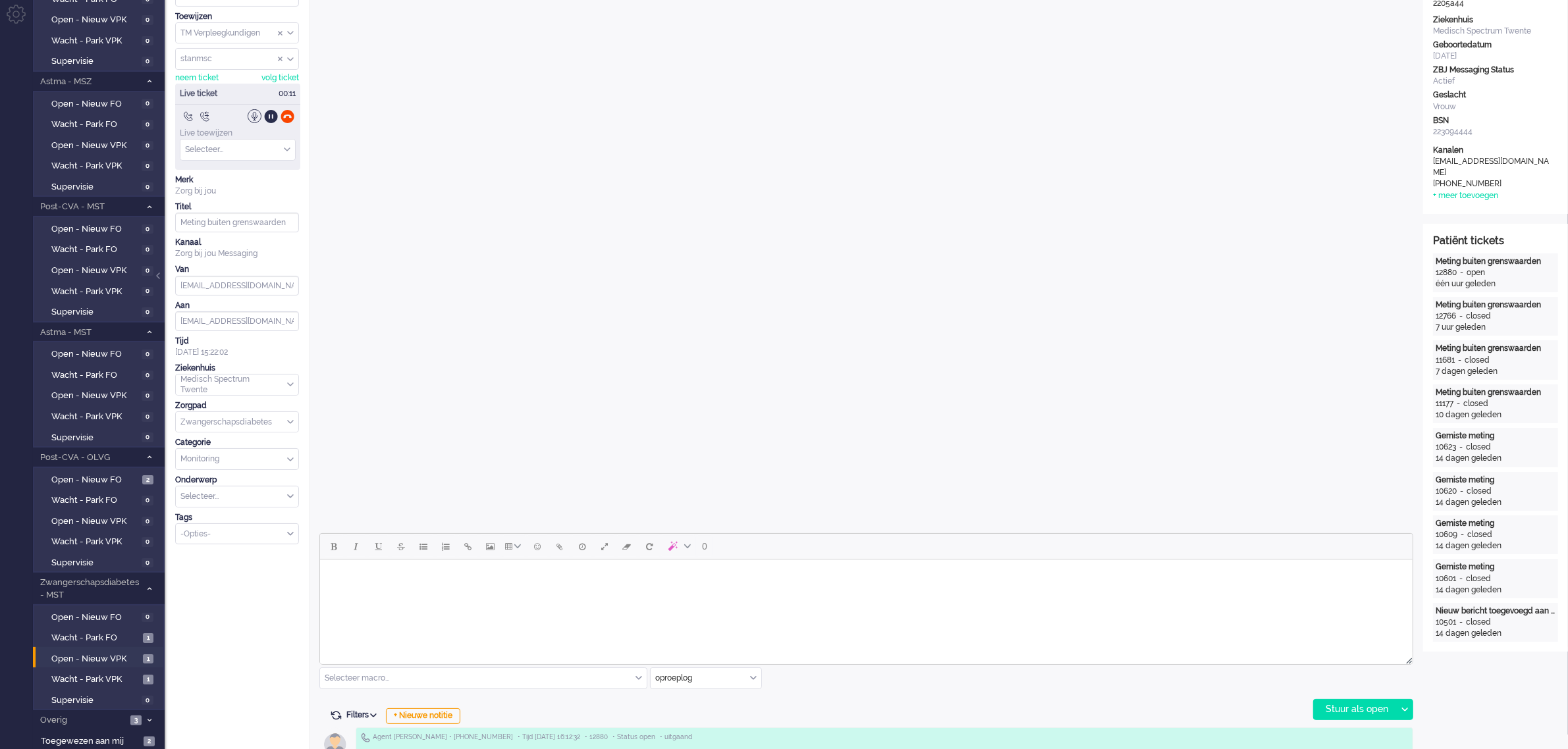
scroll to position [0, 0]
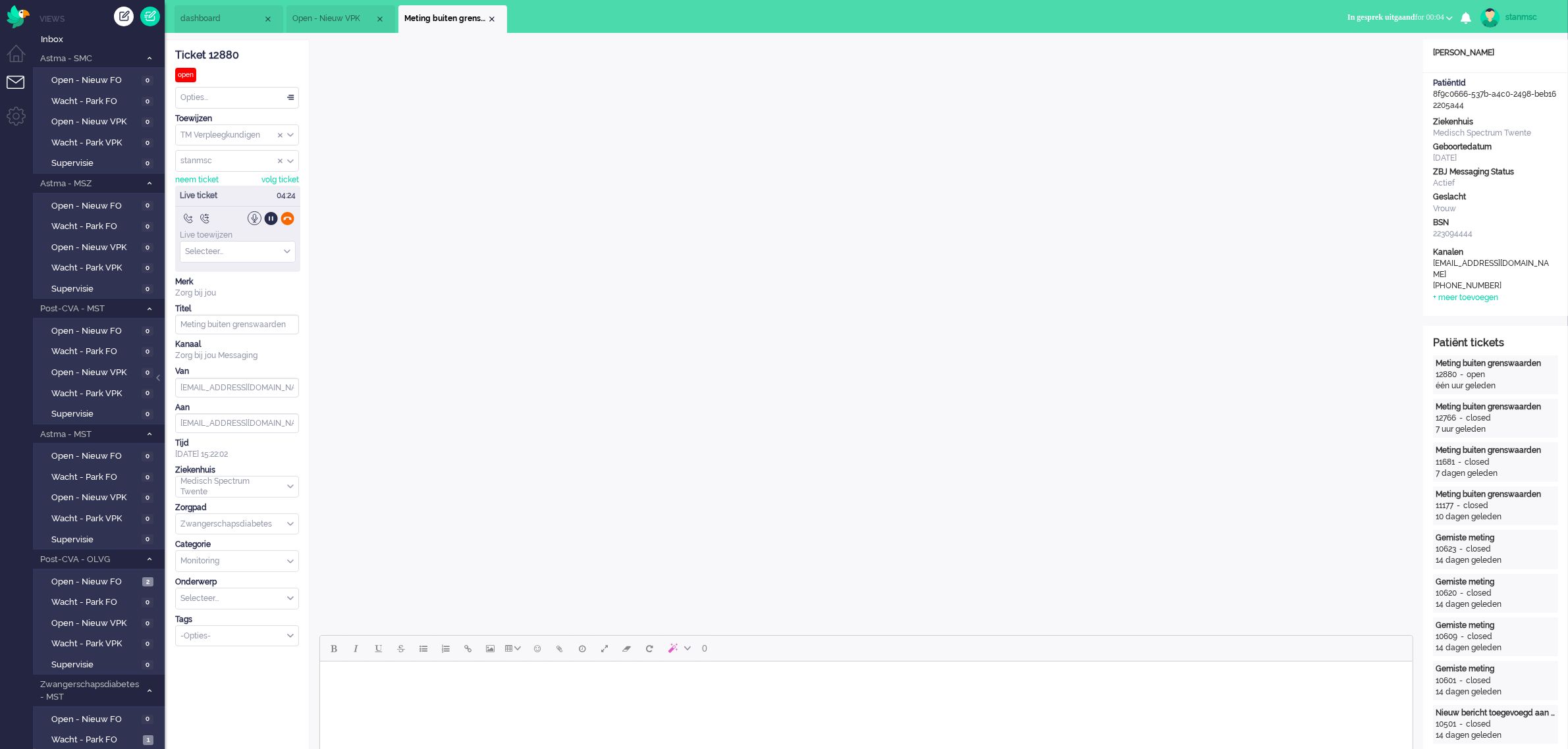
click at [290, 218] on div at bounding box center [287, 217] width 14 height 14
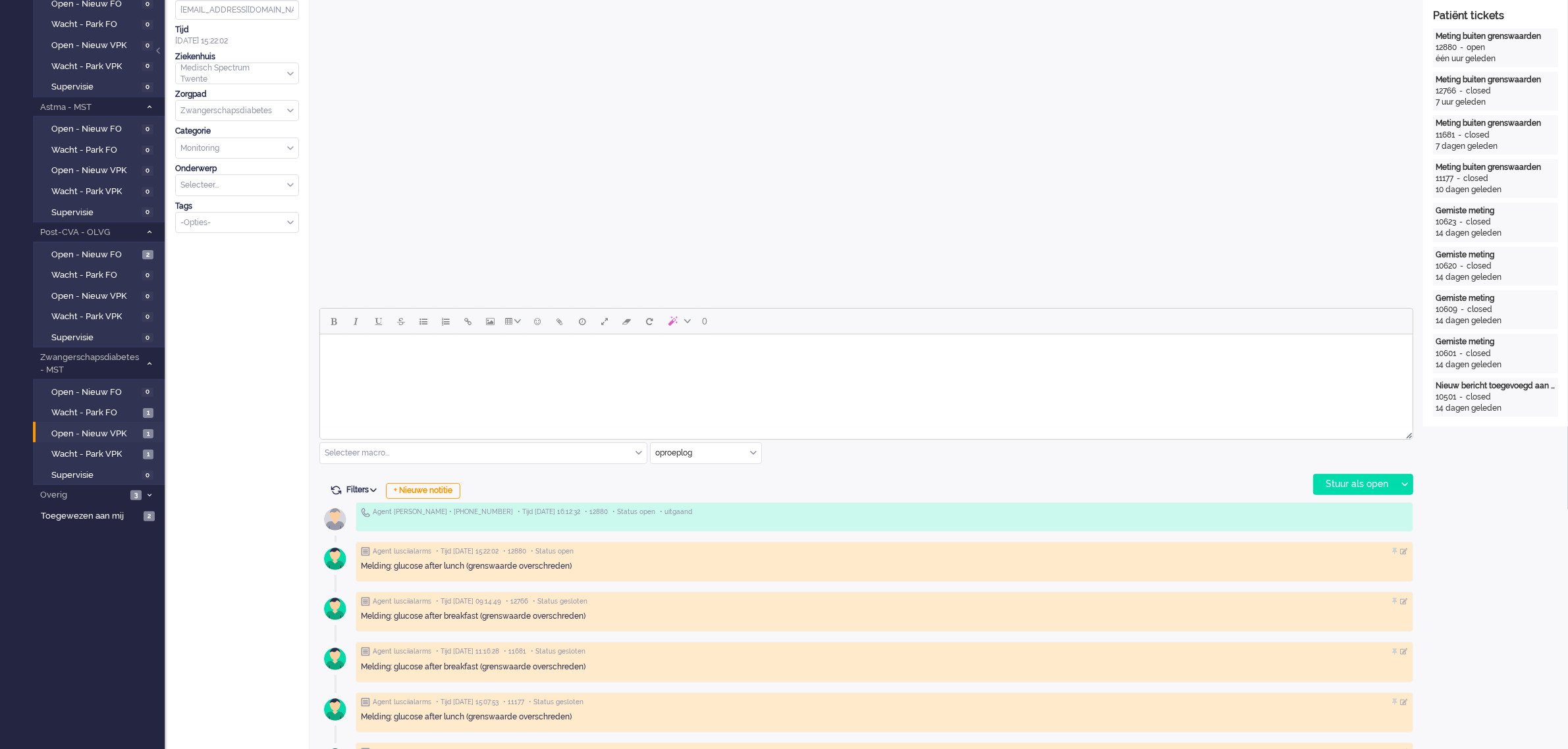
scroll to position [329, 0]
click at [435, 482] on div "+ Nieuwe notitie" at bounding box center [423, 489] width 74 height 16
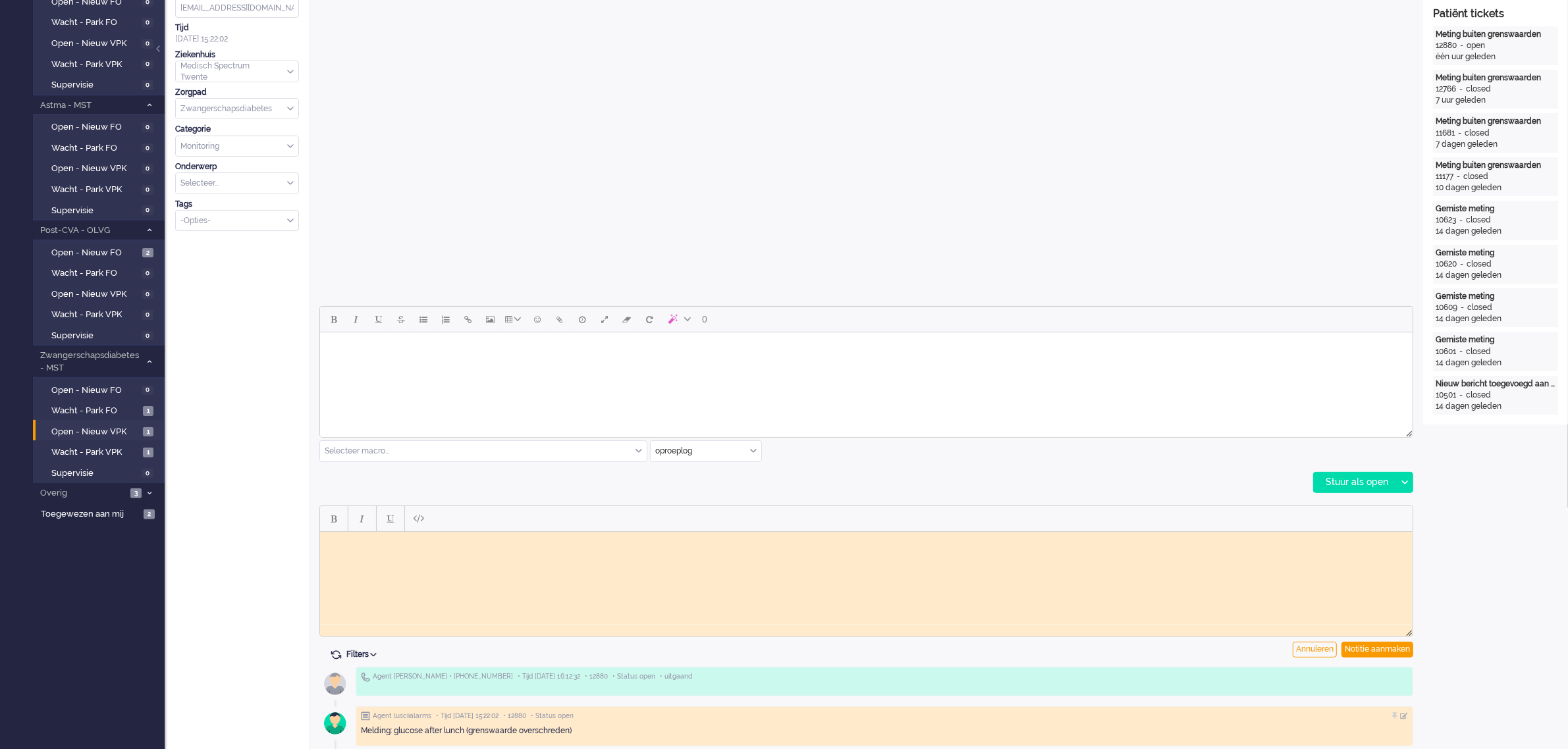
scroll to position [0, 0]
click at [505, 545] on body "Rich Text Area. Press ALT-0 for help." at bounding box center [865, 541] width 1082 height 10
click at [1365, 647] on div "Notitie aanmaken" at bounding box center [1377, 650] width 72 height 16
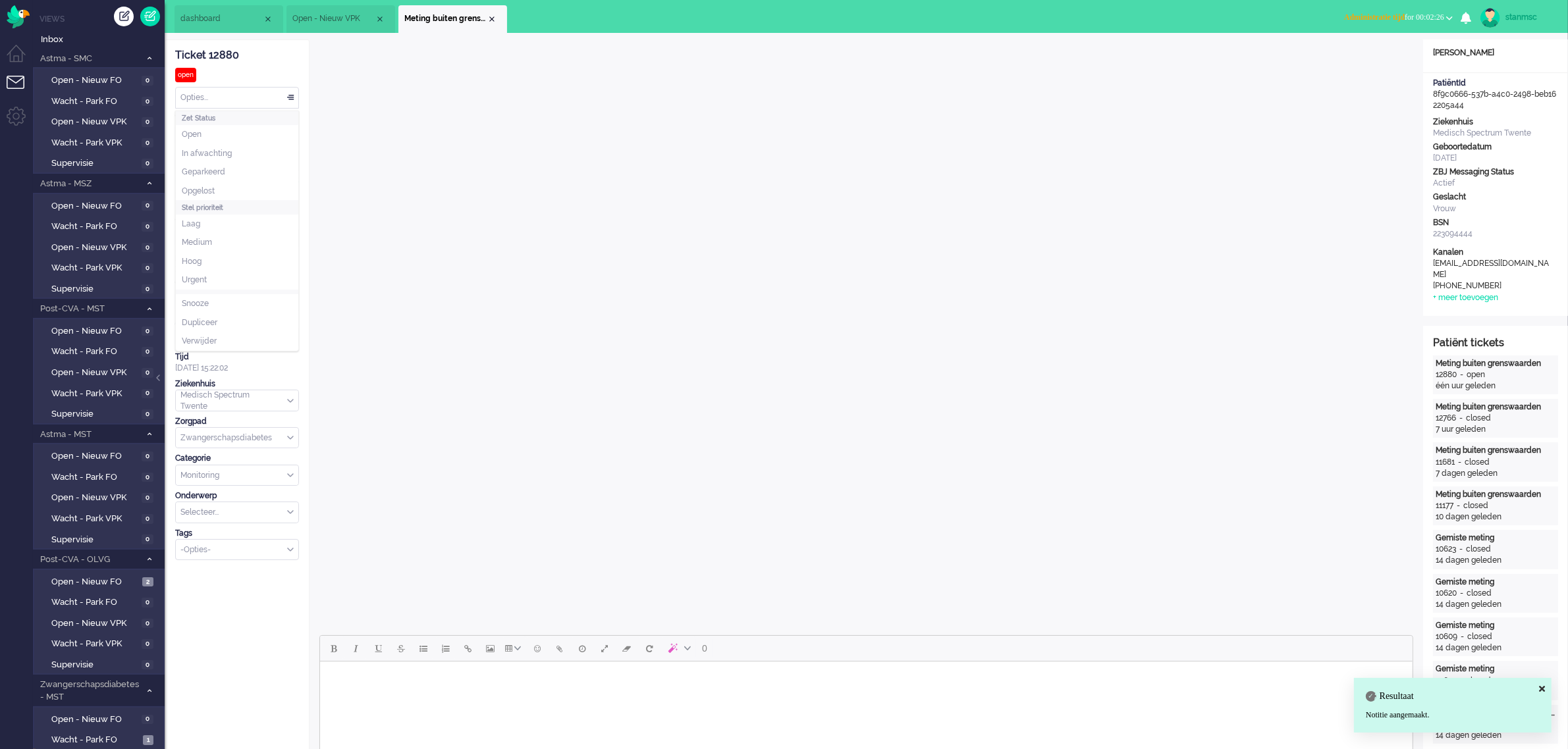
click at [254, 100] on div "Opties..." at bounding box center [237, 98] width 123 height 20
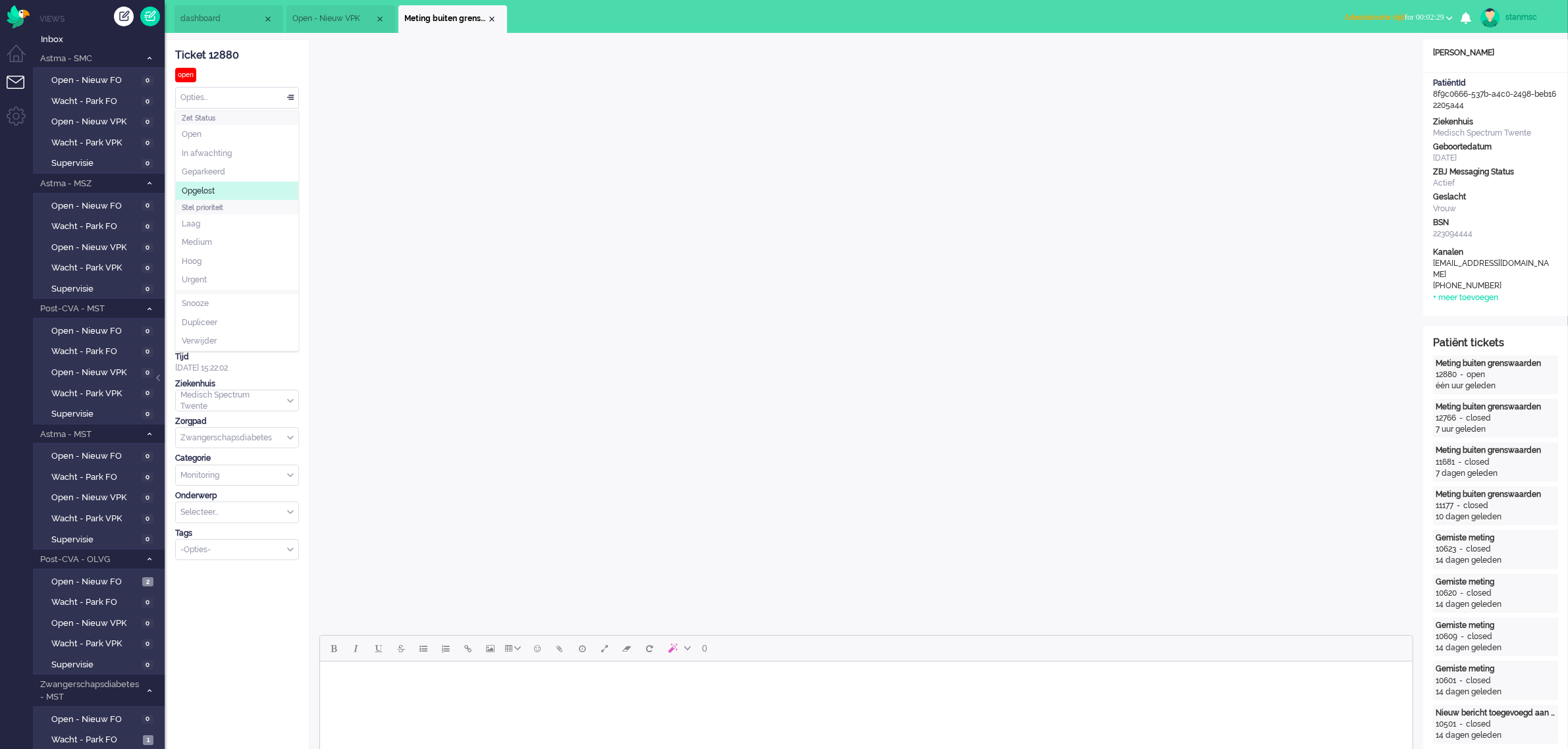
click at [214, 192] on span "Opgelost" at bounding box center [198, 191] width 33 height 11
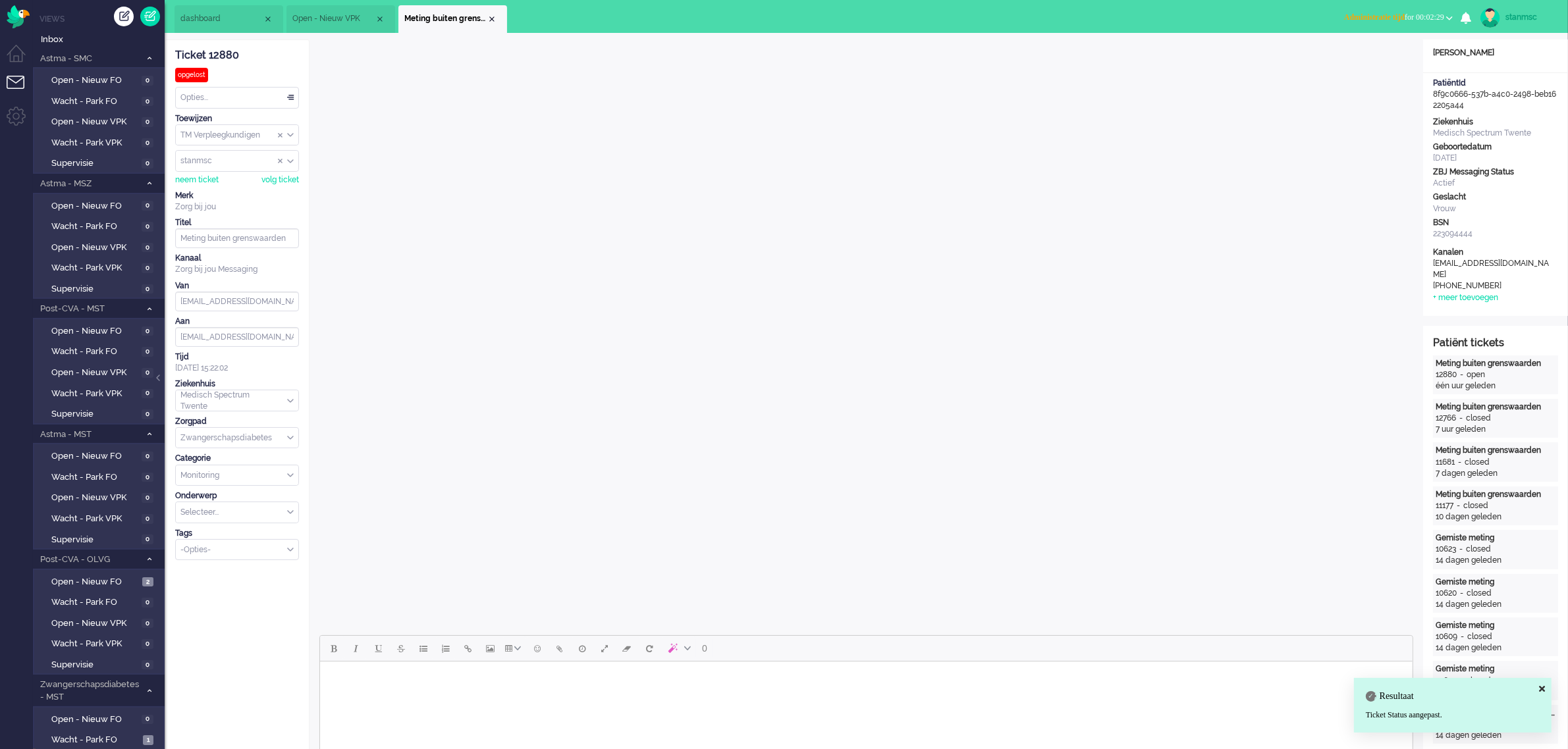
click at [1443, 17] on span "Administratie tijd for 00:02:29" at bounding box center [1394, 17] width 100 height 9
click at [1374, 58] on label "Online" at bounding box center [1398, 59] width 104 height 11
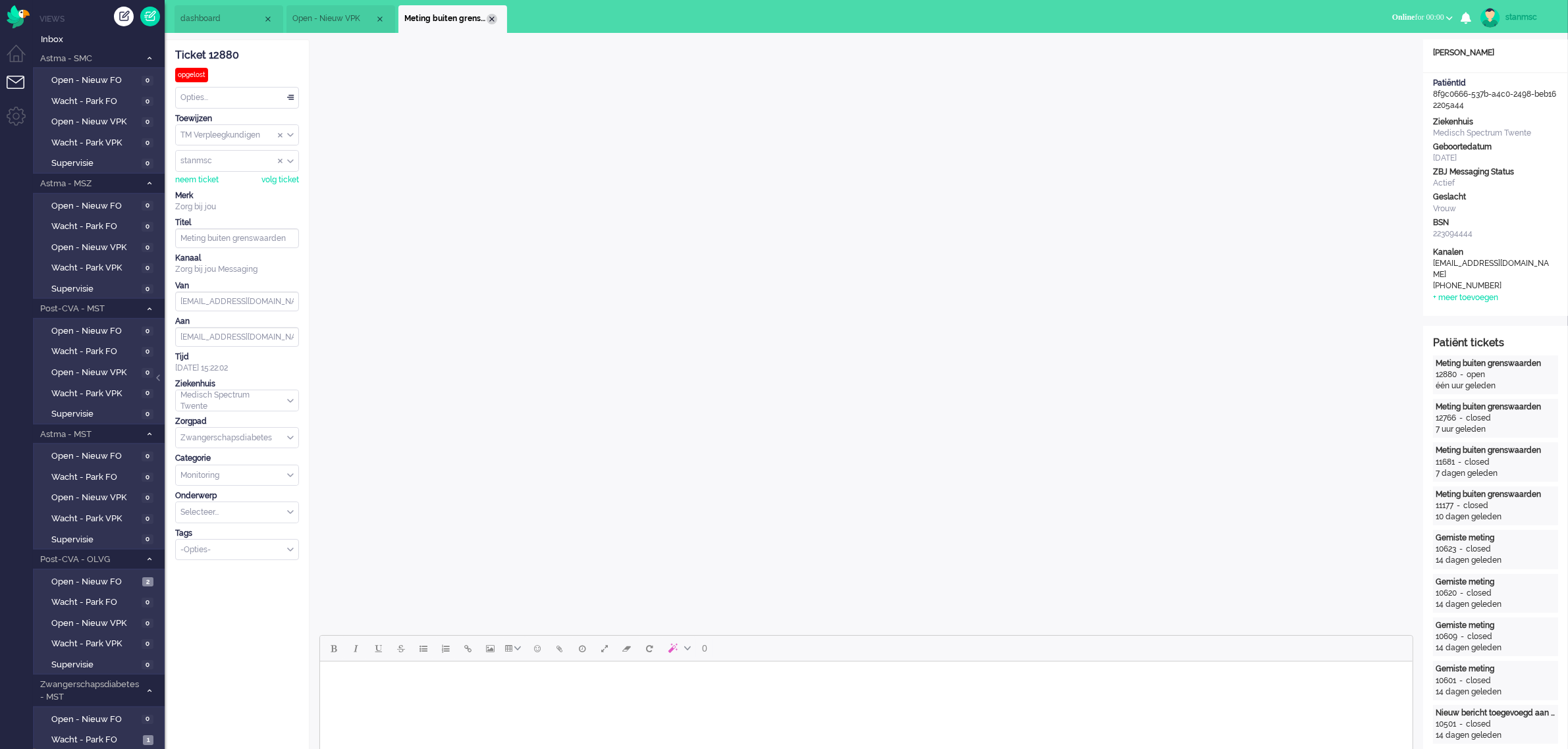
click at [491, 15] on div "Close tab" at bounding box center [492, 19] width 10 height 10
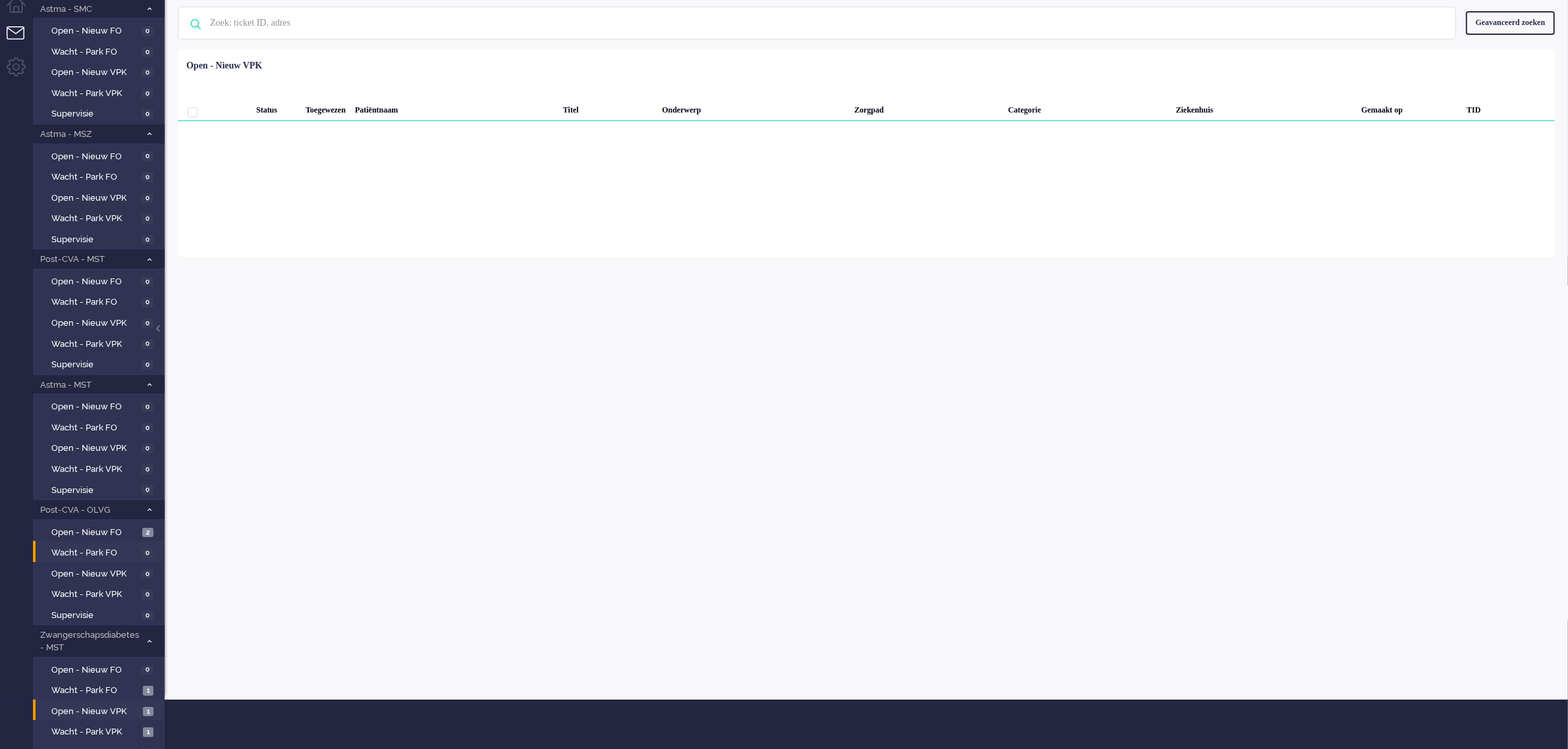
scroll to position [96, 0]
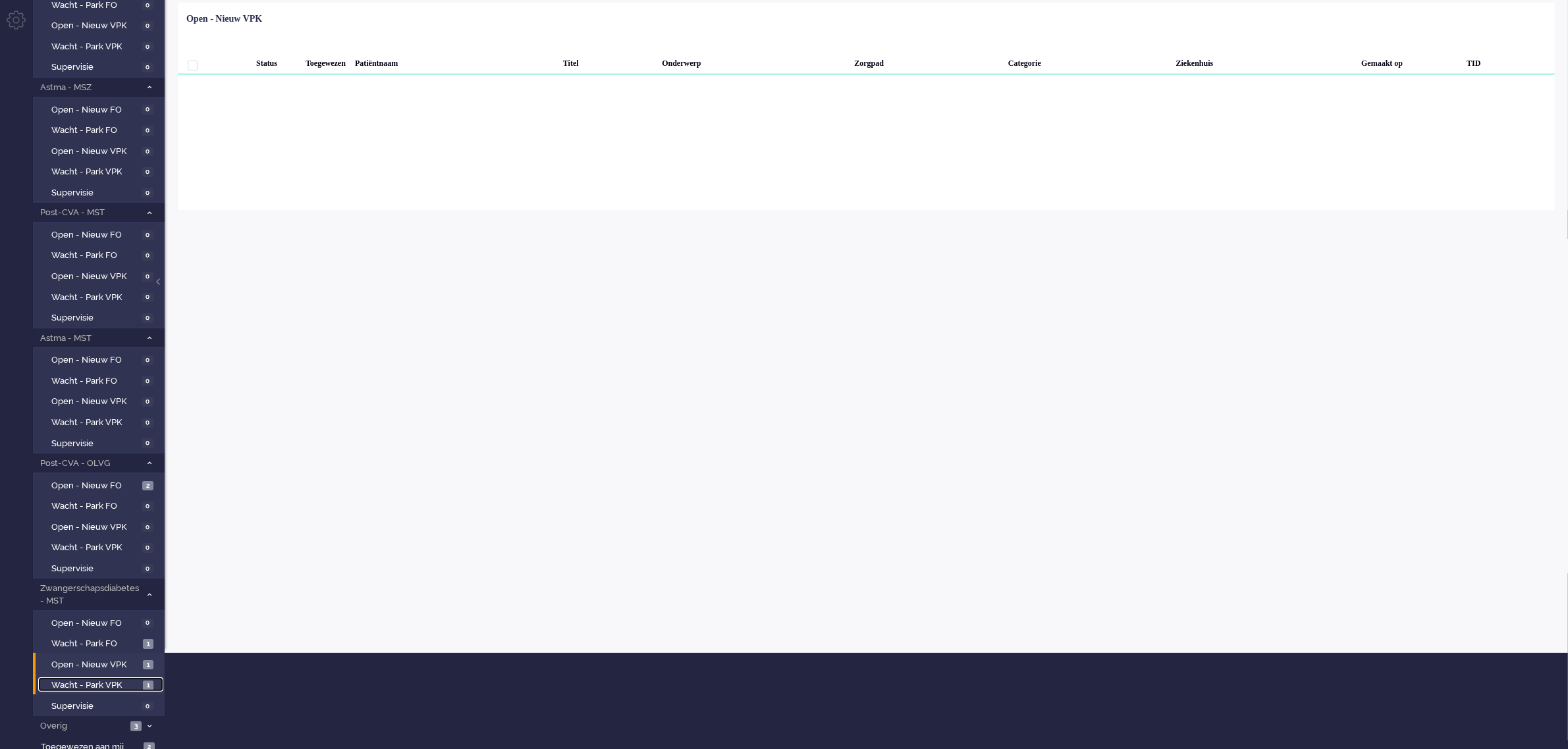
click at [103, 679] on span "Wacht - Park VPK" at bounding box center [95, 685] width 88 height 12
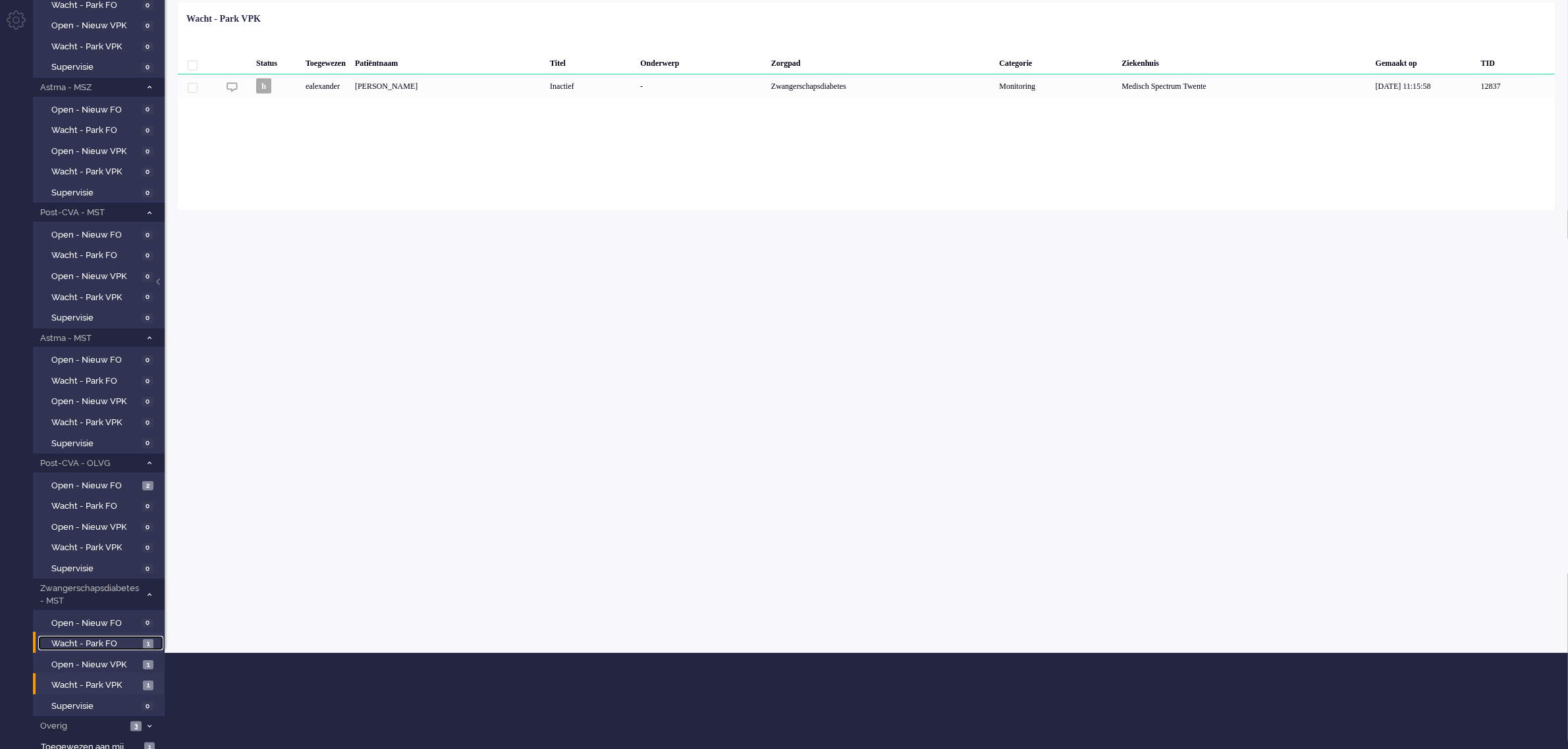
click at [93, 637] on span "Wacht - Park FO" at bounding box center [95, 643] width 88 height 12
click at [103, 679] on span "Wacht - Park VPK" at bounding box center [95, 685] width 88 height 12
click at [440, 90] on div "[PERSON_NAME]" at bounding box center [448, 85] width 195 height 23
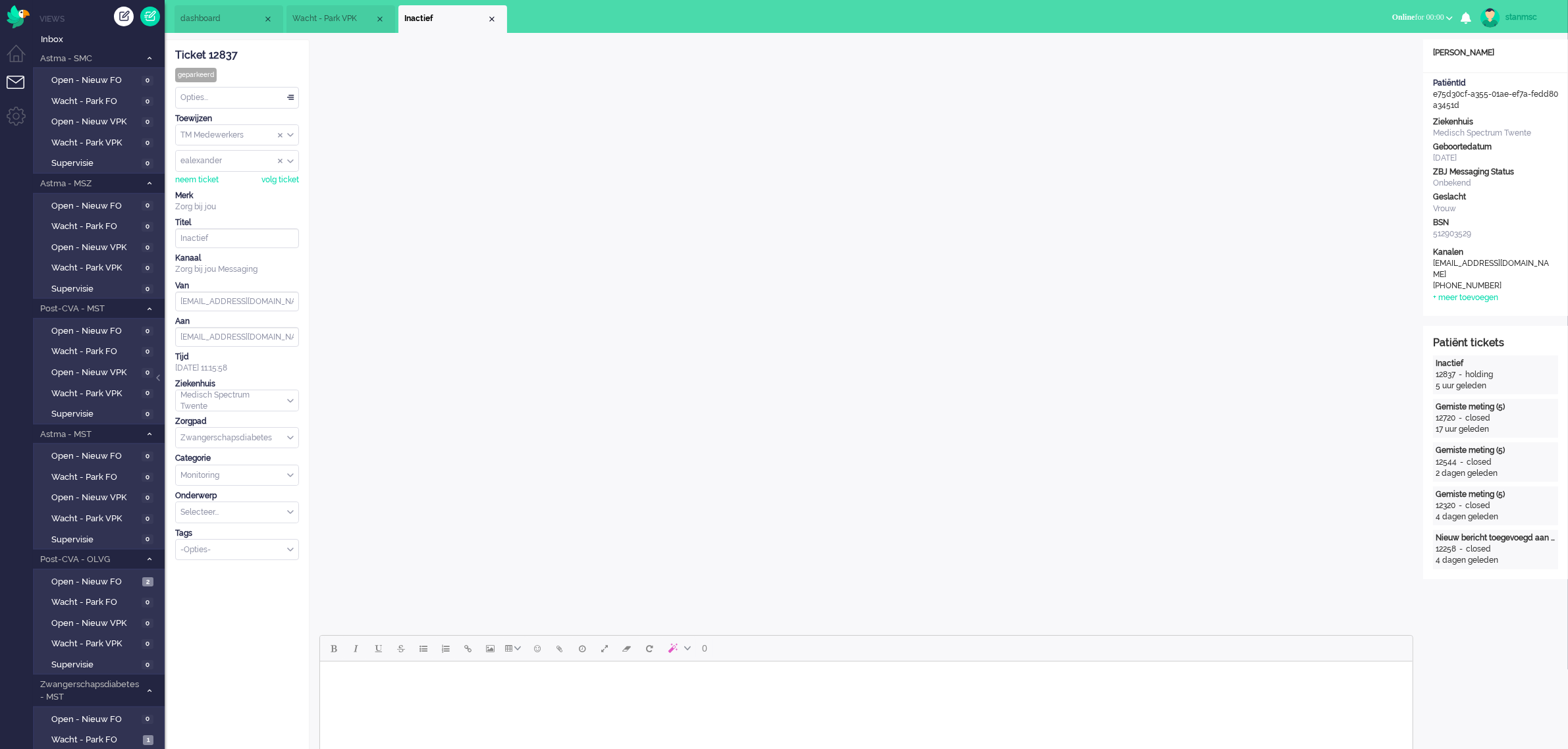
click at [217, 21] on span "dashboard" at bounding box center [221, 19] width 83 height 11
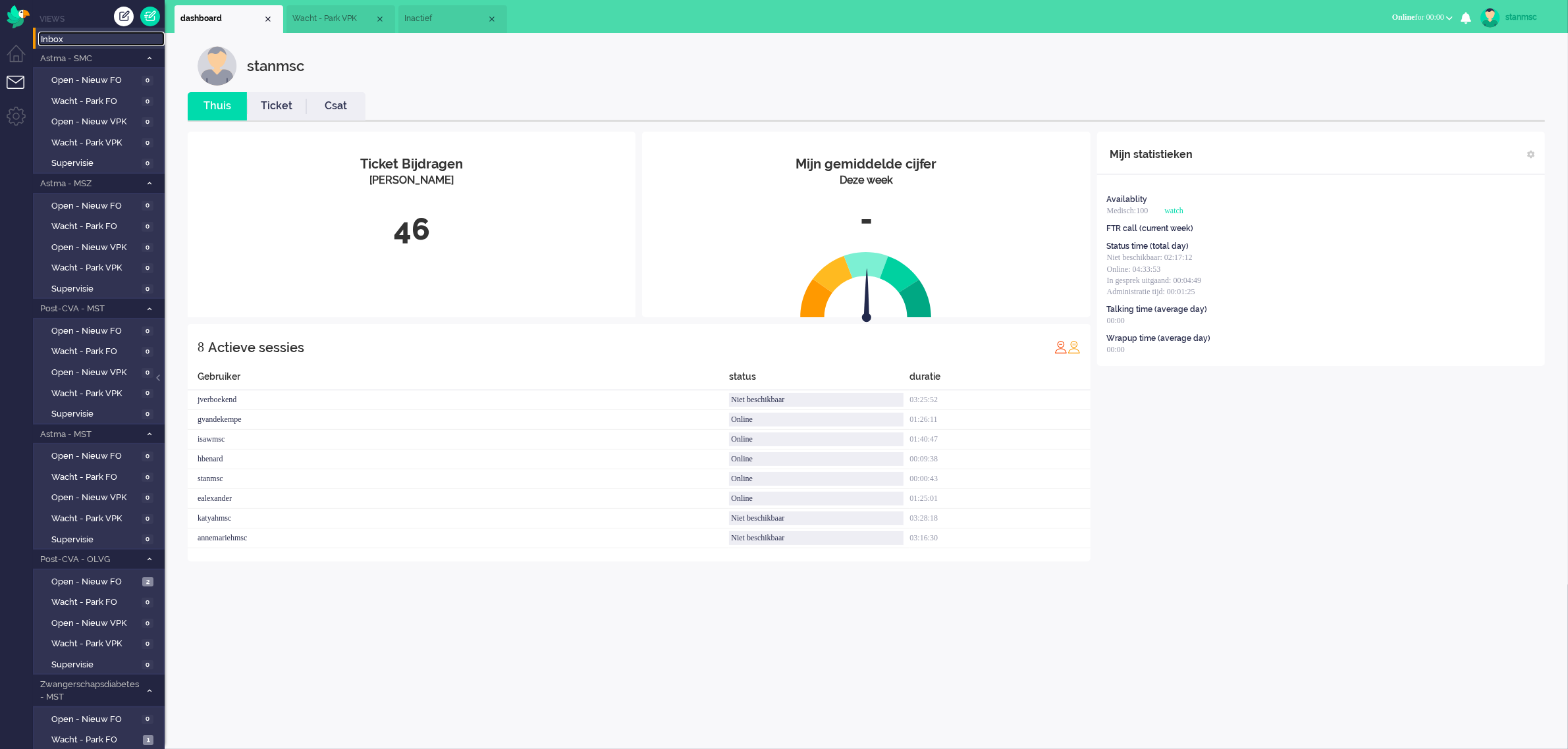
click at [70, 43] on span "Inbox" at bounding box center [102, 39] width 124 height 12
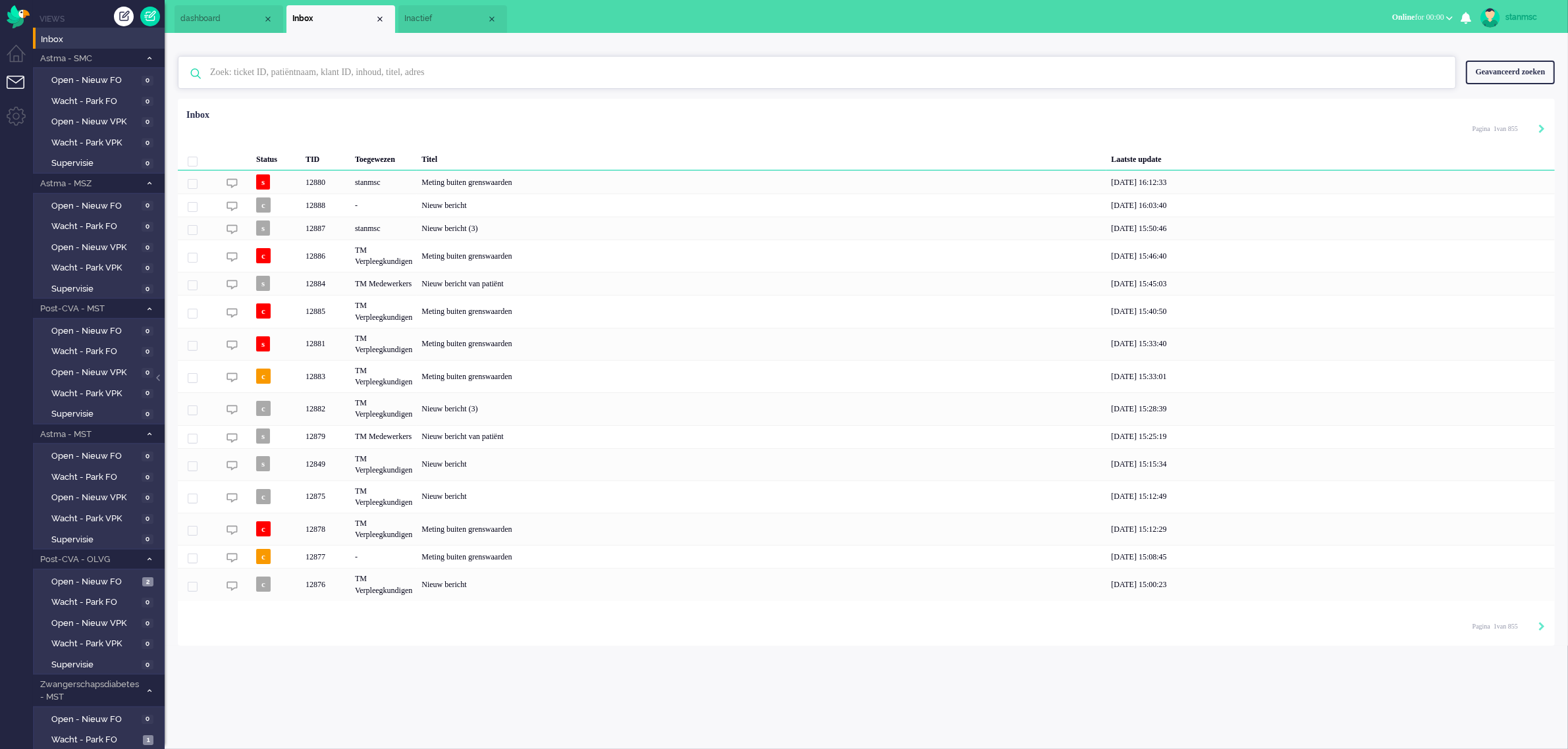
click at [252, 71] on input "text" at bounding box center [818, 72] width 1237 height 32
paste input "12576"
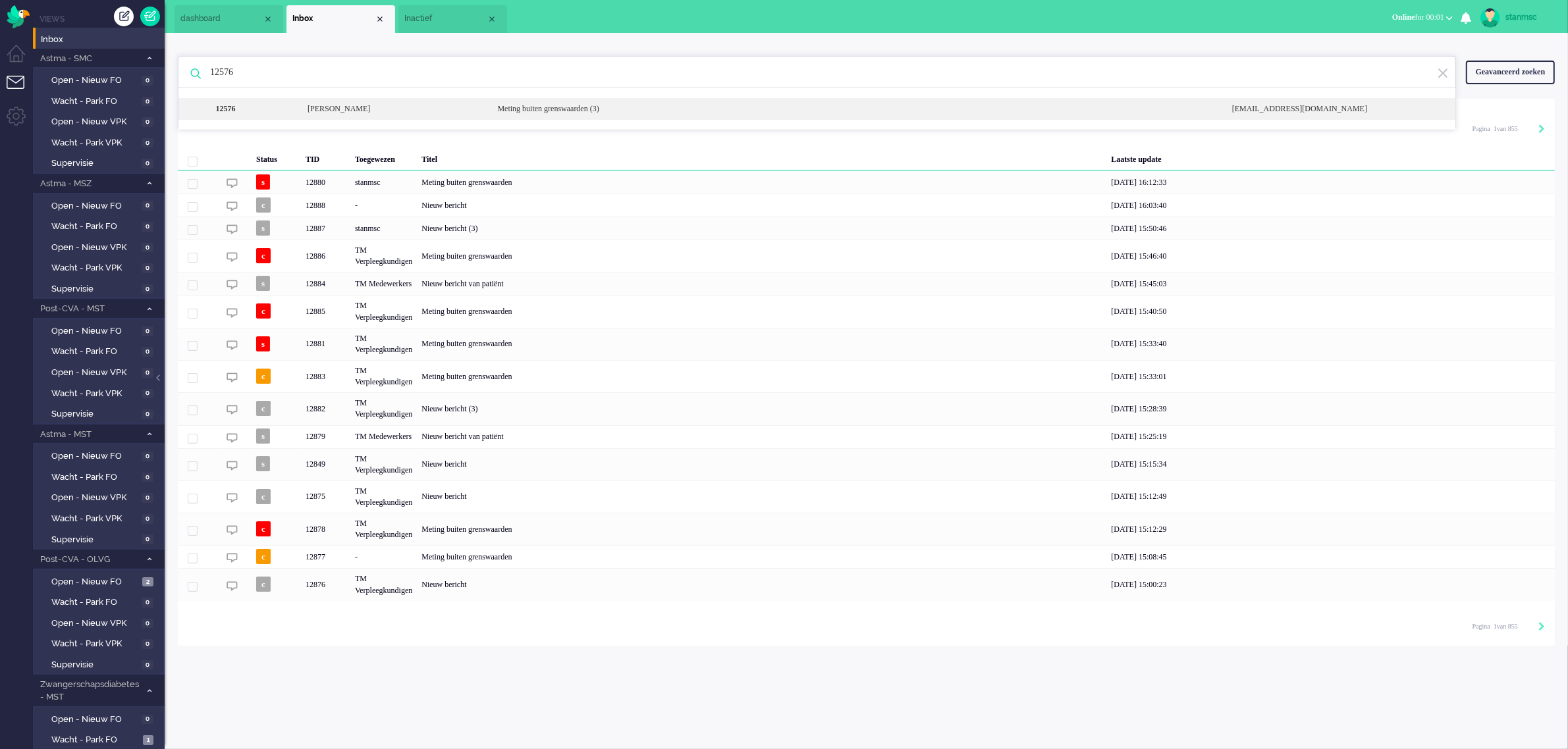
type input "12576"
click at [265, 110] on div "12576" at bounding box center [254, 109] width 89 height 11
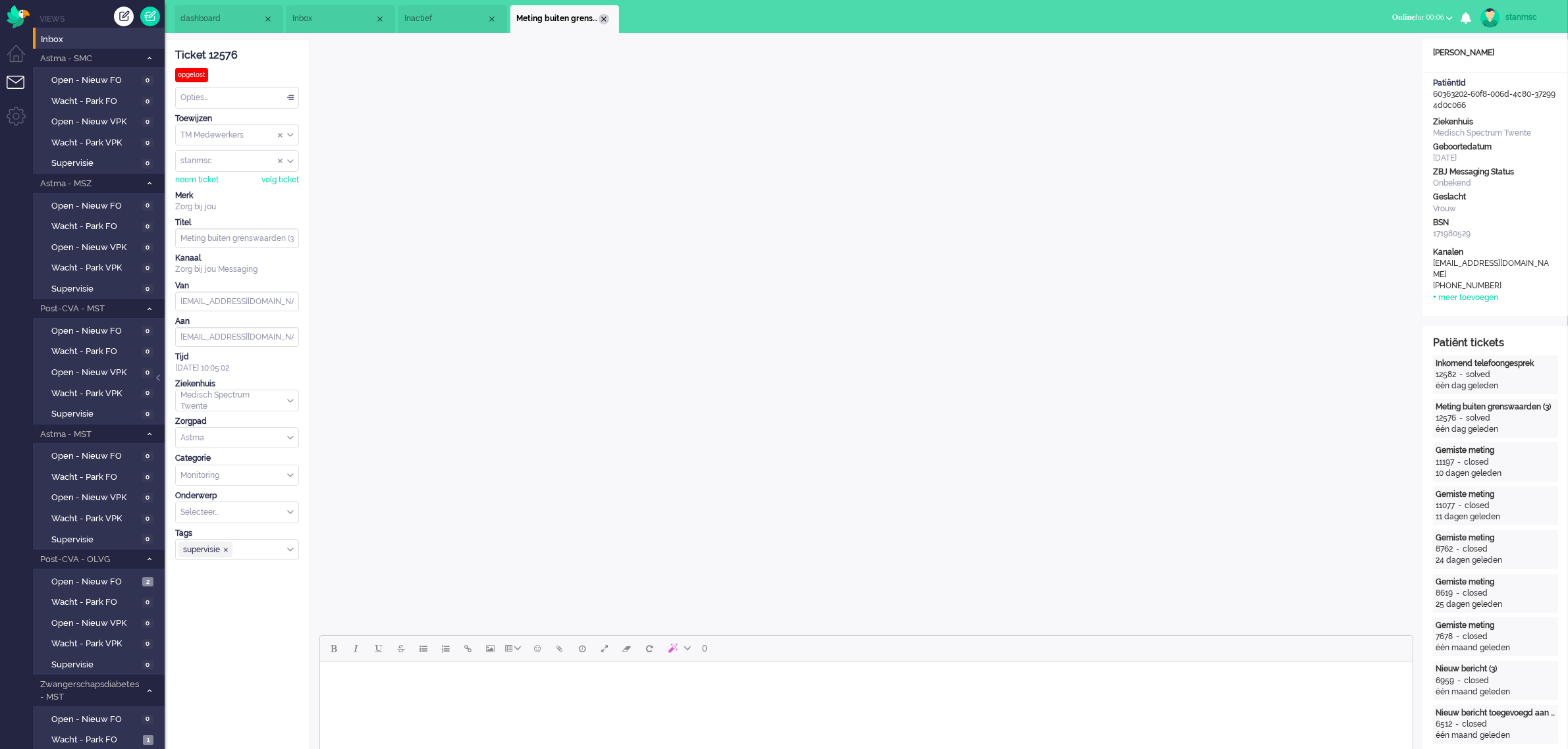
click at [600, 20] on div "Close tab" at bounding box center [603, 19] width 10 height 10
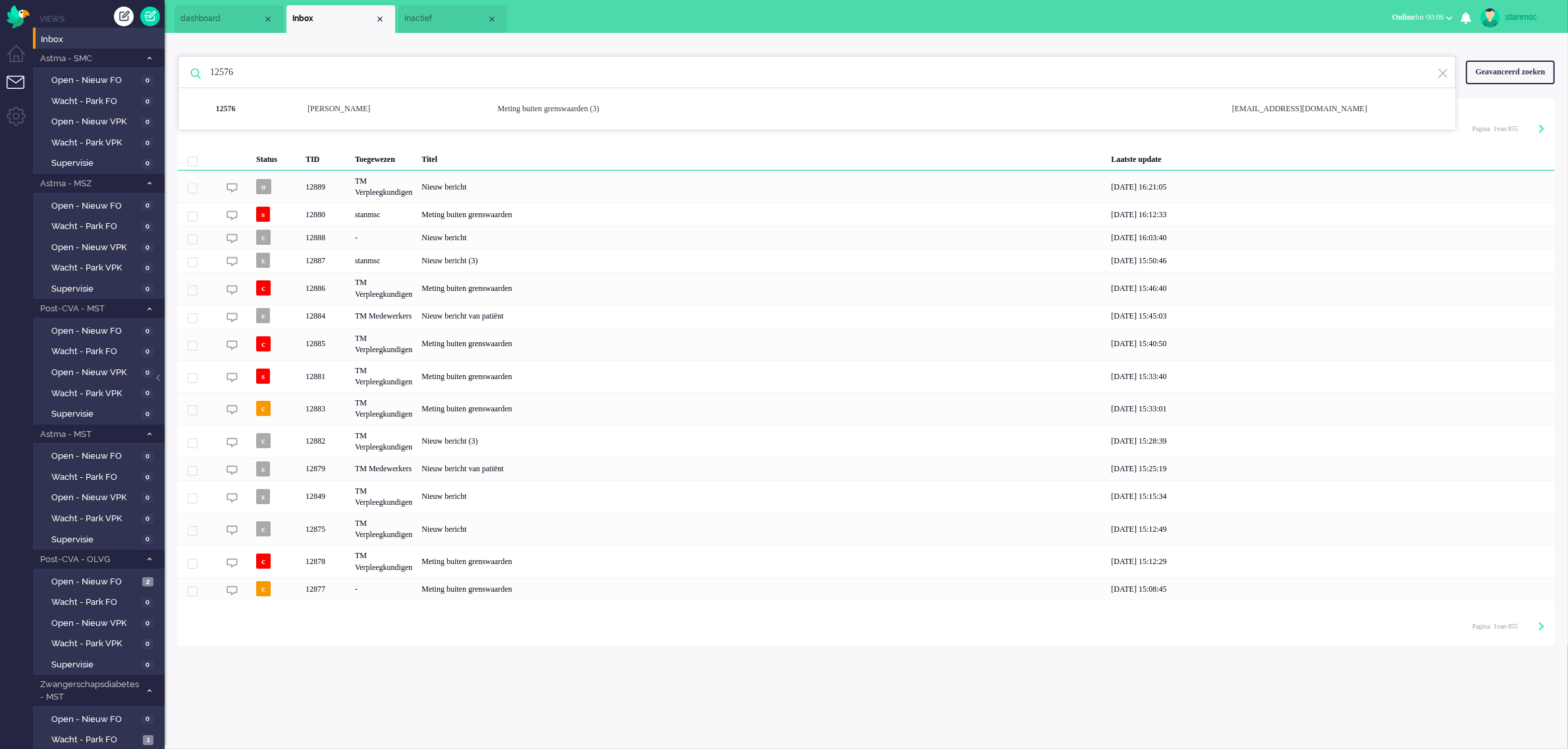
click at [443, 18] on span "Inactief" at bounding box center [445, 19] width 83 height 11
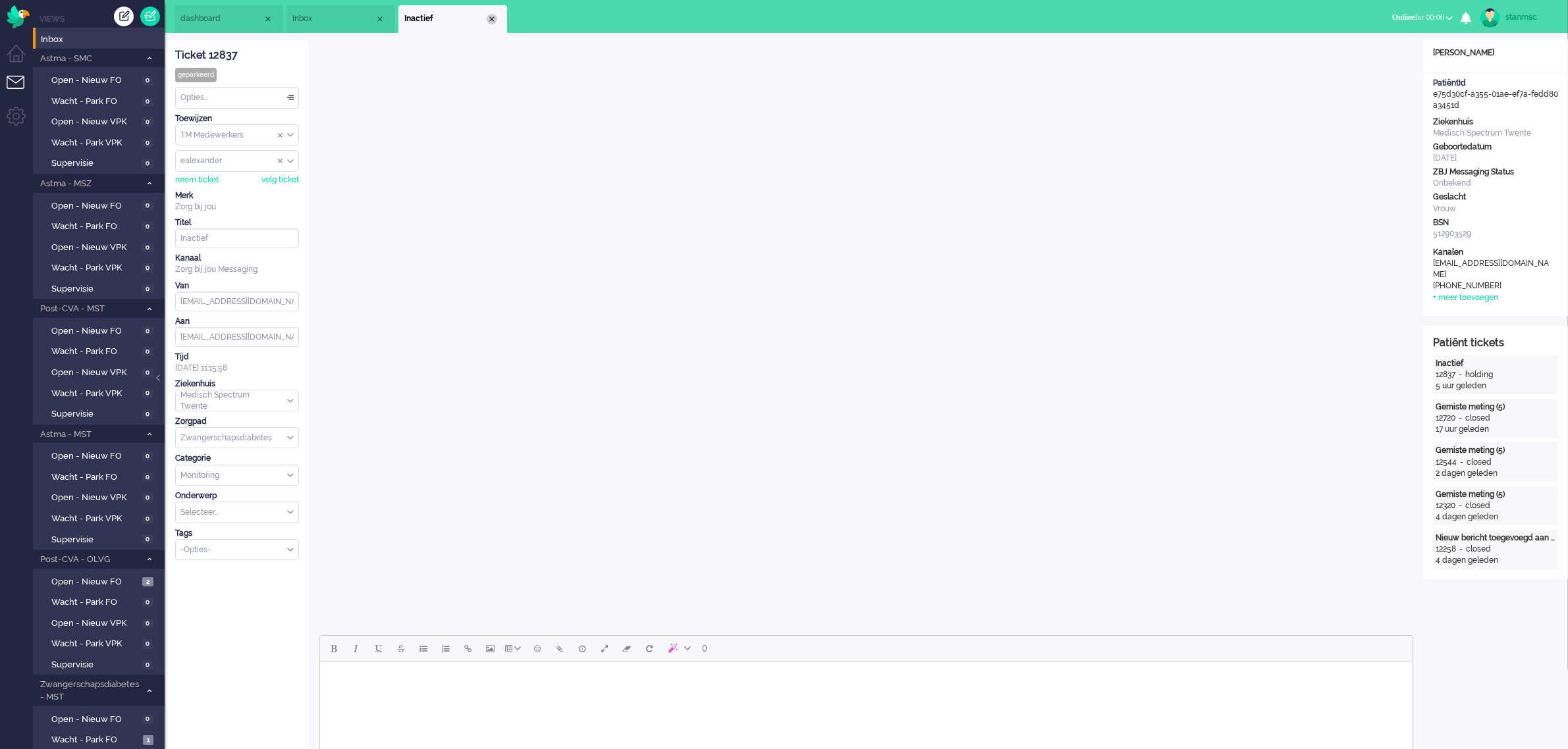
click at [492, 17] on div "Close tab" at bounding box center [492, 19] width 10 height 10
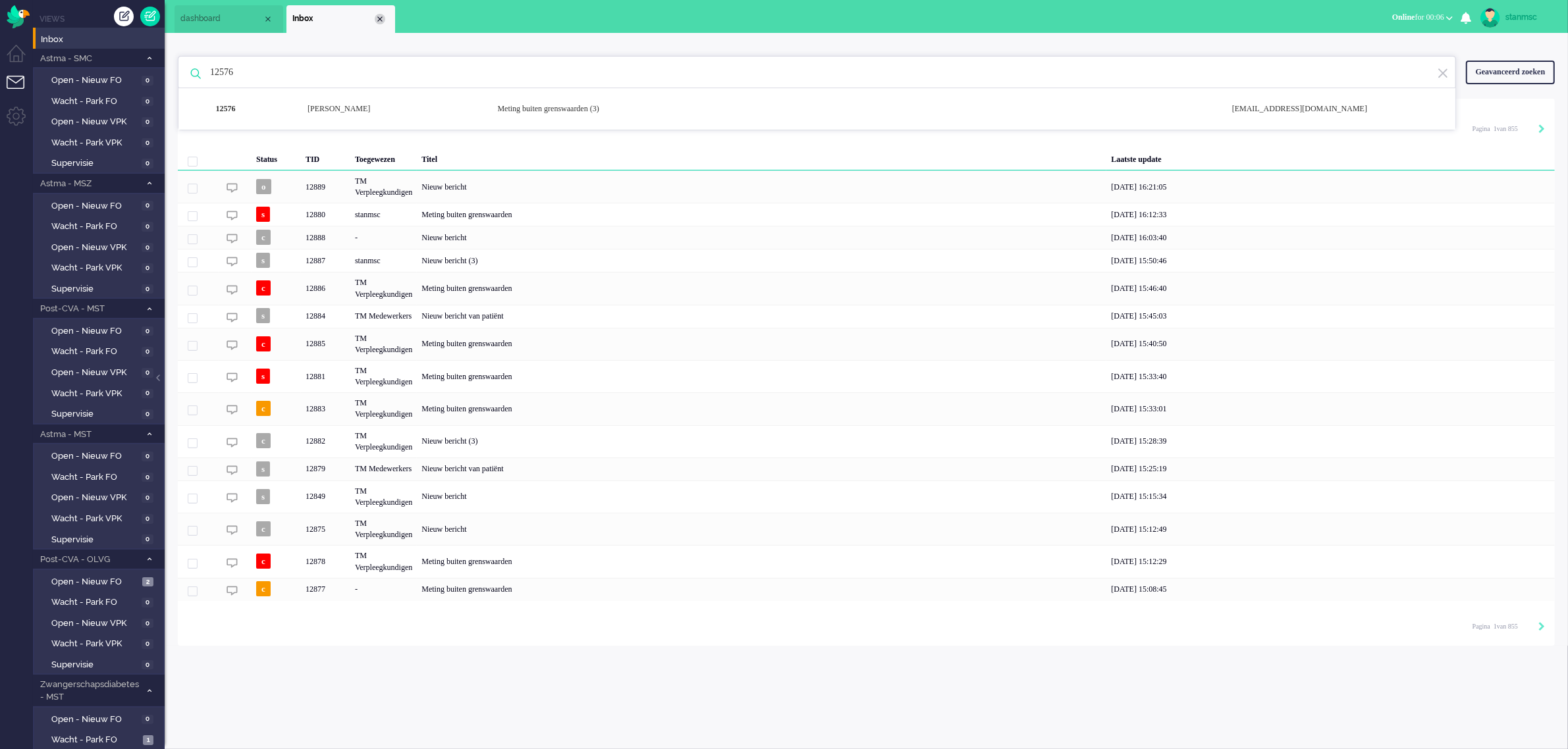
click at [378, 17] on div "Close tab" at bounding box center [379, 19] width 10 height 10
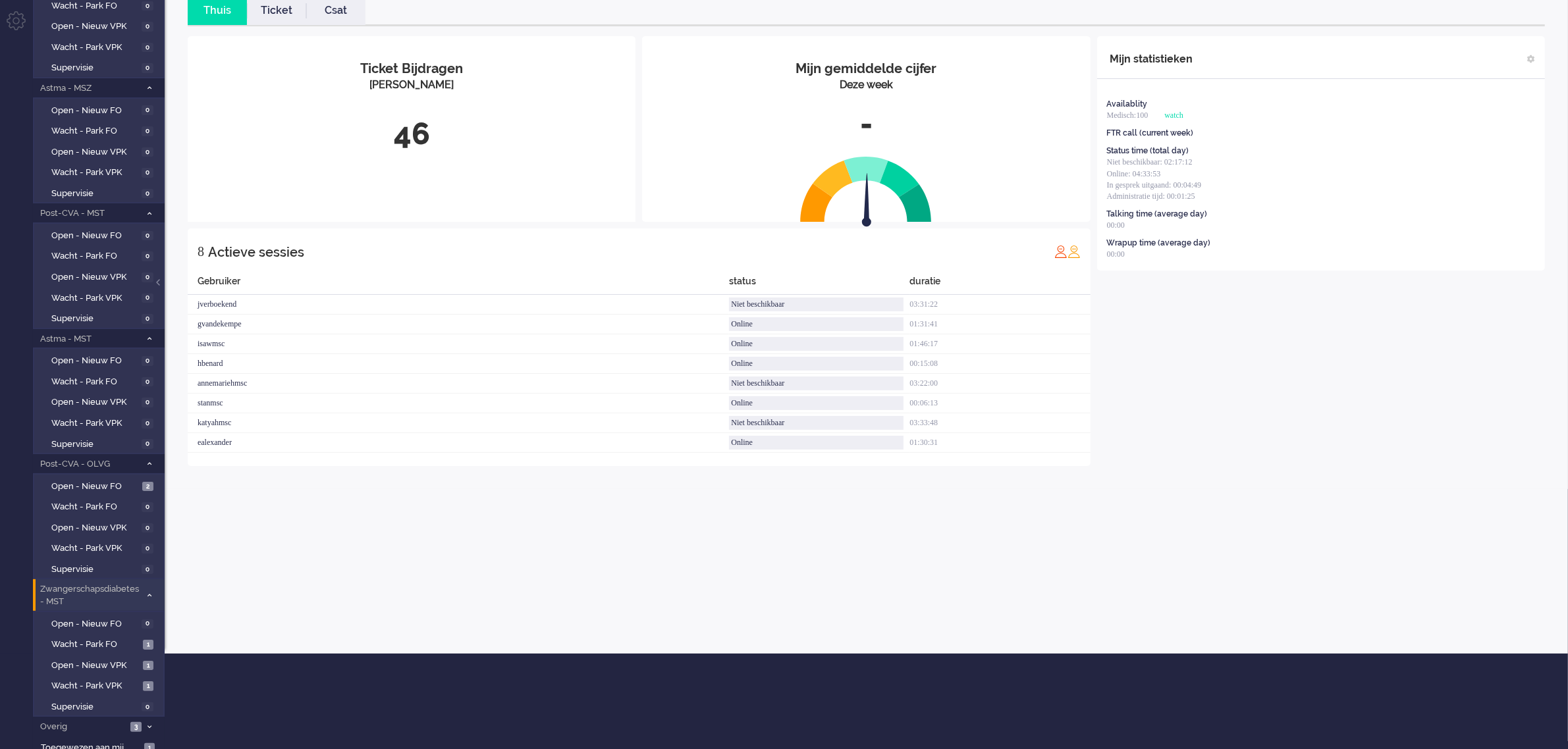
scroll to position [96, 0]
click at [94, 662] on span "Open - Nieuw VPK" at bounding box center [95, 664] width 88 height 12
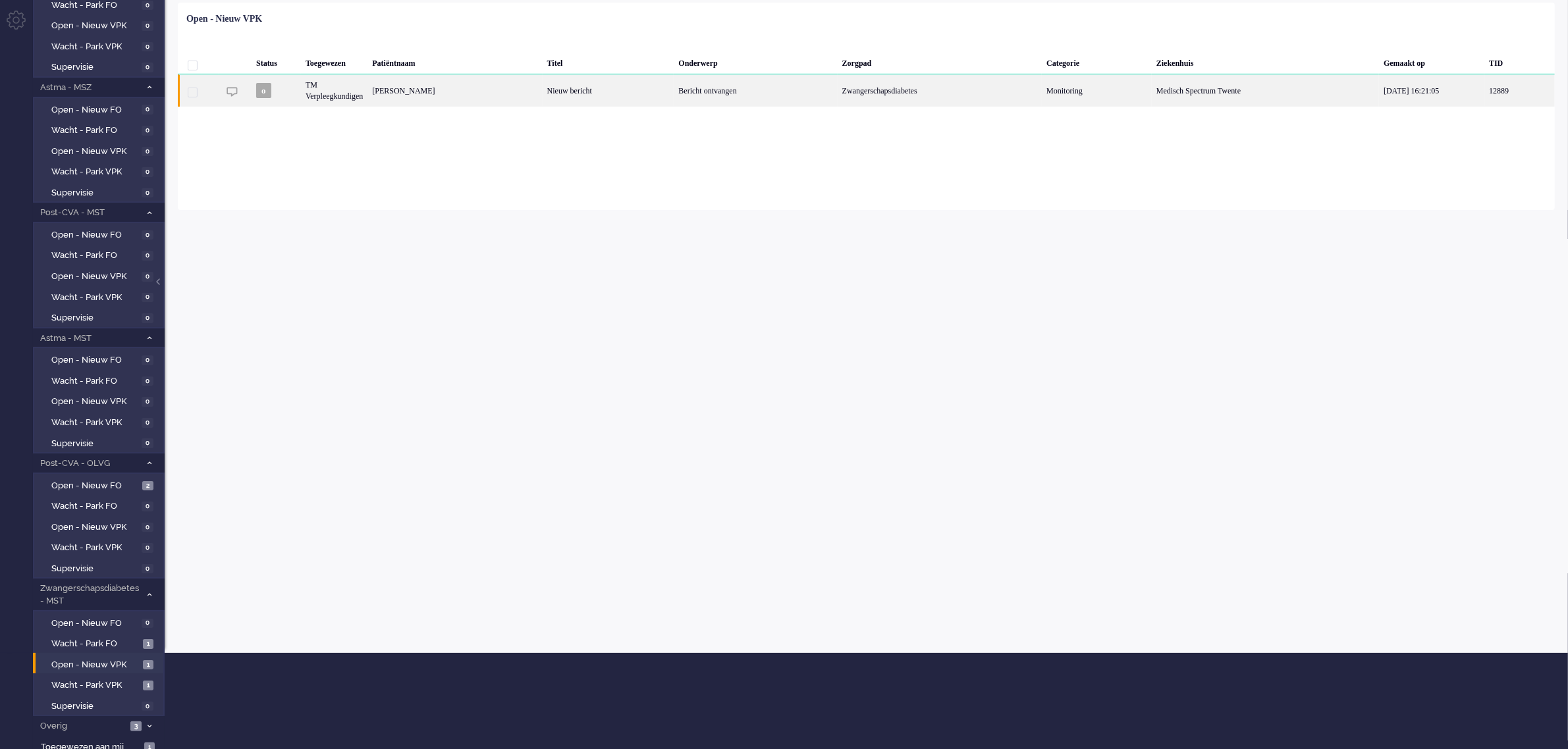
click at [462, 89] on div "[PERSON_NAME]" at bounding box center [455, 90] width 175 height 33
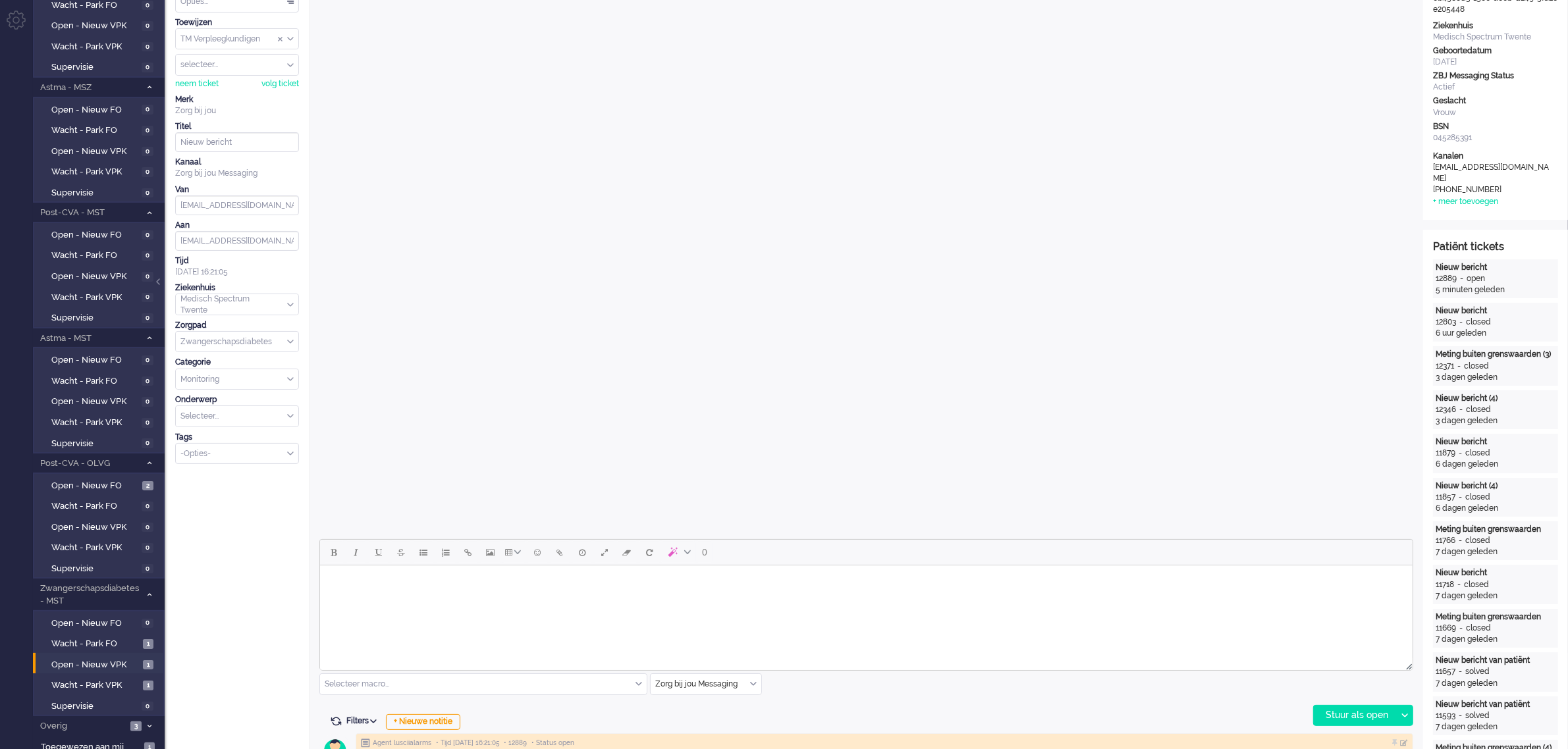
scroll to position [40, 0]
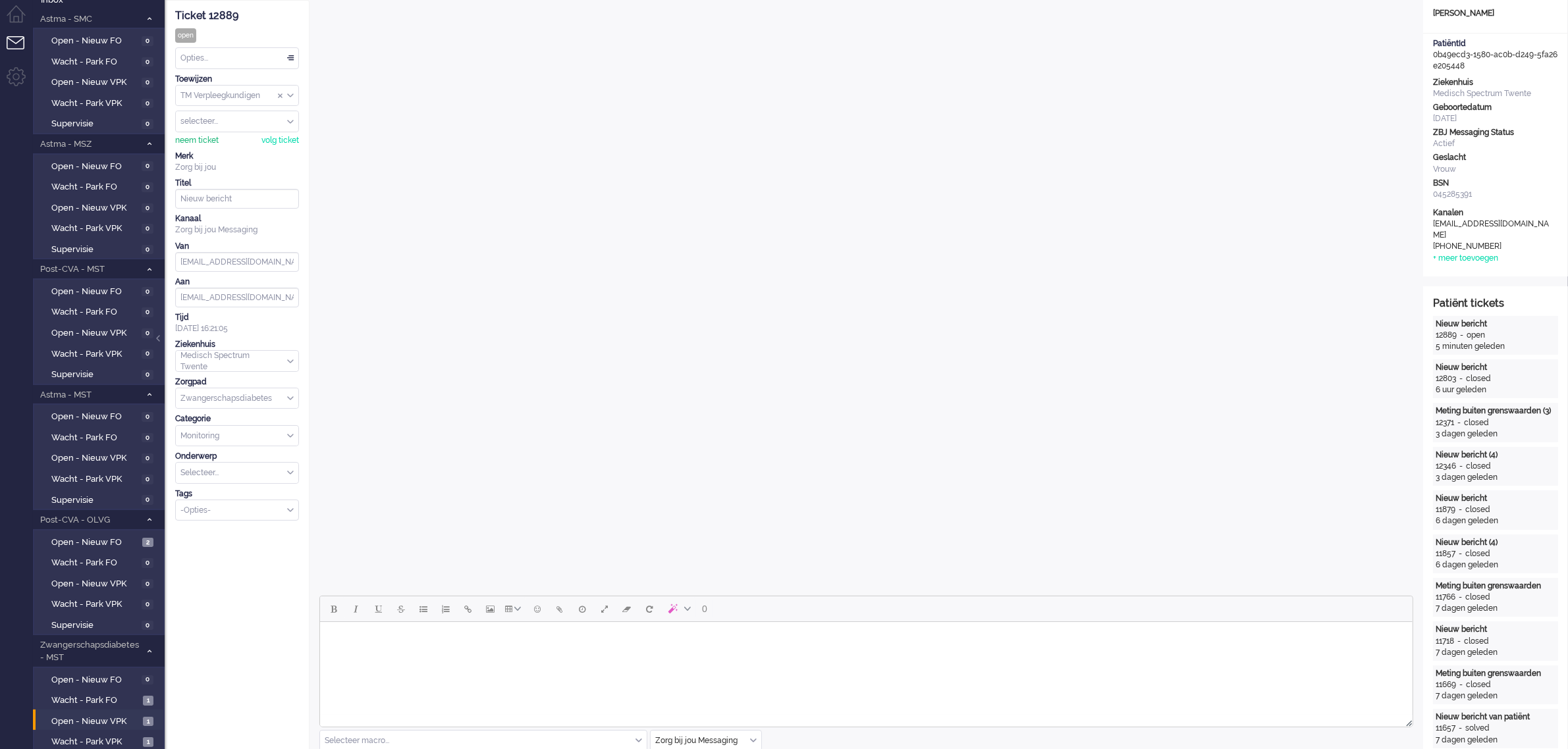
click at [194, 140] on div "neem ticket" at bounding box center [196, 140] width 44 height 11
click at [231, 60] on div "Opties..." at bounding box center [237, 59] width 123 height 20
click at [215, 146] on span "Opgelost" at bounding box center [198, 151] width 33 height 11
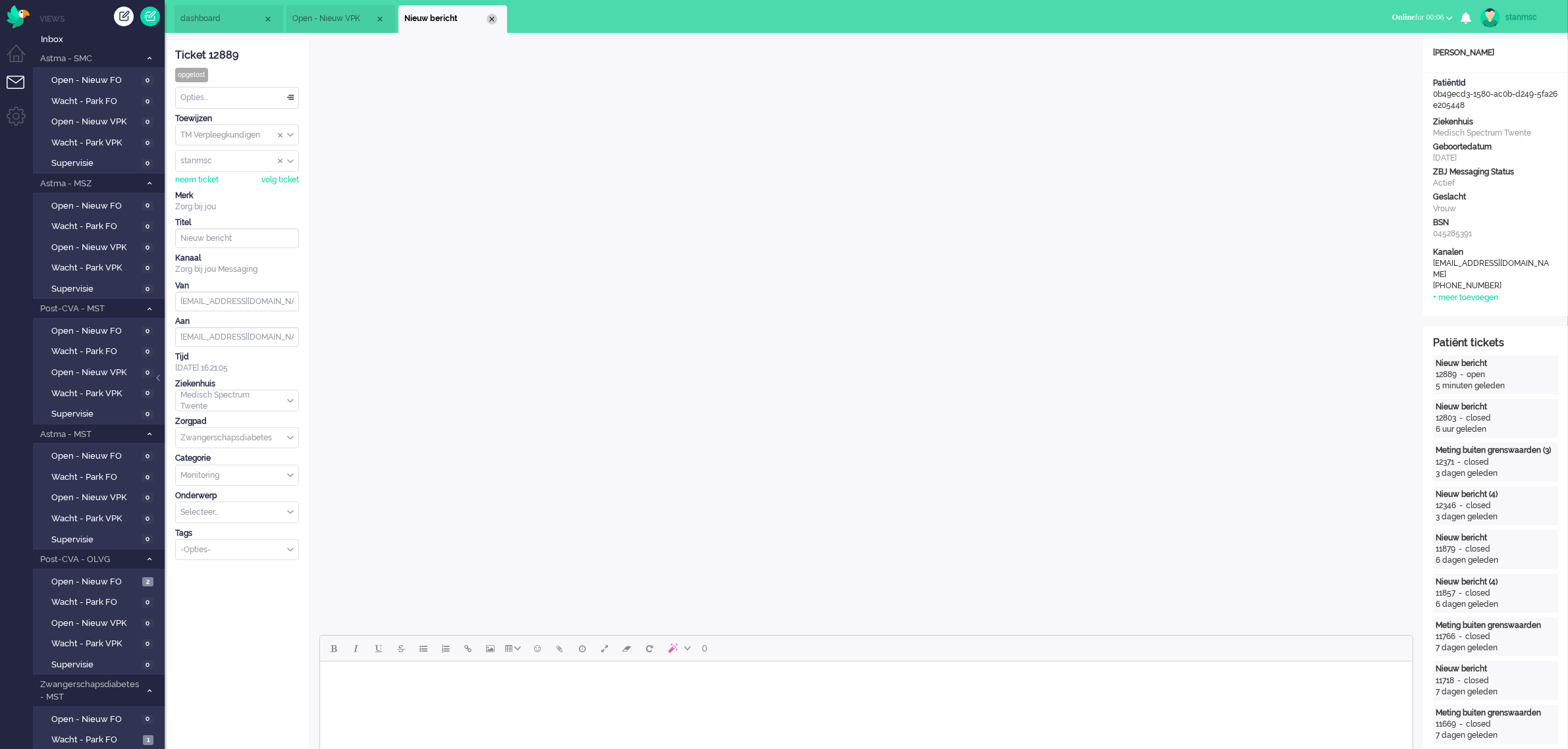
click at [489, 15] on div "Close tab" at bounding box center [492, 19] width 10 height 10
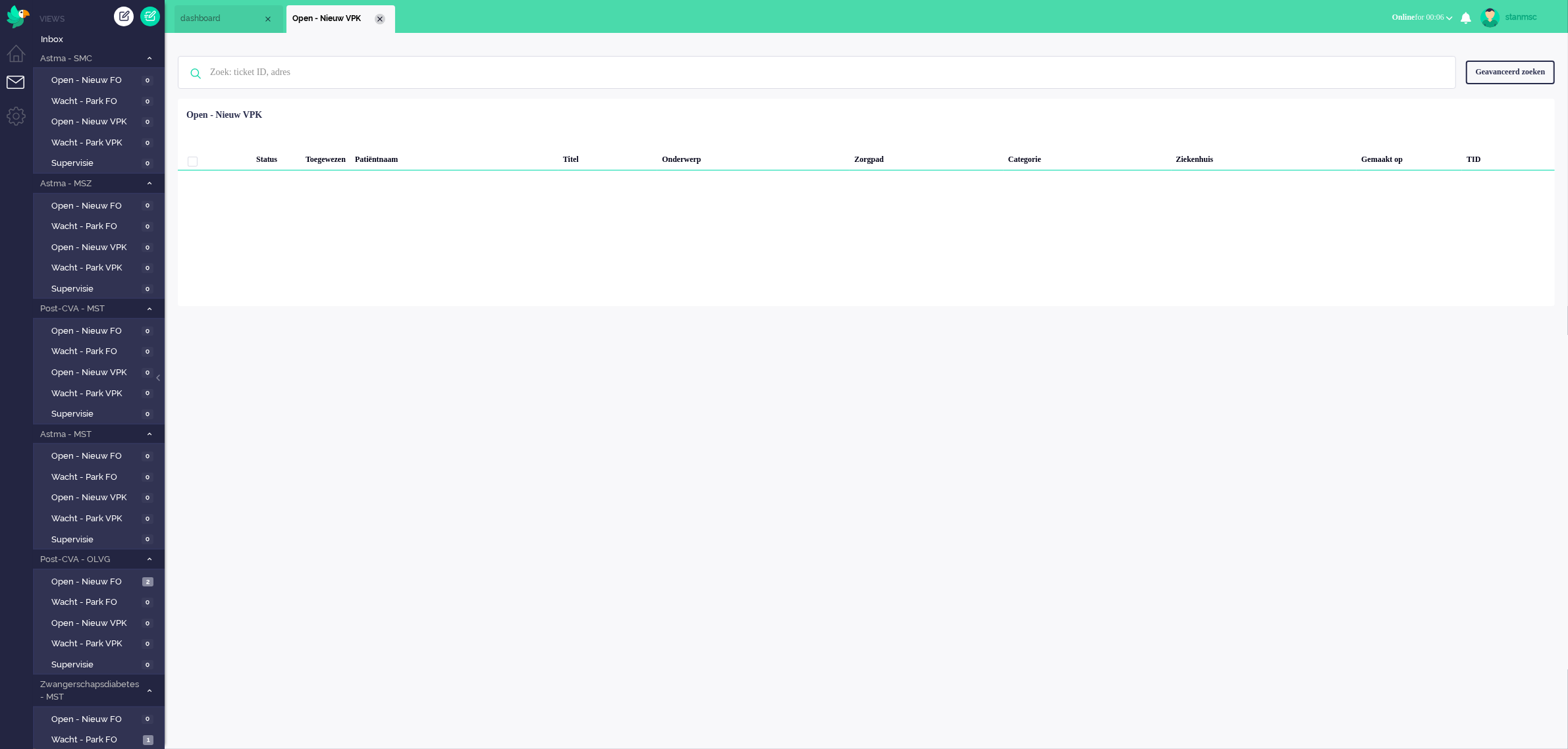
click at [377, 15] on div "Close tab" at bounding box center [379, 19] width 10 height 10
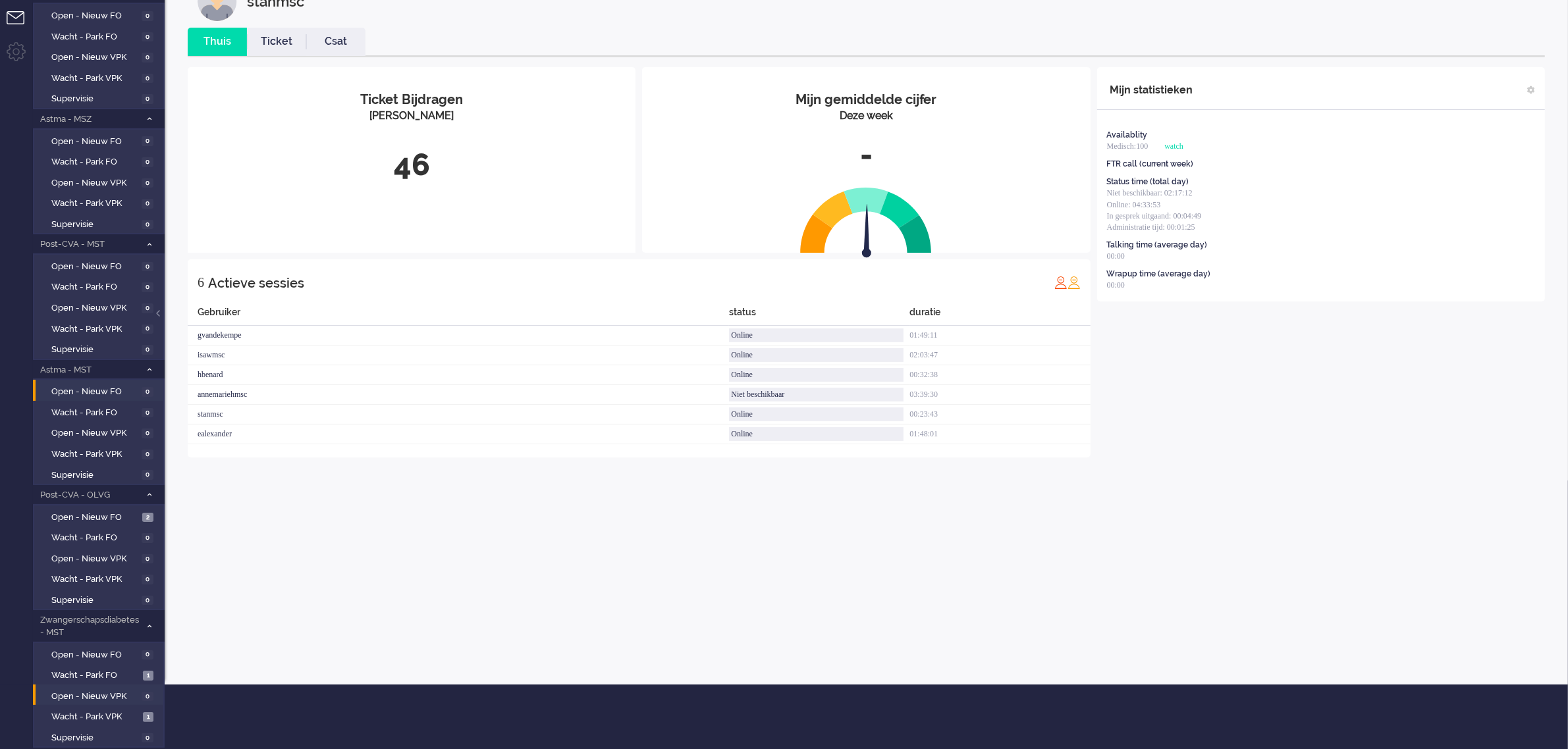
scroll to position [96, 0]
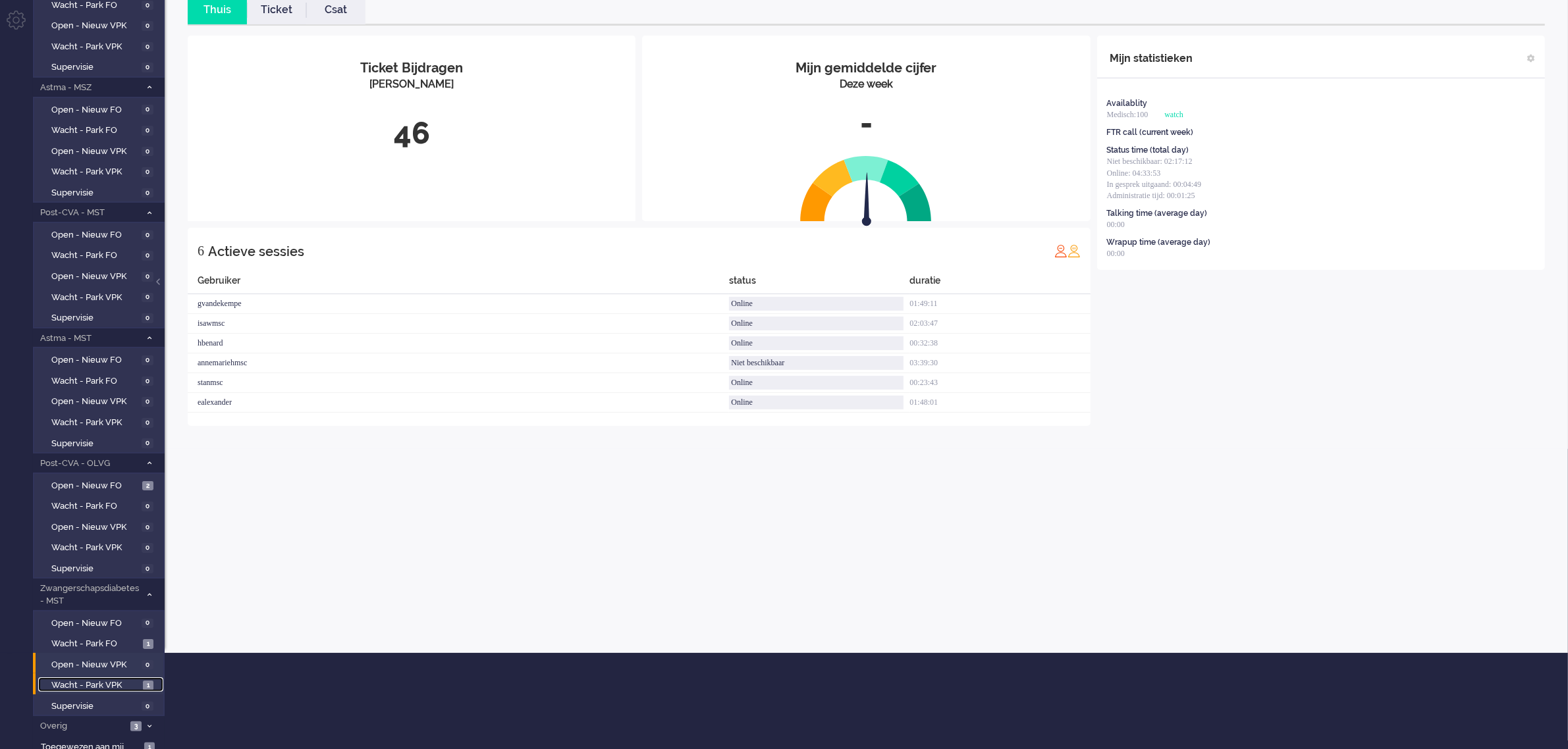
click at [93, 679] on span "Wacht - Park VPK" at bounding box center [95, 685] width 88 height 12
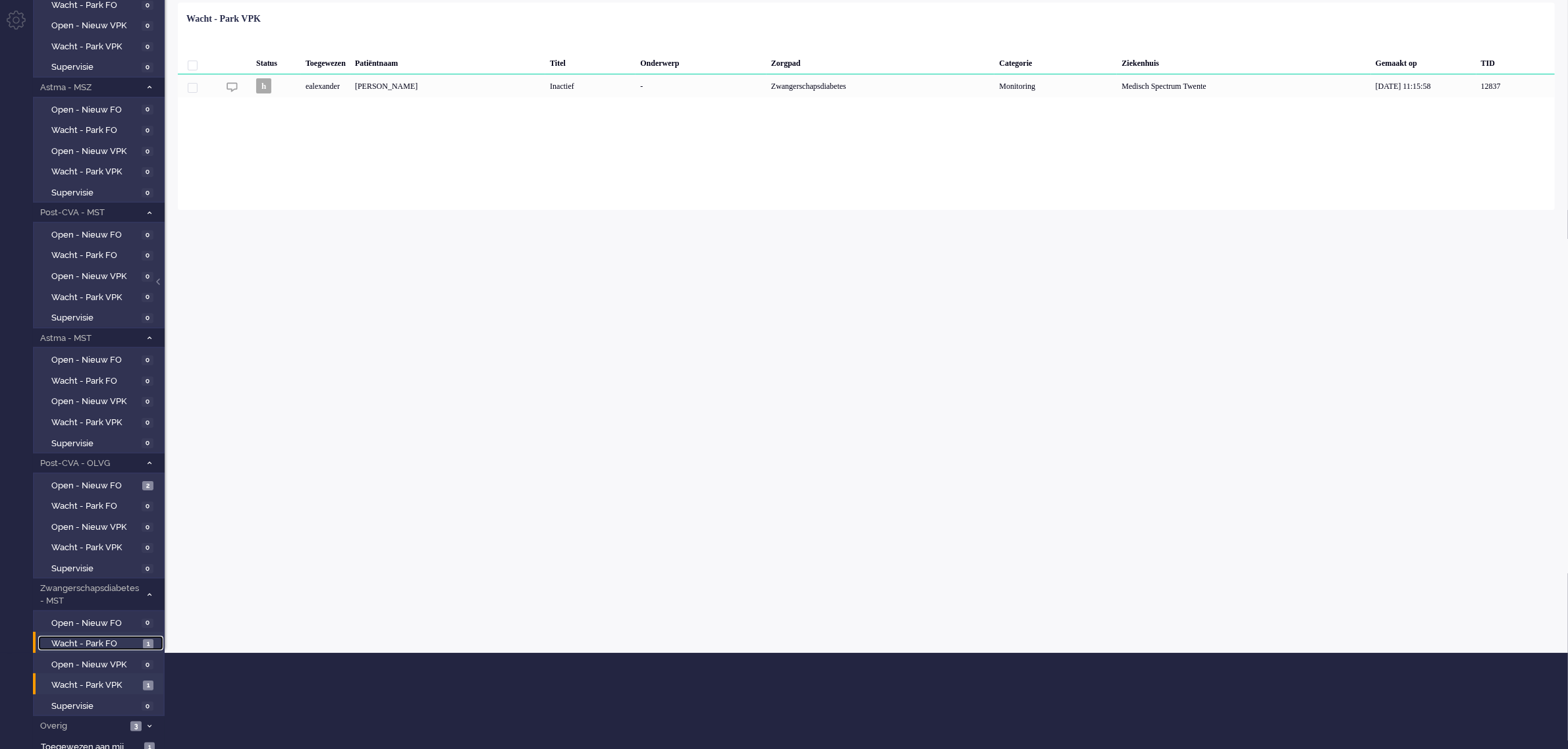
click at [73, 639] on span "Wacht - Park FO" at bounding box center [95, 643] width 88 height 12
click at [87, 679] on span "Wacht - Park VPK" at bounding box center [95, 685] width 88 height 12
click at [92, 480] on span "Open - Nieuw FO" at bounding box center [95, 485] width 87 height 12
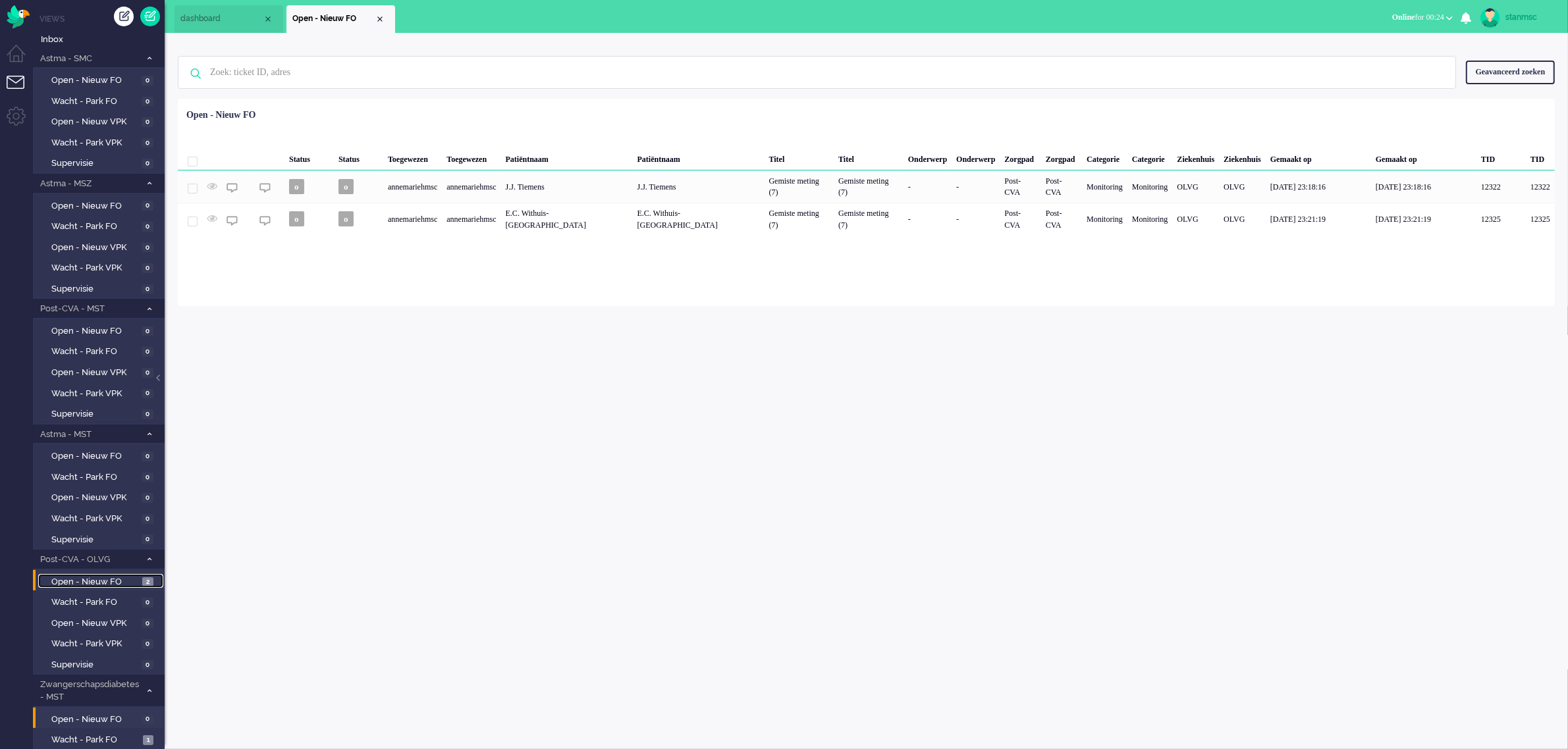
scroll to position [96, 0]
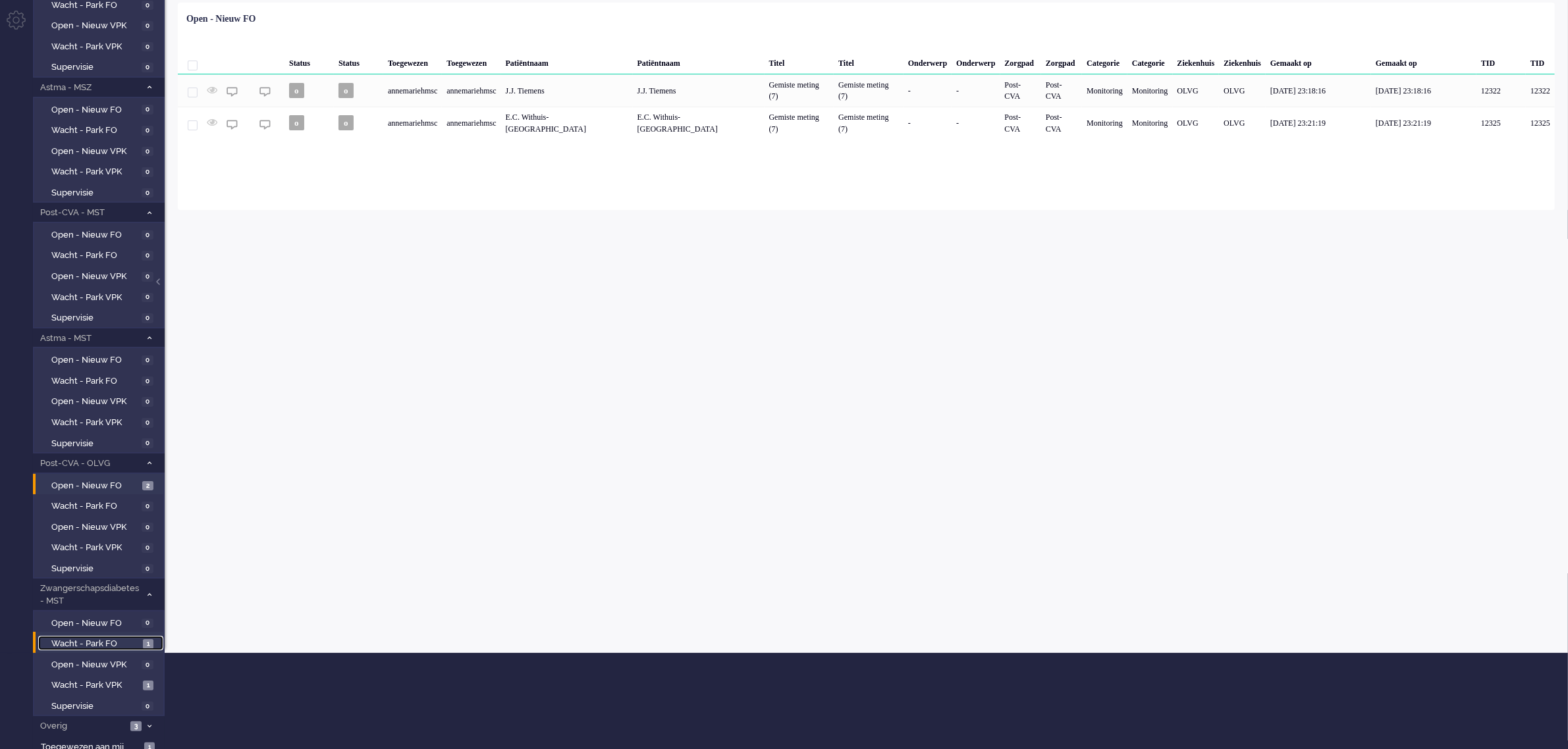
click at [99, 639] on span "Wacht - Park FO" at bounding box center [95, 643] width 88 height 12
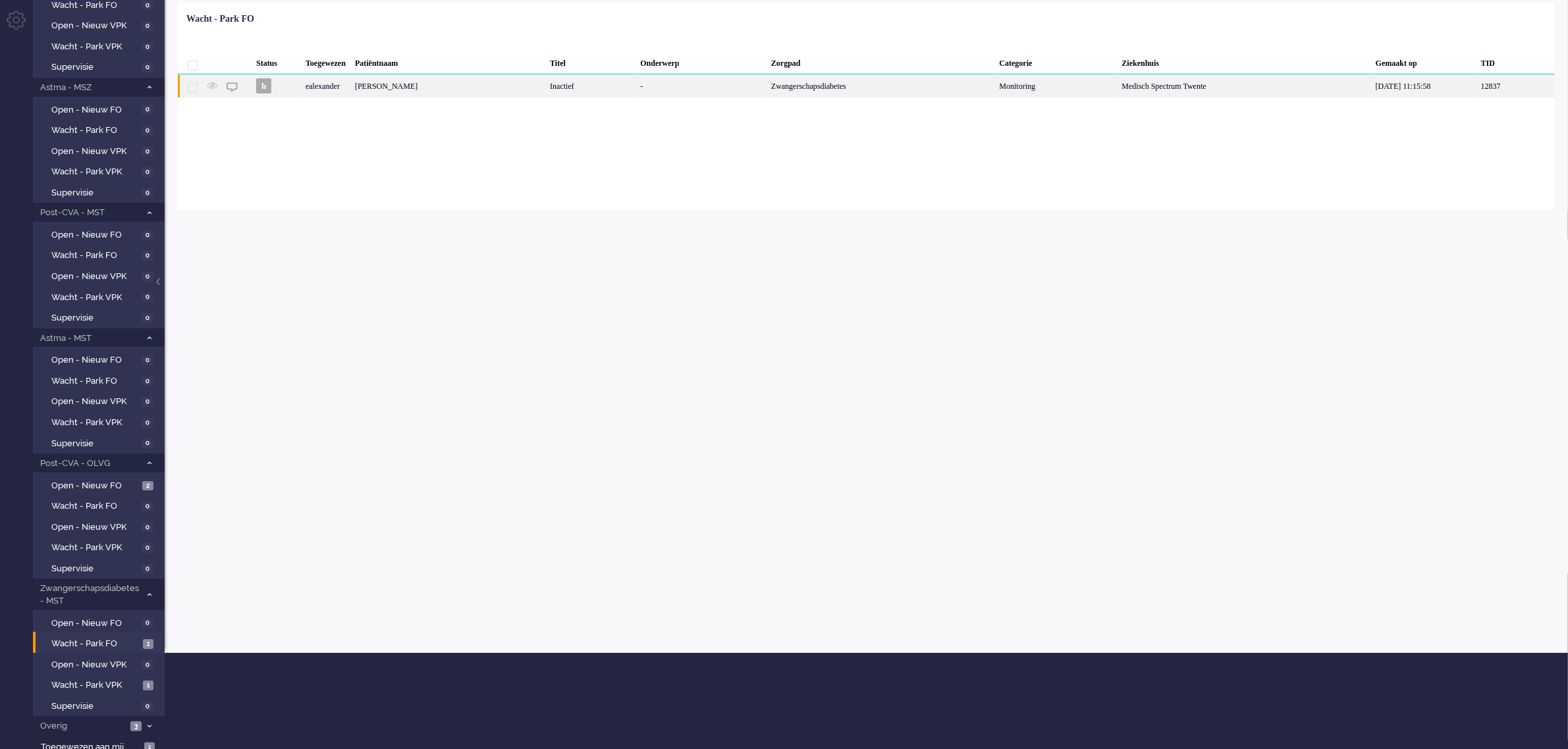
click at [468, 89] on div "[PERSON_NAME]" at bounding box center [448, 85] width 195 height 23
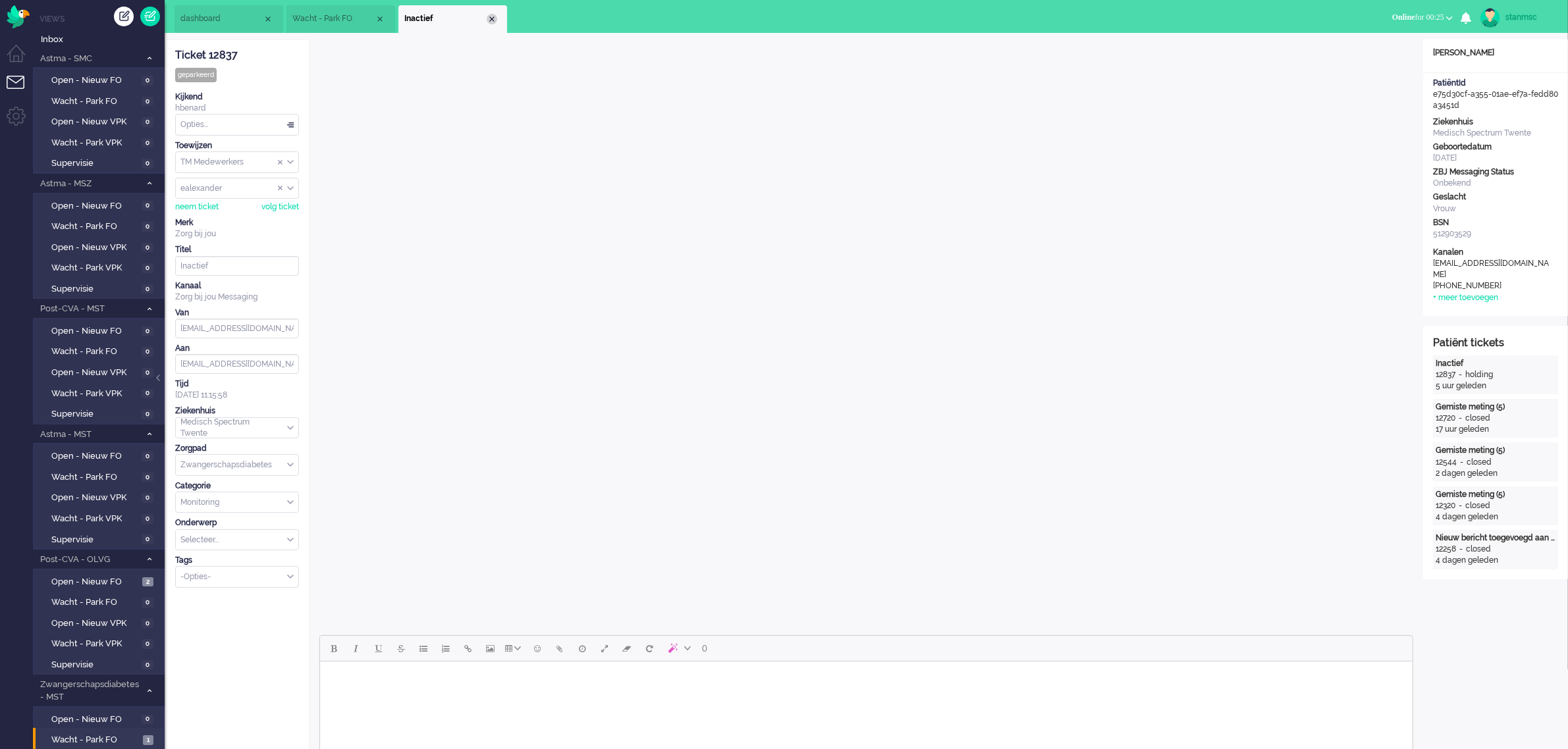
click at [489, 18] on div "Close tab" at bounding box center [492, 19] width 10 height 10
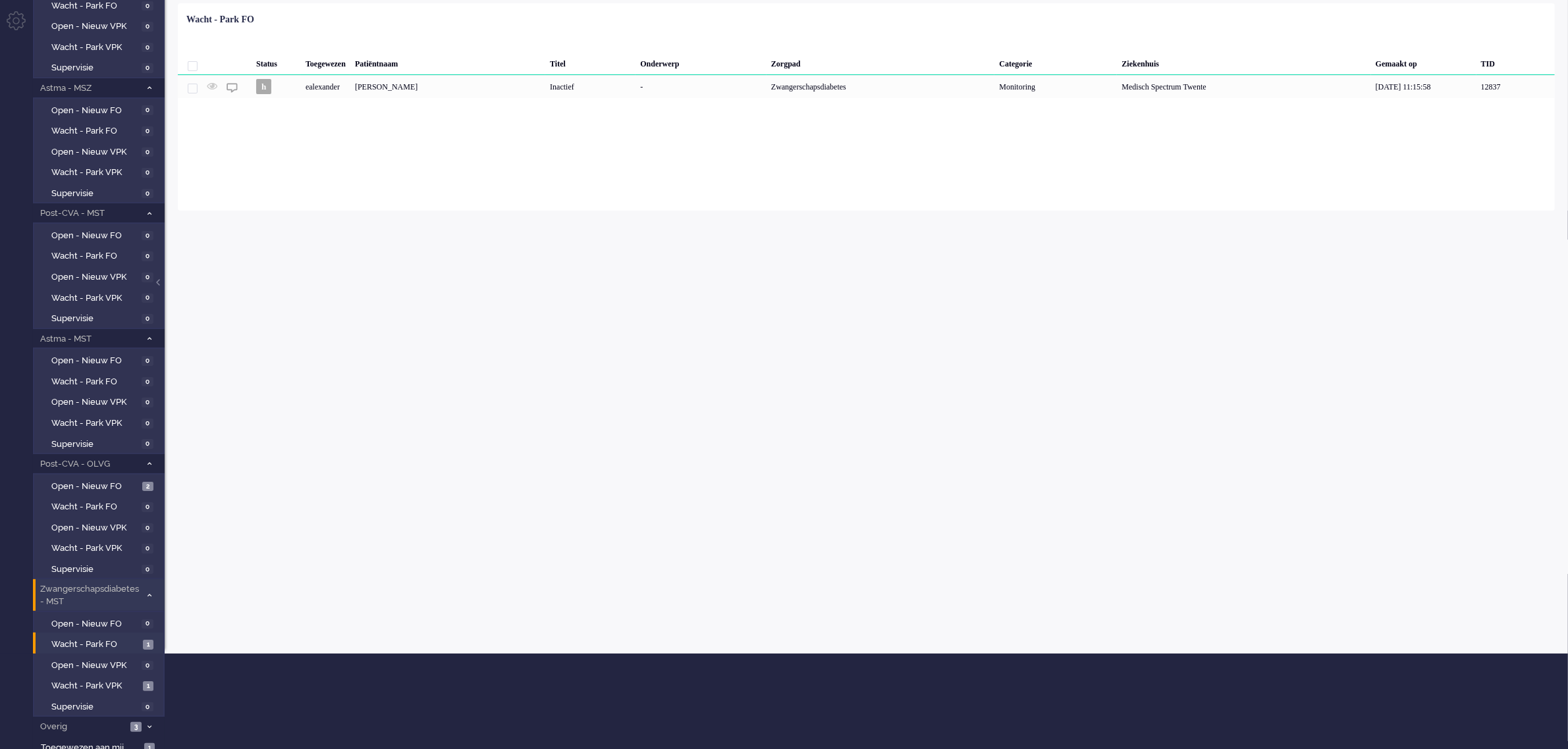
scroll to position [96, 0]
click at [87, 679] on span "Wacht - Park VPK" at bounding box center [95, 685] width 88 height 12
click at [349, 92] on div "ealexander" at bounding box center [325, 85] width 49 height 23
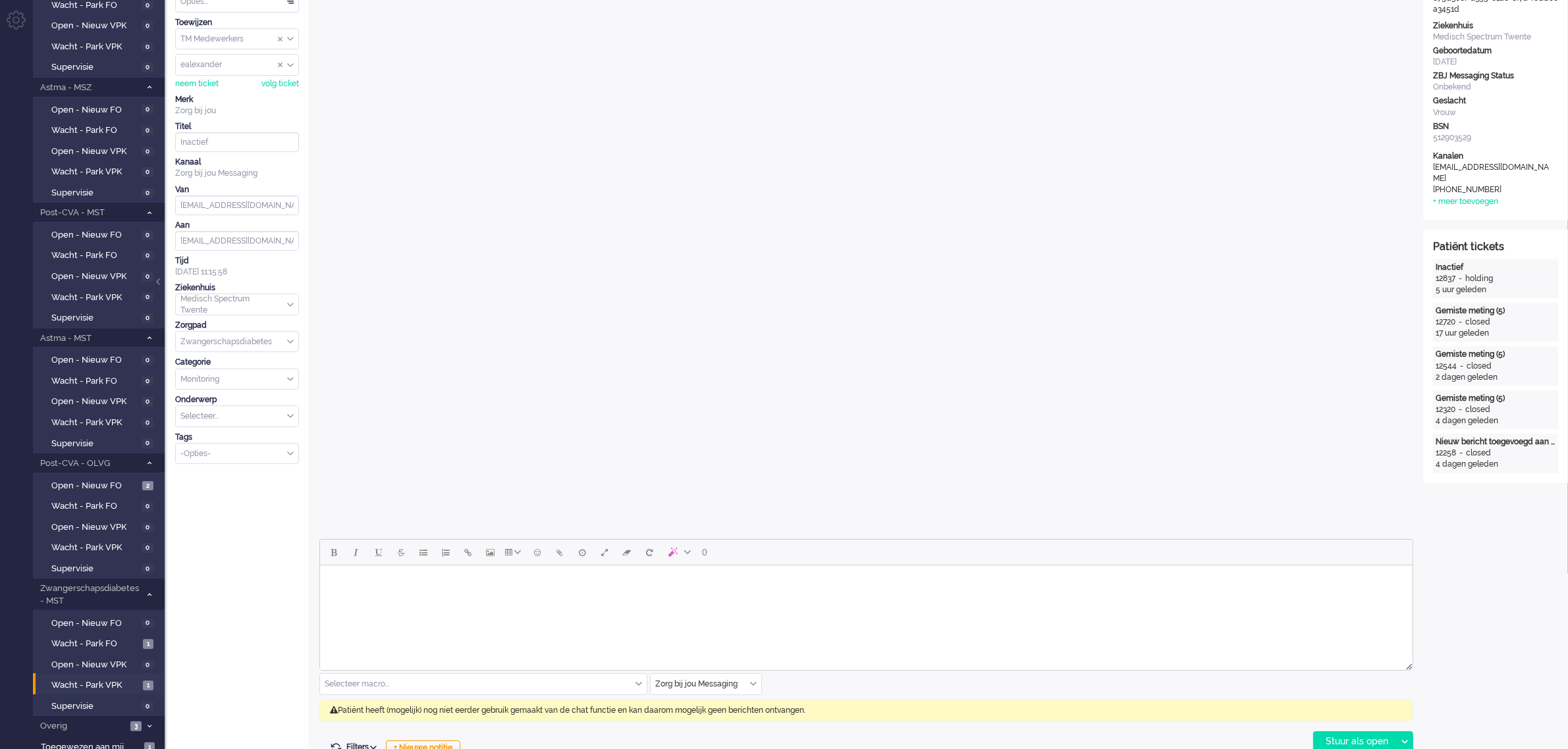
scroll to position [40, 0]
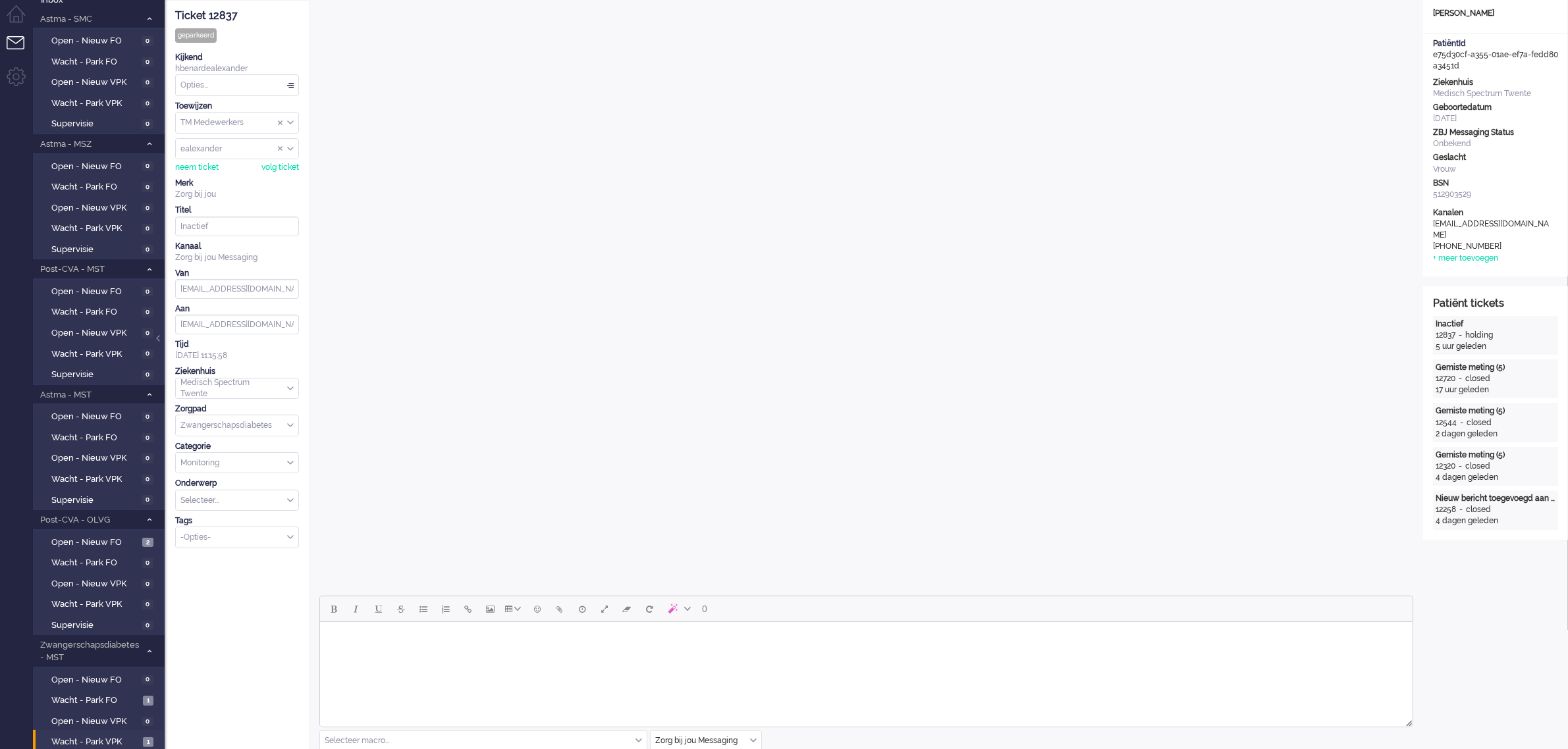
click at [290, 123] on div "TM Medewerkers" at bounding box center [237, 123] width 123 height 20
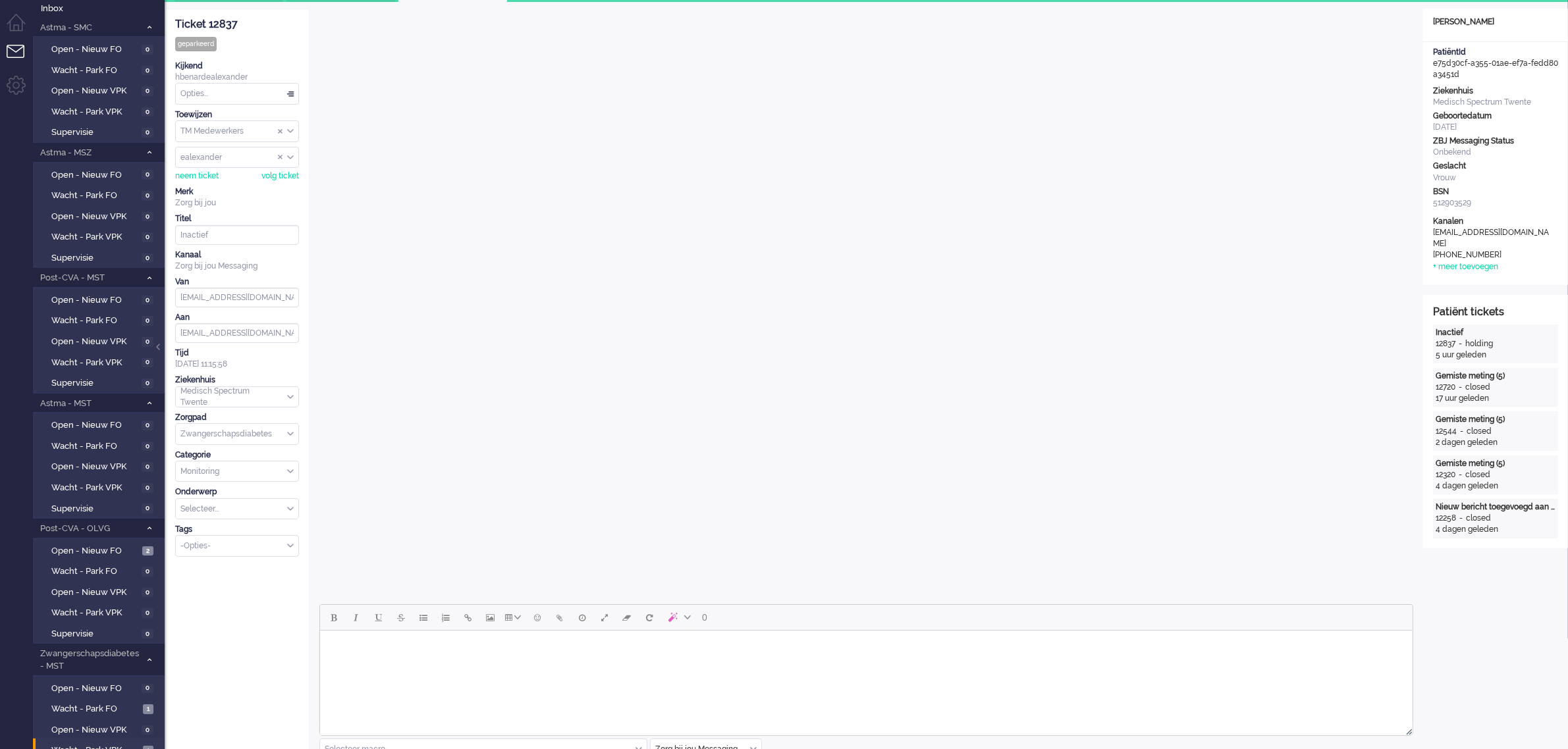
scroll to position [0, 0]
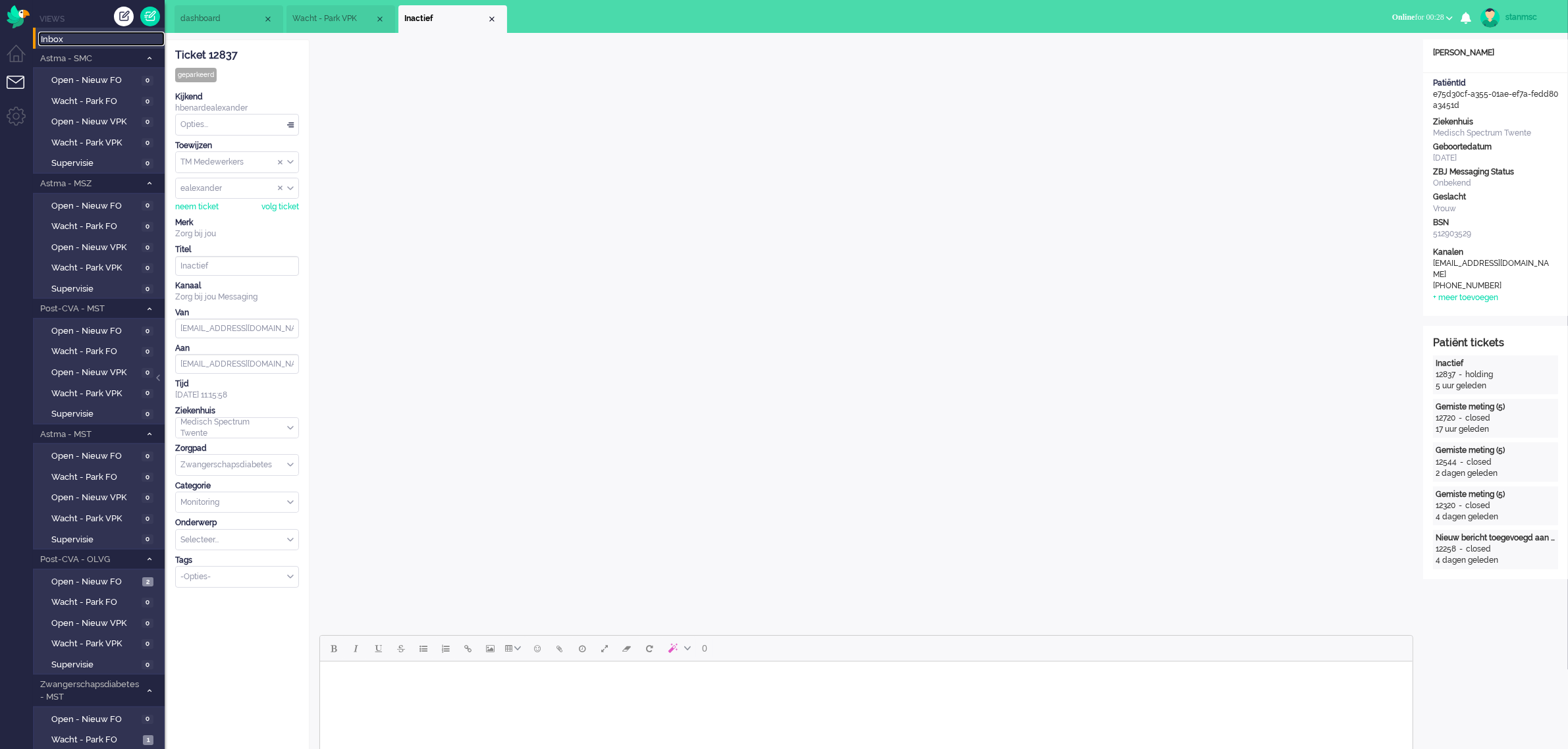
click at [89, 40] on span "Inbox" at bounding box center [102, 39] width 124 height 12
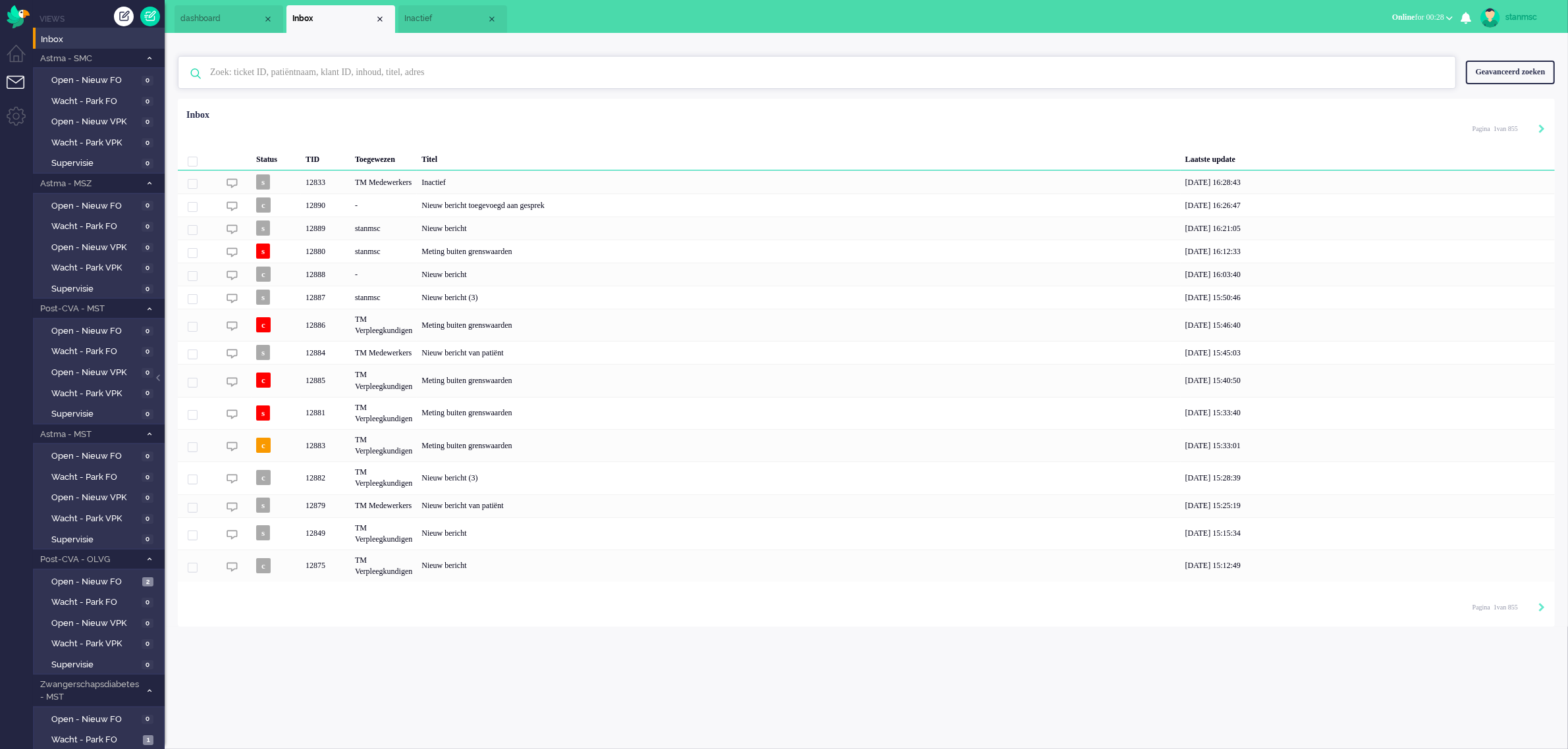
click at [243, 74] on input "text" at bounding box center [818, 72] width 1237 height 32
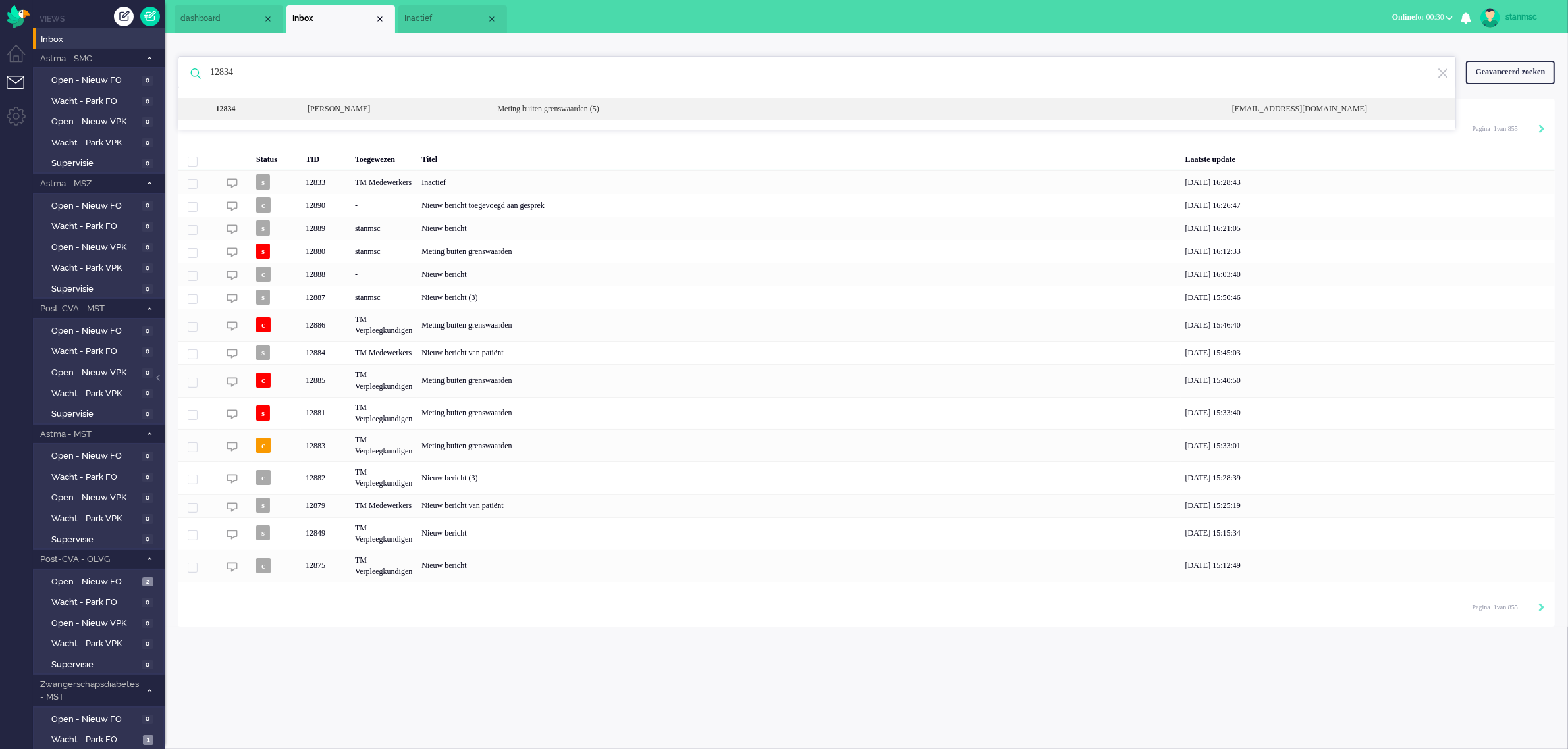
type input "12834"
click at [367, 114] on div "[PERSON_NAME]" at bounding box center [392, 109] width 190 height 11
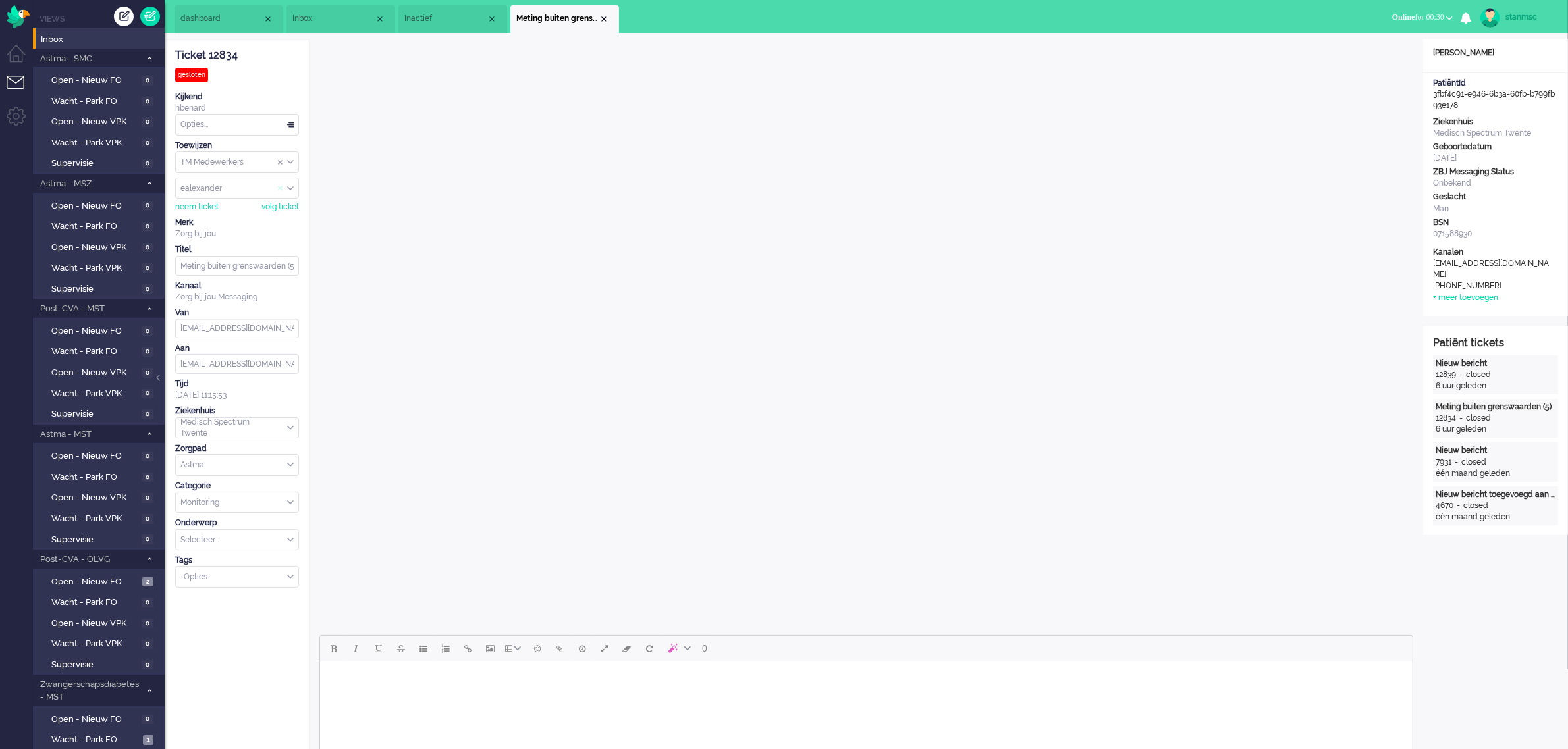
click at [280, 186] on span "Assign User" at bounding box center [281, 189] width 6 height 9
click at [278, 162] on span "Assign Group" at bounding box center [281, 163] width 6 height 9
click at [288, 162] on div "selecteer..." at bounding box center [237, 163] width 123 height 20
click at [222, 182] on span "TM Medewerkers" at bounding box center [214, 183] width 63 height 11
click at [231, 189] on input "Assign User" at bounding box center [237, 189] width 123 height 20
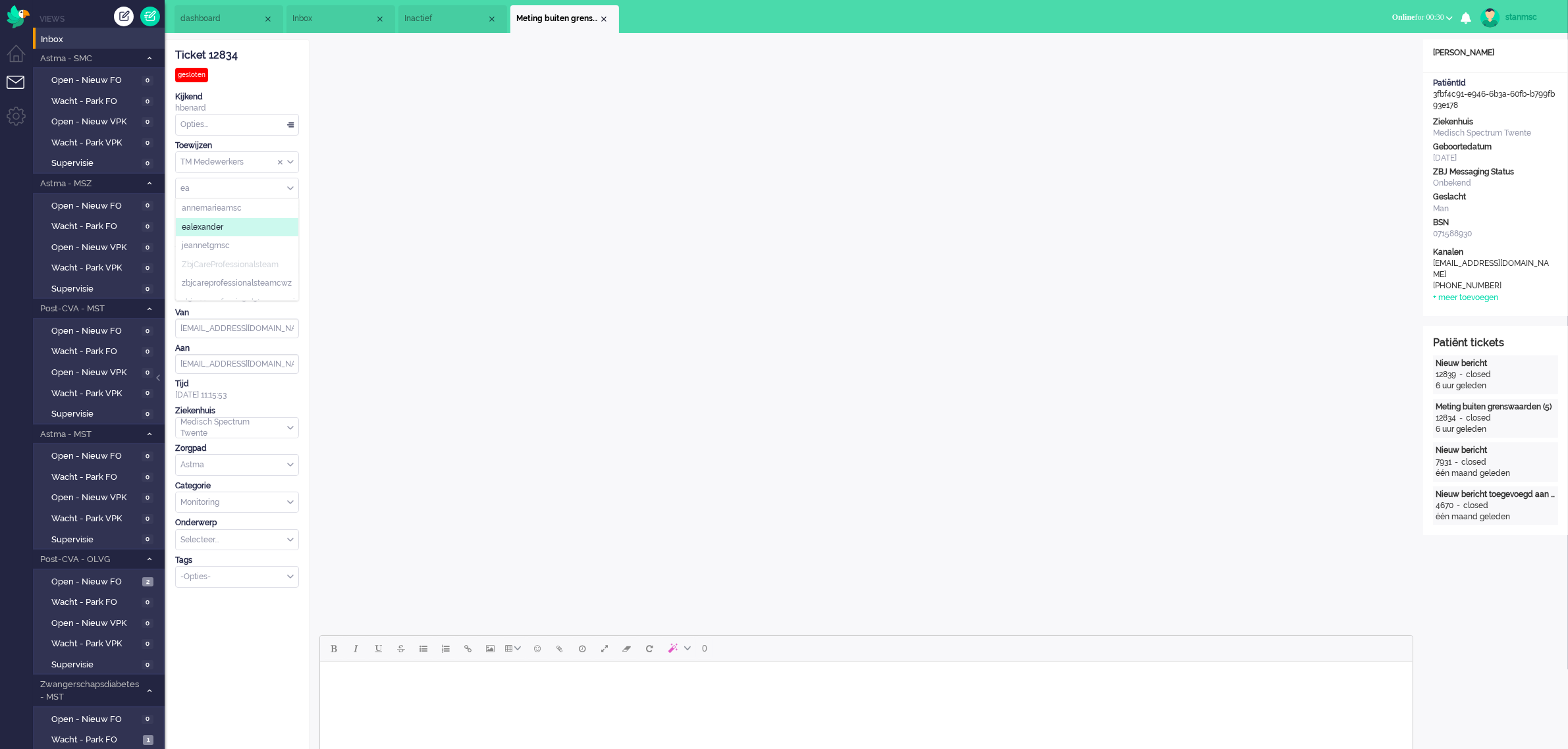
type input "ea"
click at [225, 228] on li "ealexander" at bounding box center [237, 227] width 123 height 20
click at [602, 19] on div "Close tab" at bounding box center [603, 19] width 10 height 10
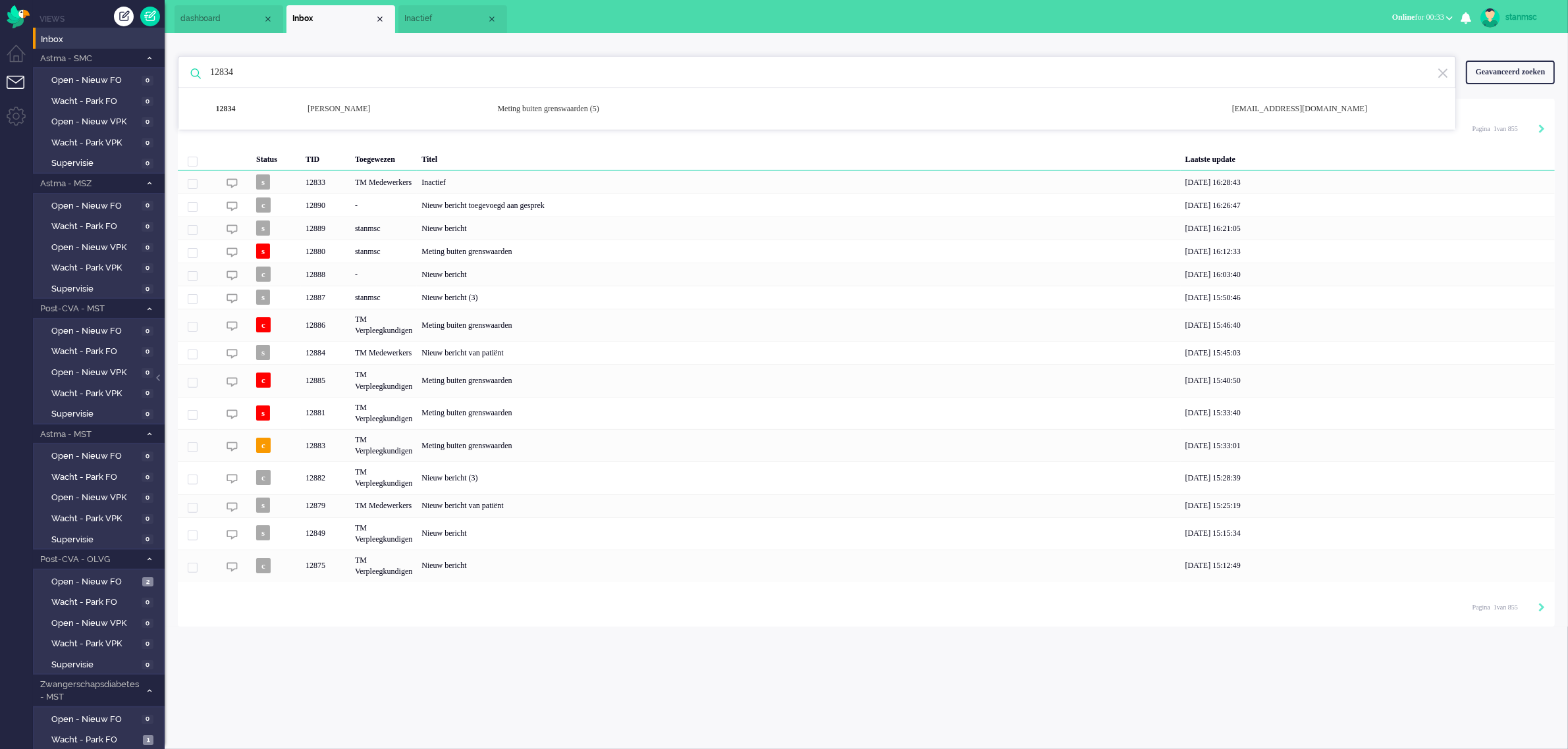
click at [260, 72] on input "12834" at bounding box center [818, 72] width 1237 height 32
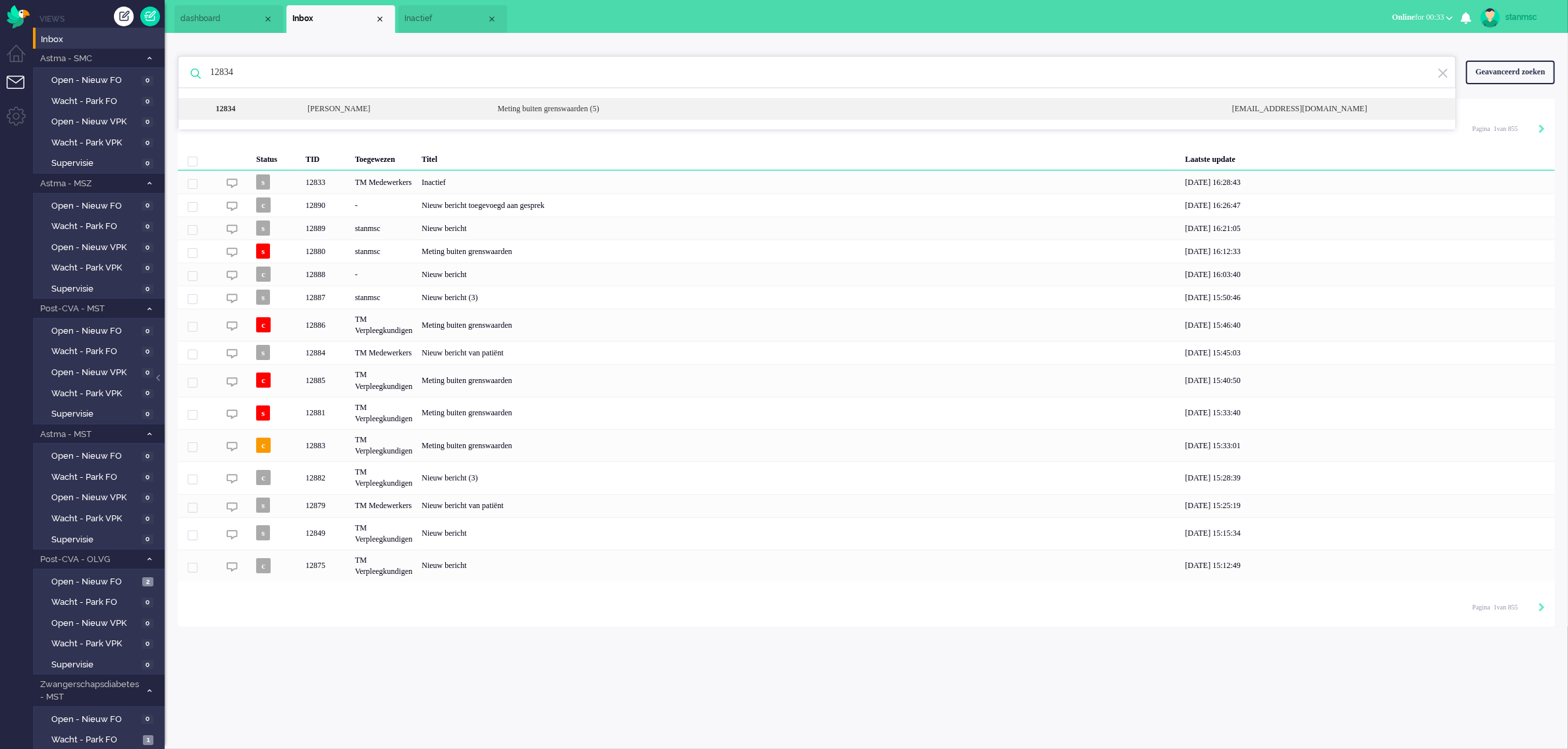
click at [263, 105] on div "12834" at bounding box center [254, 109] width 89 height 11
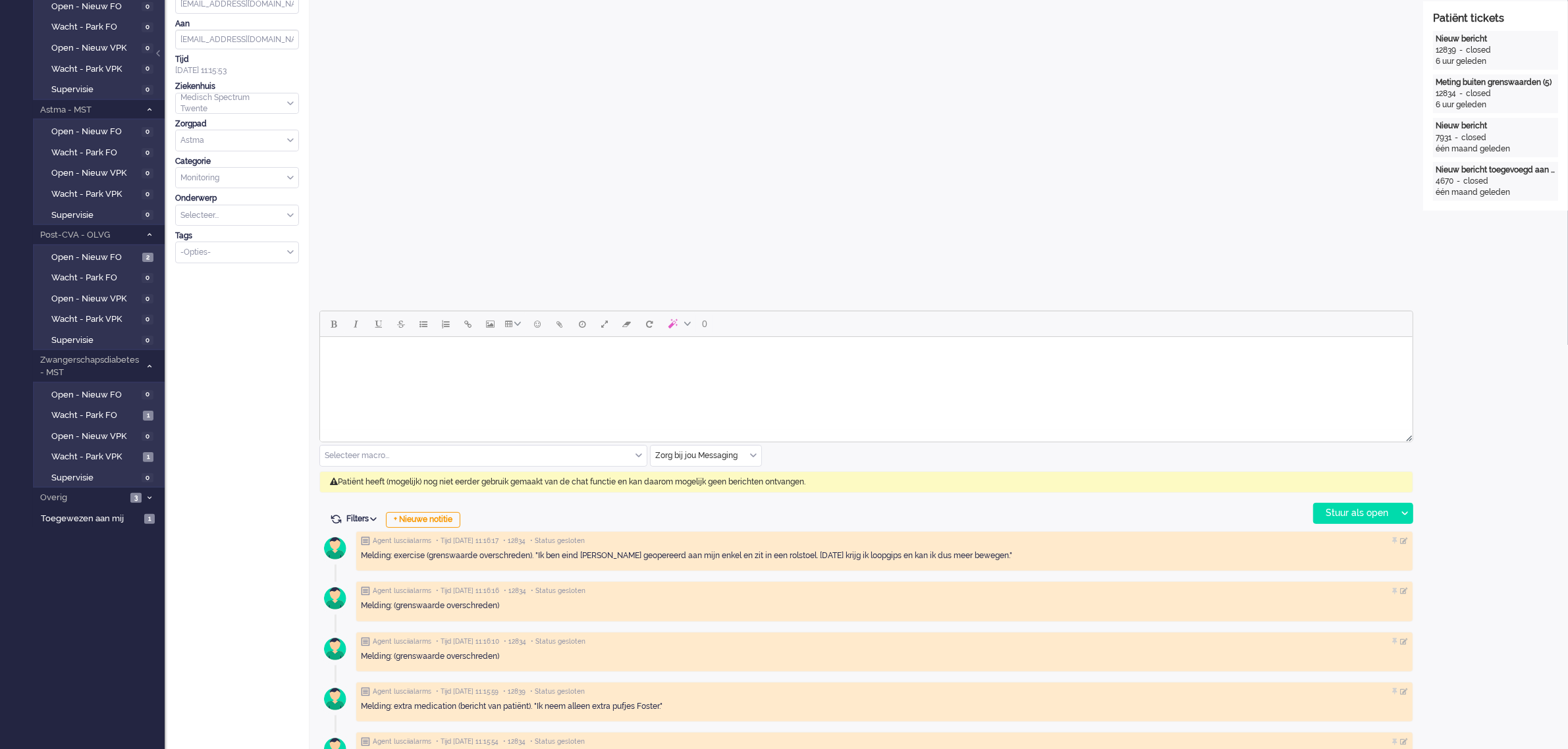
scroll to position [329, 0]
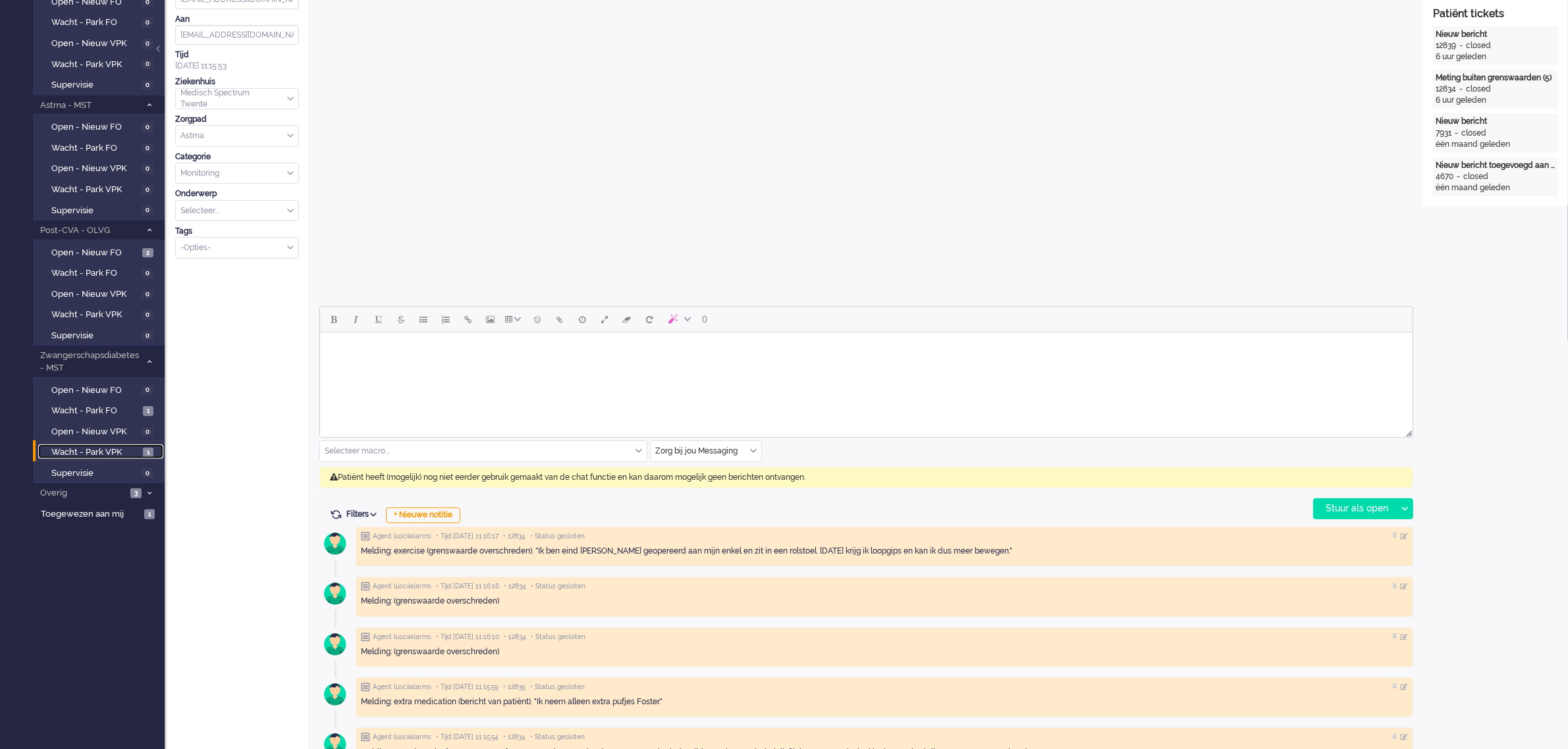
click at [100, 446] on span "Wacht - Park VPK" at bounding box center [95, 452] width 88 height 12
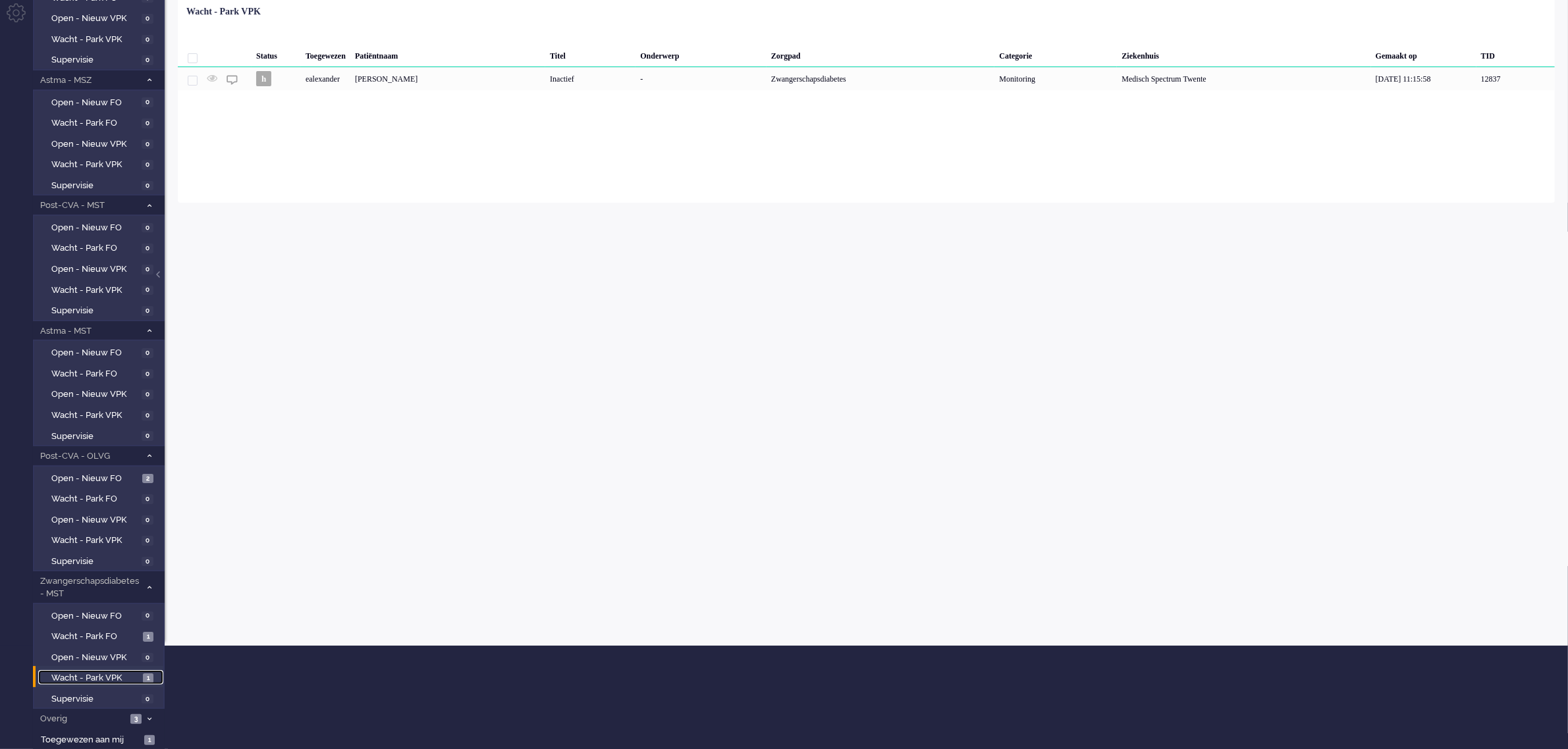
scroll to position [96, 0]
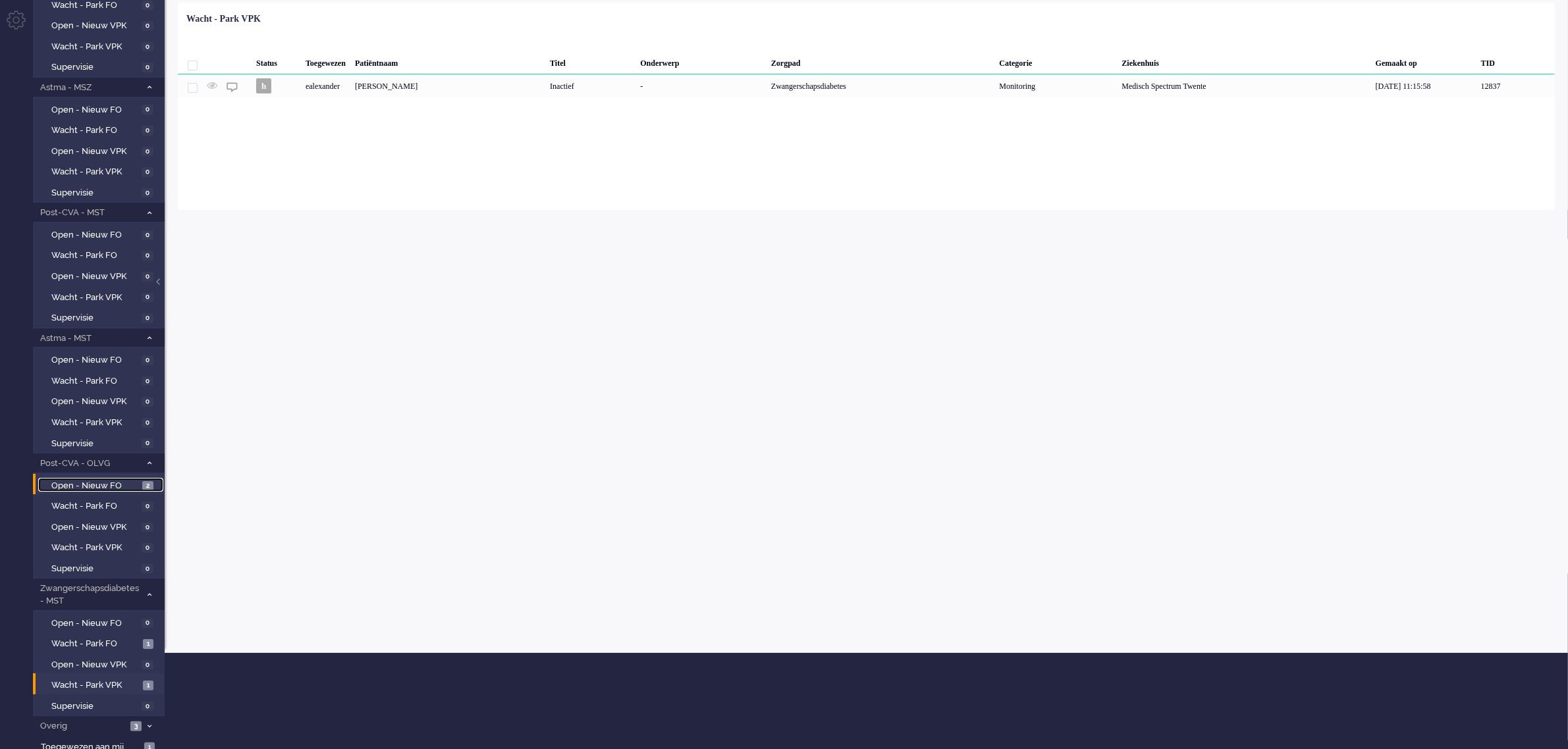
click at [103, 480] on span "Open - Nieuw FO" at bounding box center [95, 485] width 87 height 12
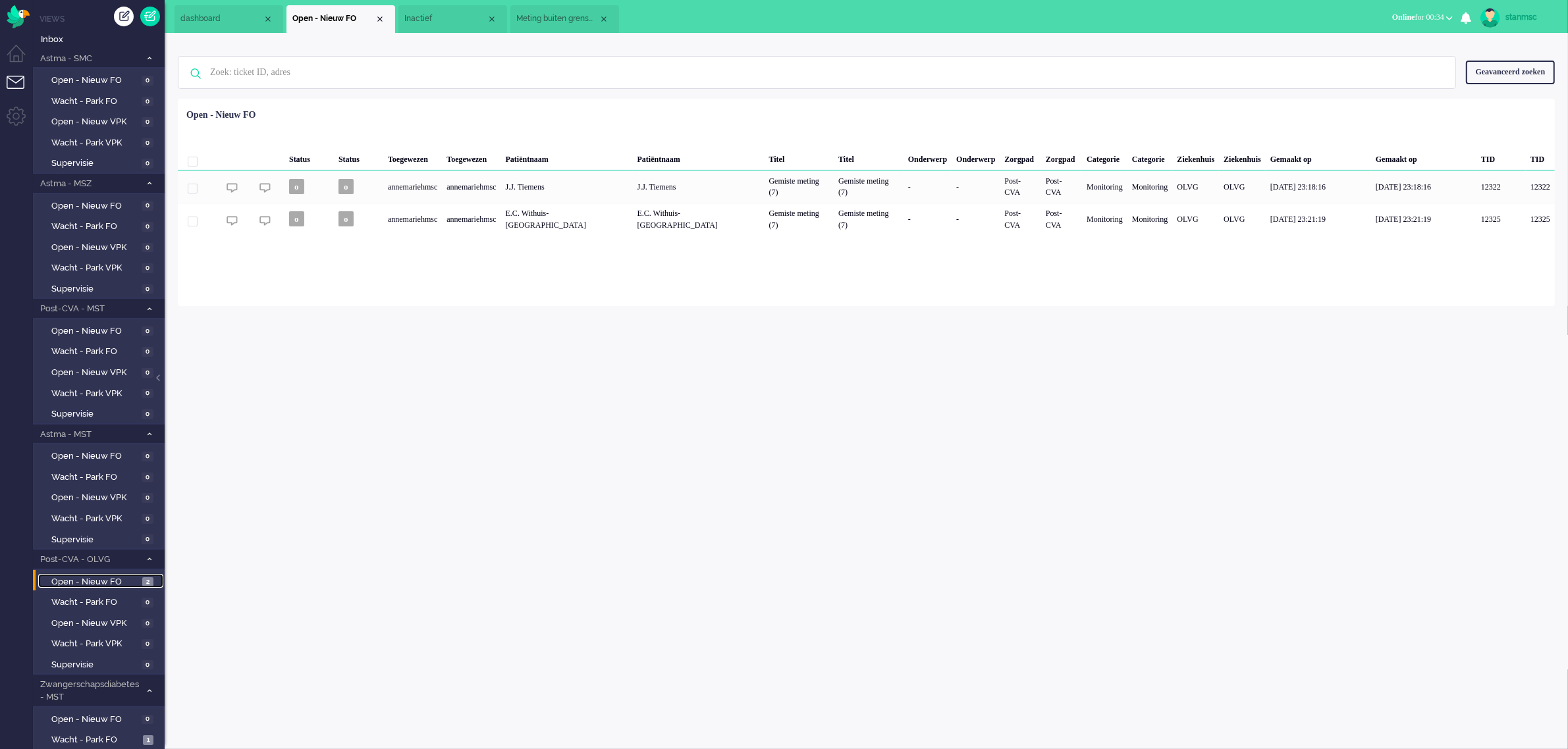
click at [551, 10] on li "Meting buiten grenswaarden (5)" at bounding box center [564, 20] width 109 height 28
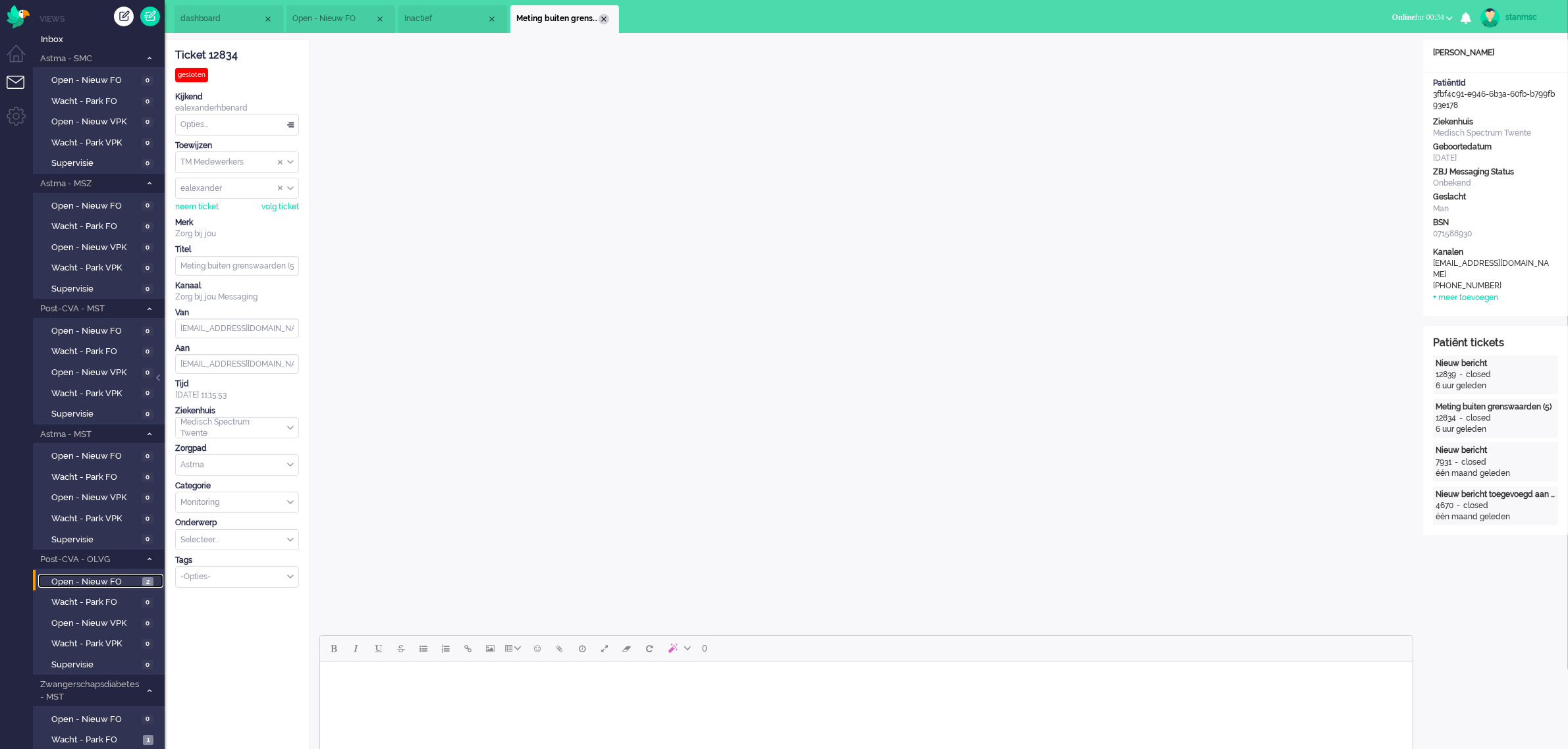
click at [602, 20] on div "Close tab" at bounding box center [603, 19] width 10 height 10
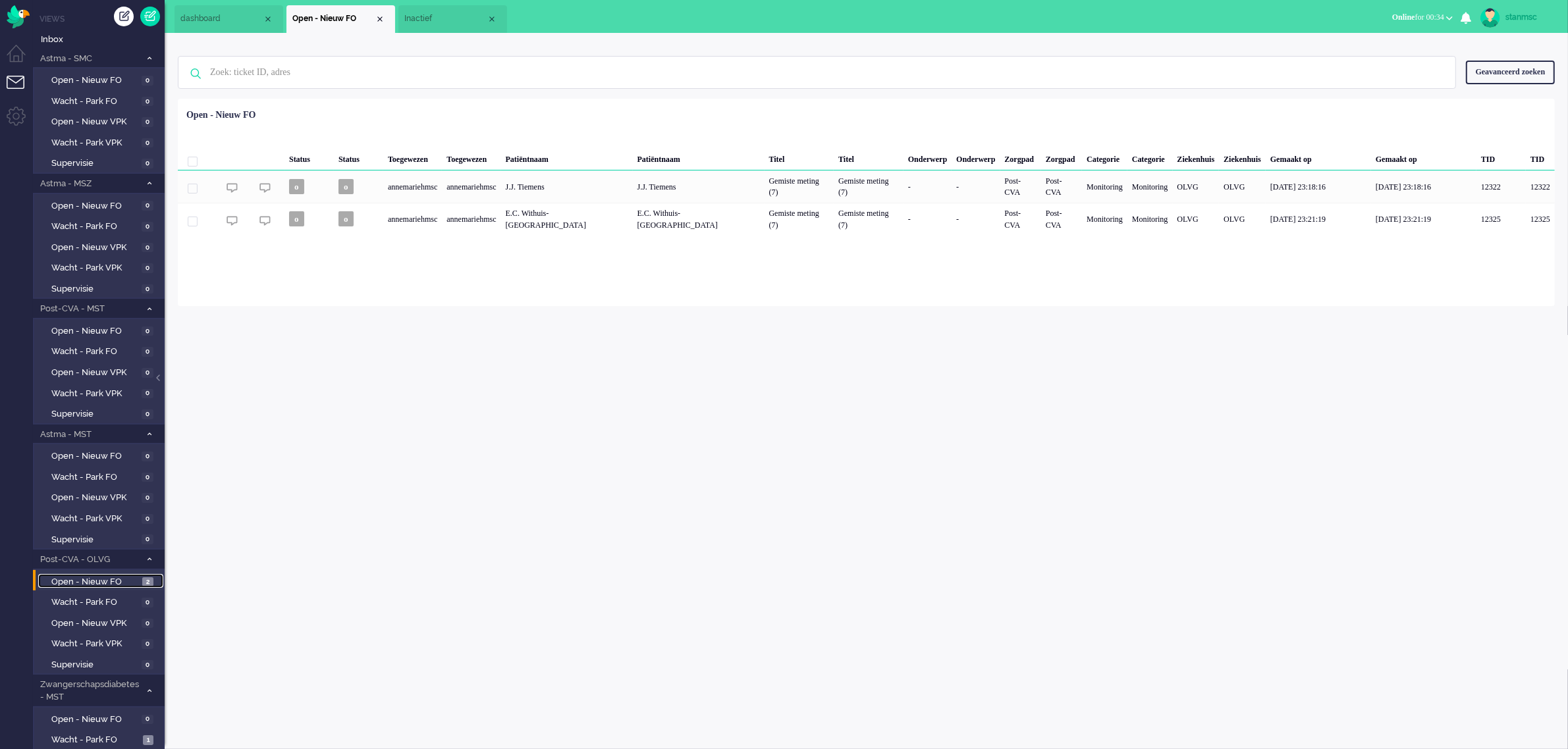
click at [446, 24] on span "Inactief" at bounding box center [445, 19] width 83 height 11
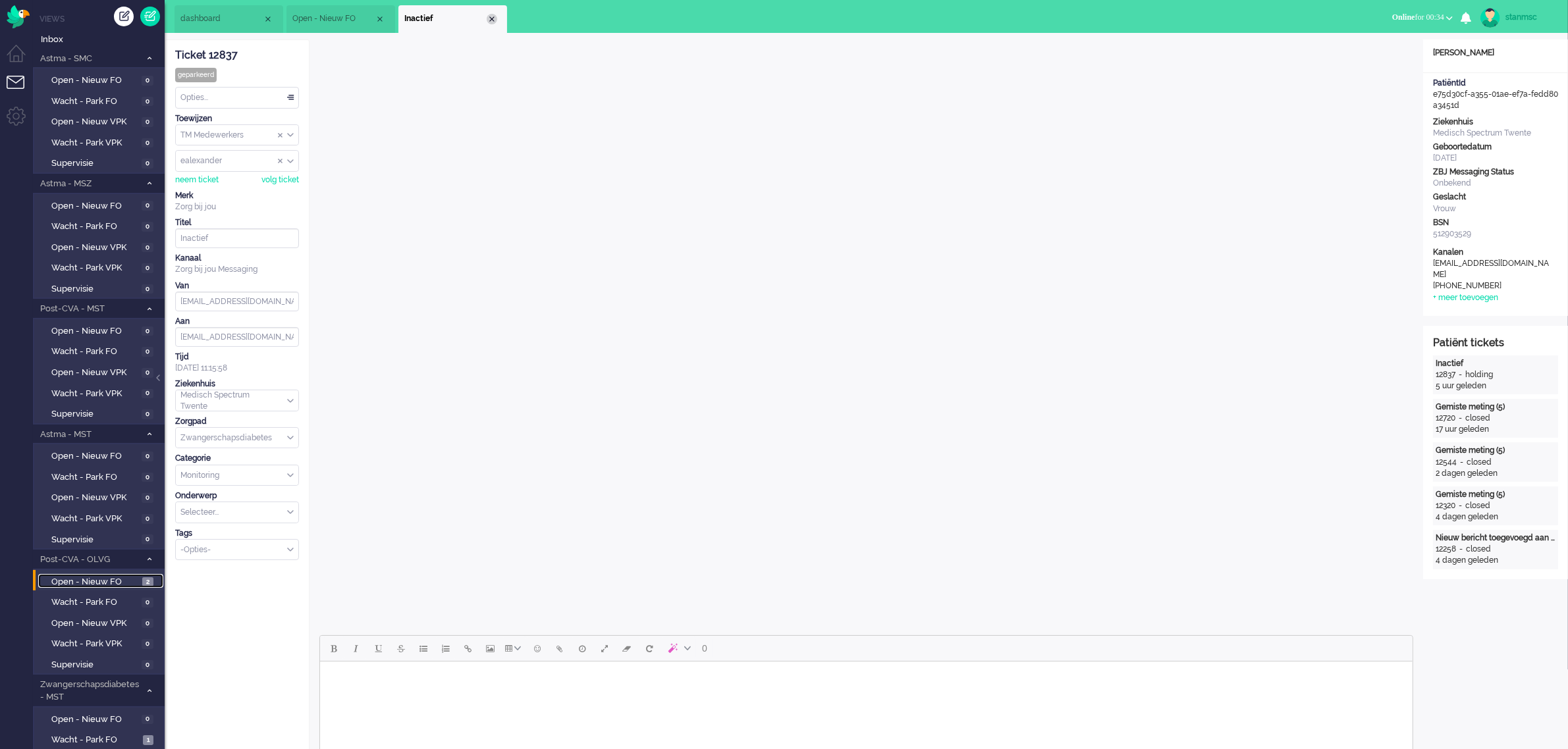
click at [489, 17] on div "Close tab" at bounding box center [492, 19] width 10 height 10
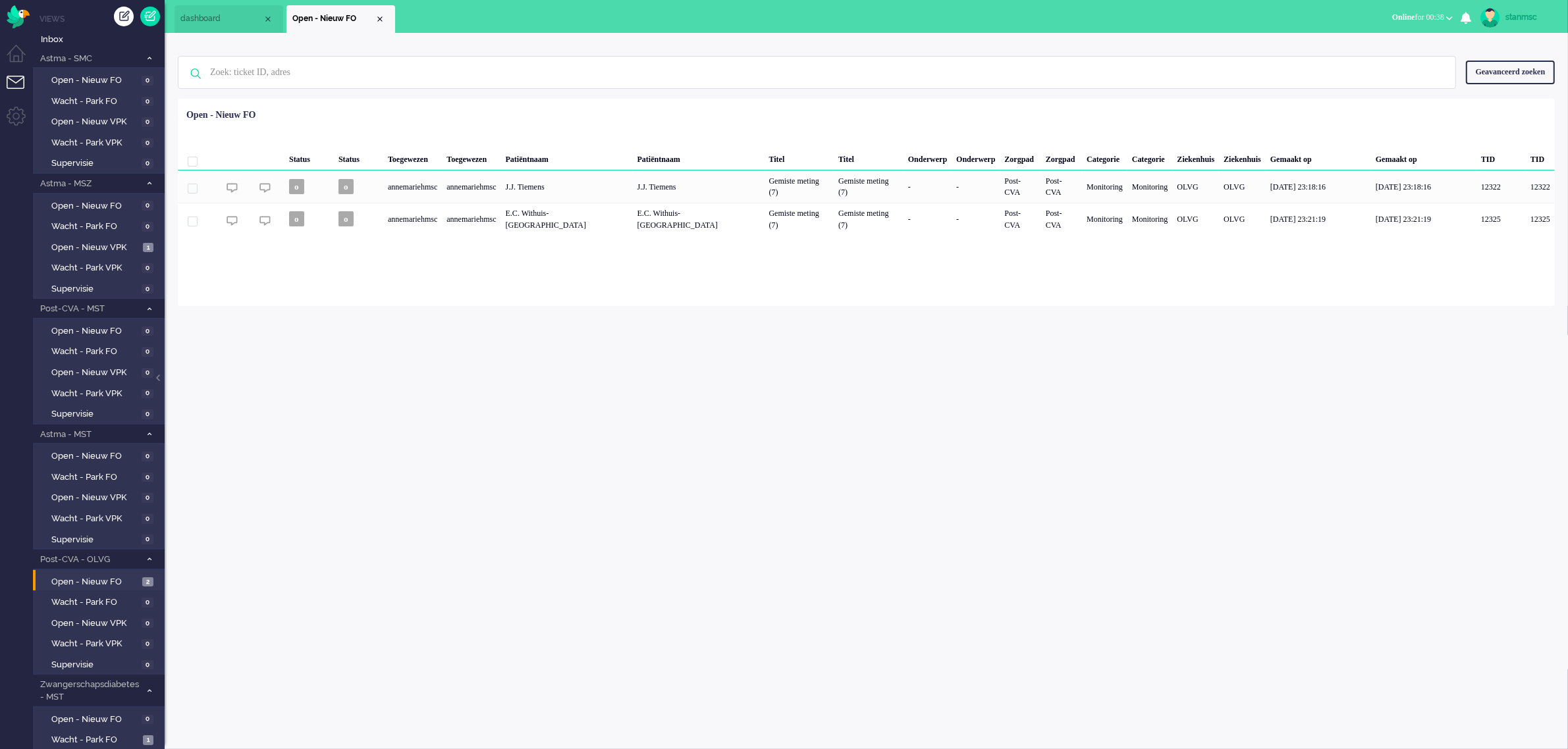
click at [1514, 11] on div "stanmsc" at bounding box center [1529, 17] width 49 height 13
click at [1433, 17] on span "Online for 00:38" at bounding box center [1418, 17] width 52 height 9
click at [1377, 45] on label "Niet beschikbaar" at bounding box center [1398, 45] width 104 height 11
click at [1516, 14] on div "stanmsc" at bounding box center [1529, 17] width 49 height 13
click at [1495, 102] on link "Uitloggen" at bounding box center [1515, 106] width 91 height 13
